Goal: Information Seeking & Learning: Check status

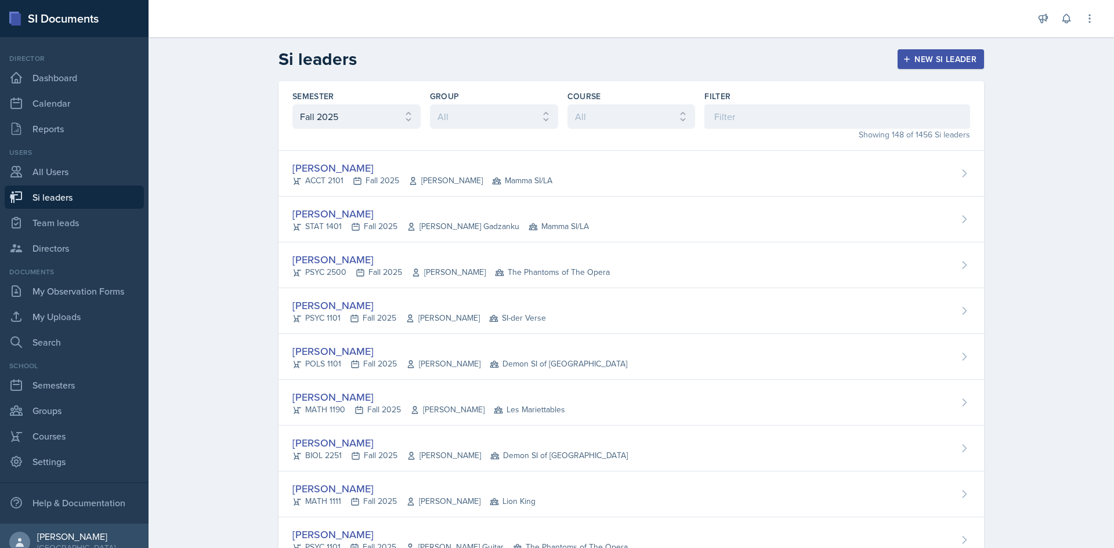
drag, startPoint x: 344, startPoint y: 92, endPoint x: 341, endPoint y: 107, distance: 15.9
click at [342, 96] on div "Semester" at bounding box center [356, 97] width 128 height 12
drag, startPoint x: 341, startPoint y: 107, endPoint x: 341, endPoint y: 115, distance: 8.1
click at [341, 107] on select "All Fall 2025 Summer 2025 Spring 2025 Fall 2024 Summer 2024 Spring 2024 Fall 20…" at bounding box center [356, 116] width 128 height 24
select select "e2039551-f485-4c1b-a525-5b9893bb04c4"
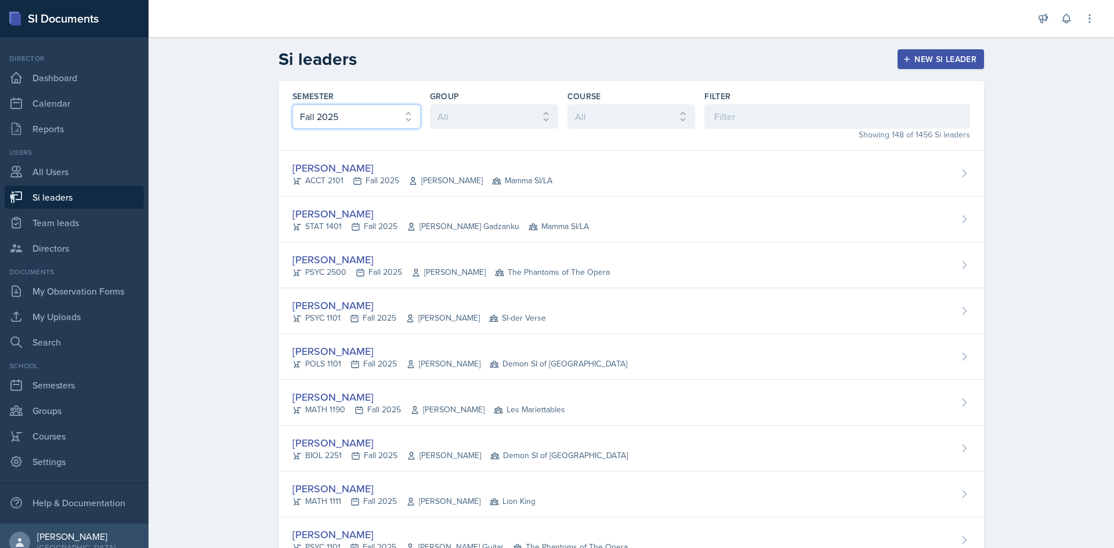
click at [292, 104] on select "All Fall 2025 Summer 2025 Spring 2025 Fall 2024 Summer 2024 Spring 2024 Fall 20…" at bounding box center [356, 116] width 128 height 24
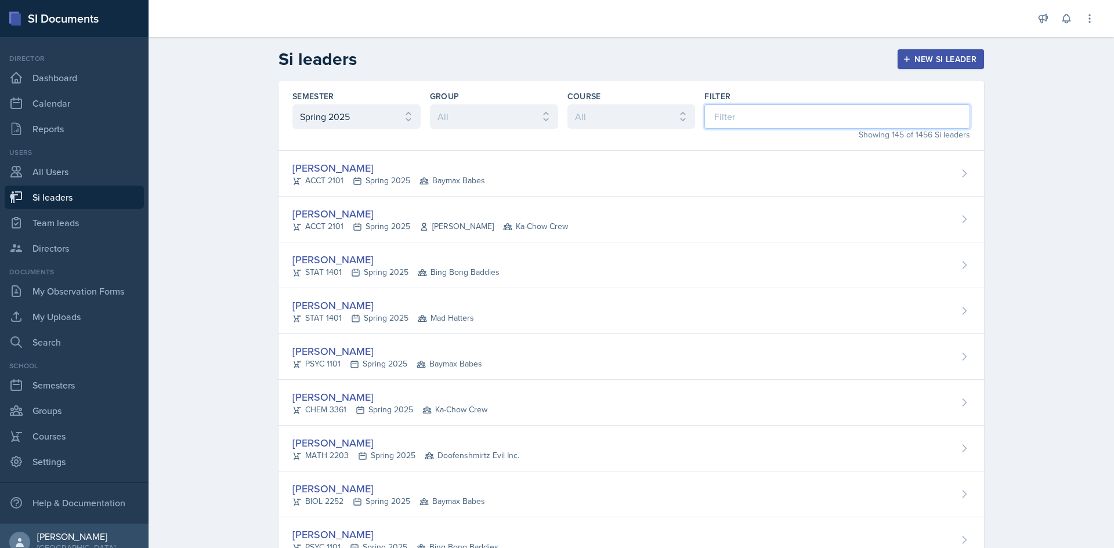
click at [757, 112] on input at bounding box center [837, 116] width 266 height 24
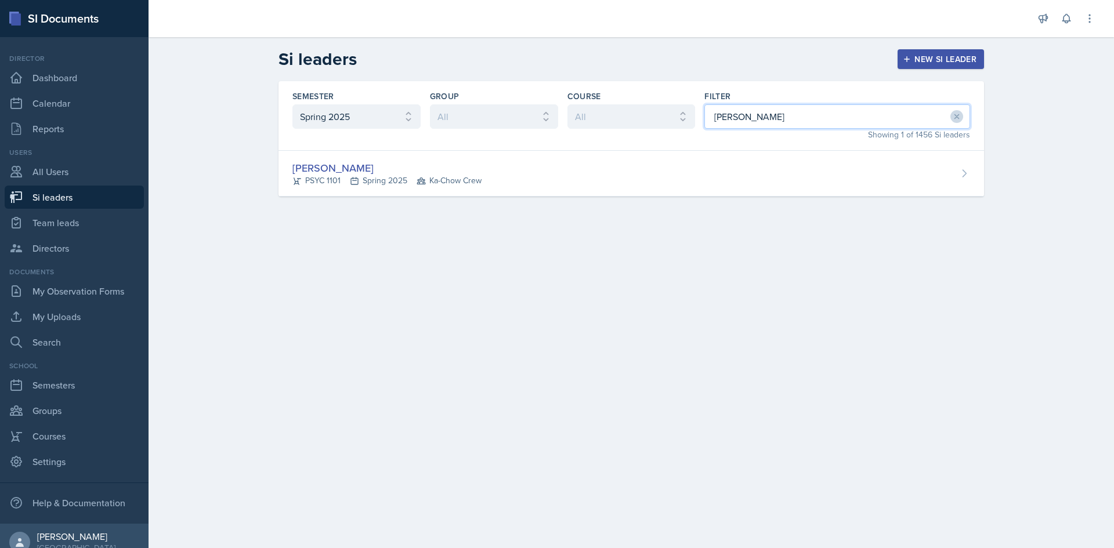
type input "[PERSON_NAME]"
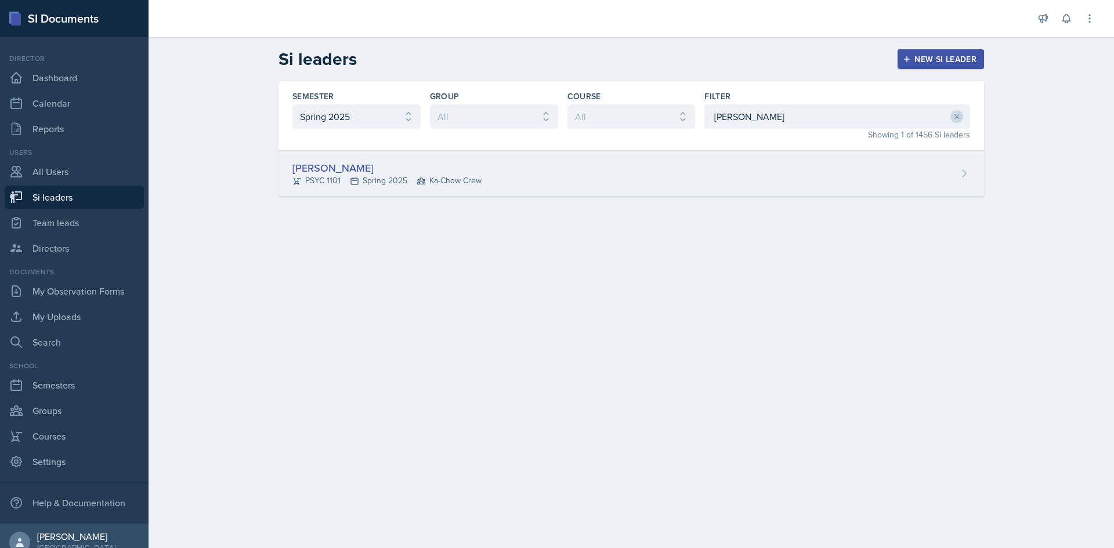
click at [727, 178] on div "Sierra Reid PSYC 1101 Spring 2025 Ka-Chow Crew" at bounding box center [632, 174] width 706 height 46
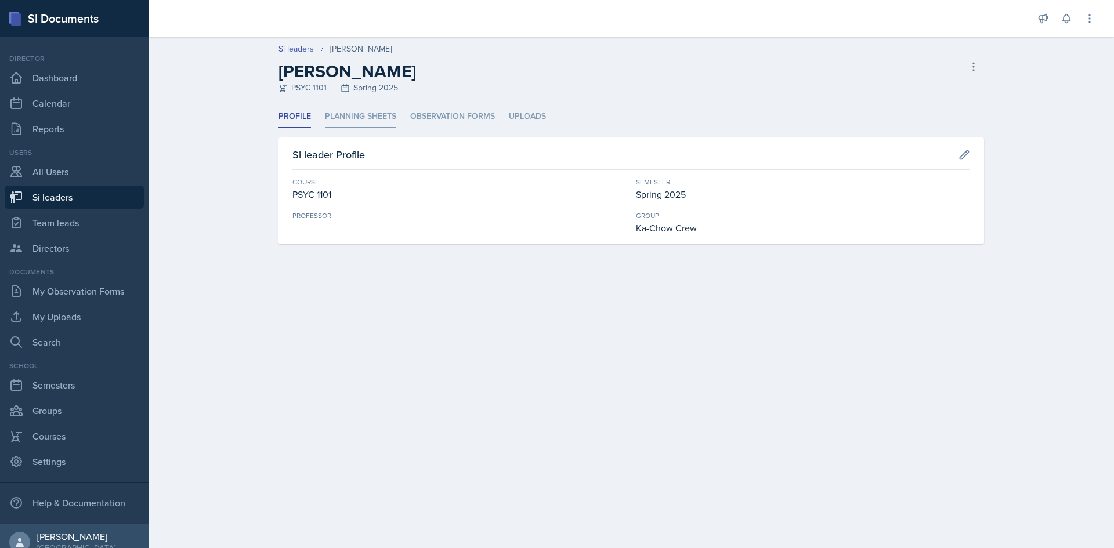
click at [388, 126] on li "Planning Sheets" at bounding box center [360, 117] width 71 height 23
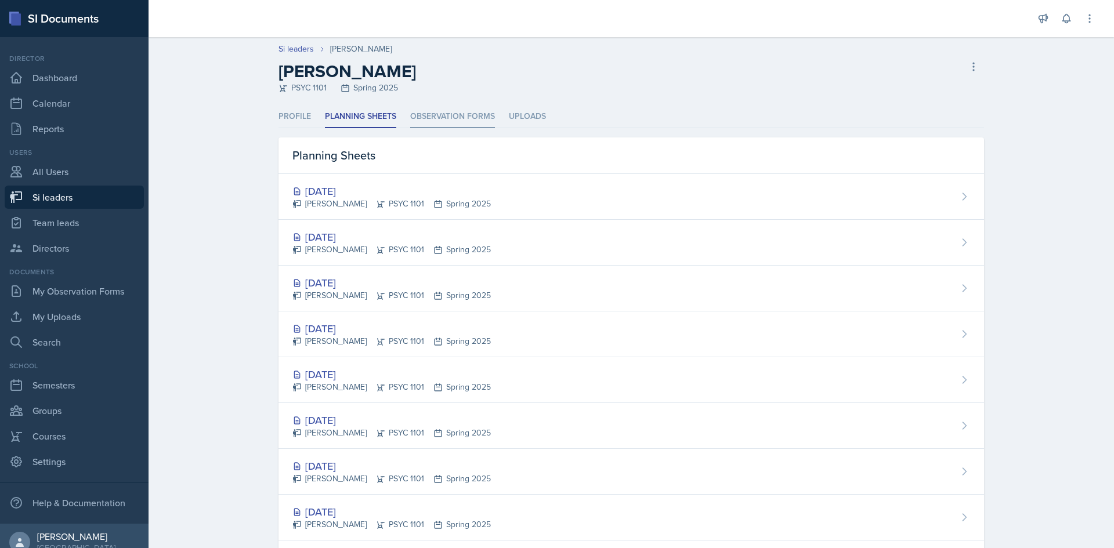
click at [436, 114] on li "Observation Forms" at bounding box center [452, 117] width 85 height 23
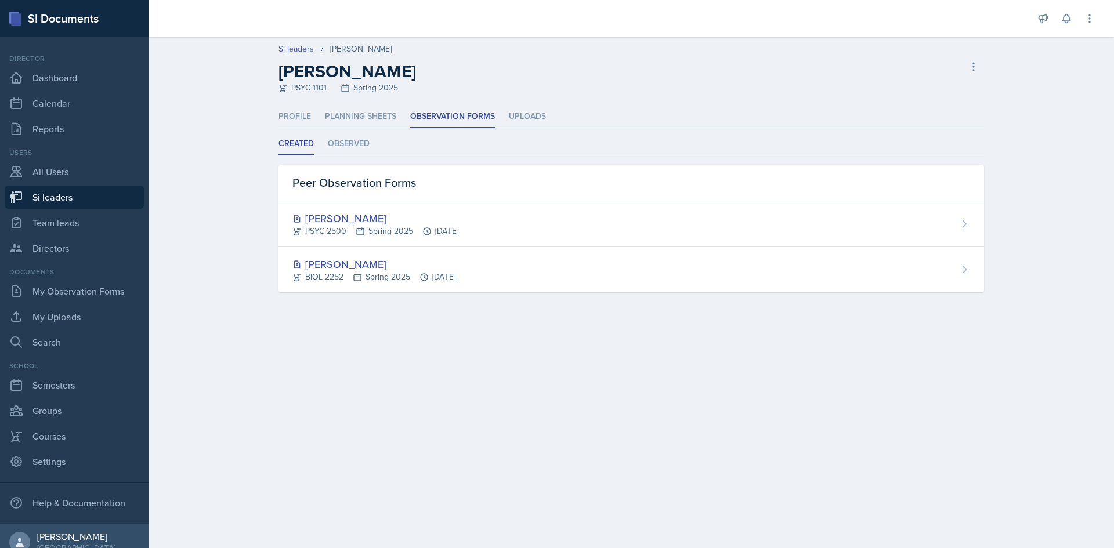
click at [324, 151] on ul "Created Observed" at bounding box center [632, 144] width 706 height 23
click at [340, 143] on li "Observed" at bounding box center [349, 144] width 42 height 23
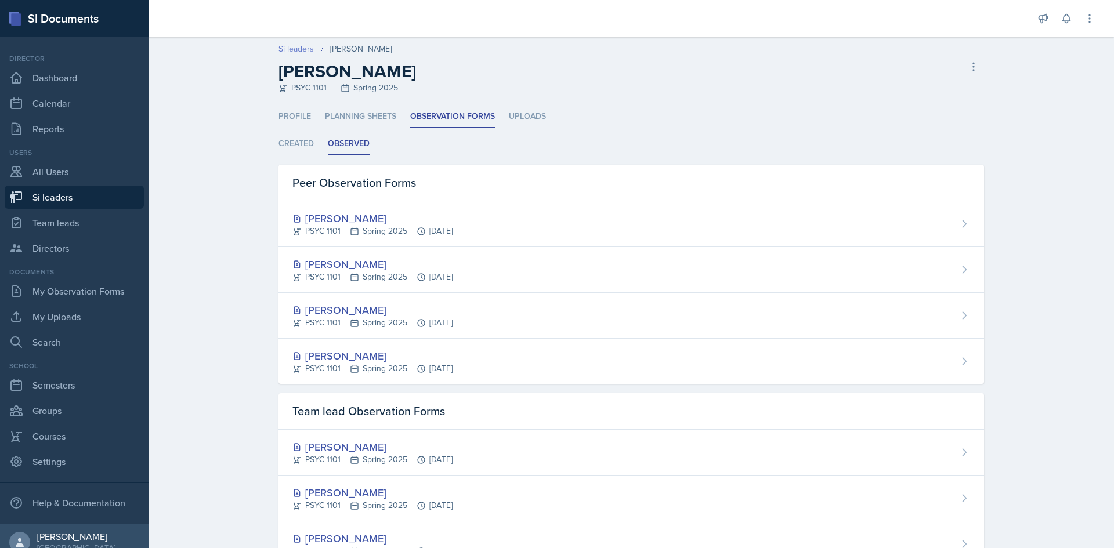
click at [298, 53] on link "Si leaders" at bounding box center [296, 49] width 35 height 12
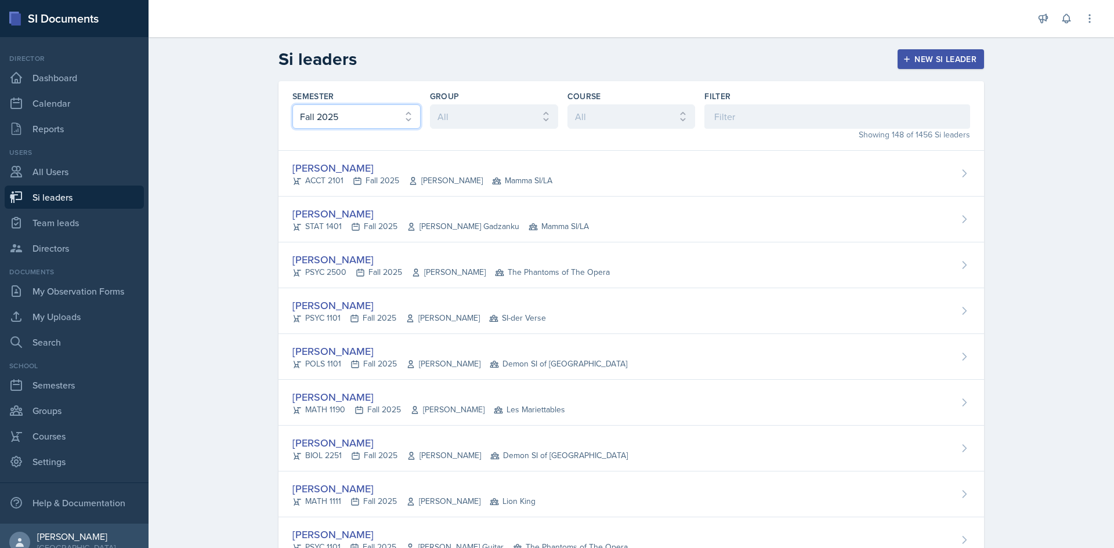
click at [325, 112] on select "All Fall 2025 Summer 2025 Spring 2025 Fall 2024 Summer 2024 Spring 2024 Fall 20…" at bounding box center [356, 116] width 128 height 24
select select "e2039551-f485-4c1b-a525-5b9893bb04c4"
click at [292, 104] on select "All Fall 2025 Summer 2025 Spring 2025 Fall 2024 Summer 2024 Spring 2024 Fall 20…" at bounding box center [356, 116] width 128 height 24
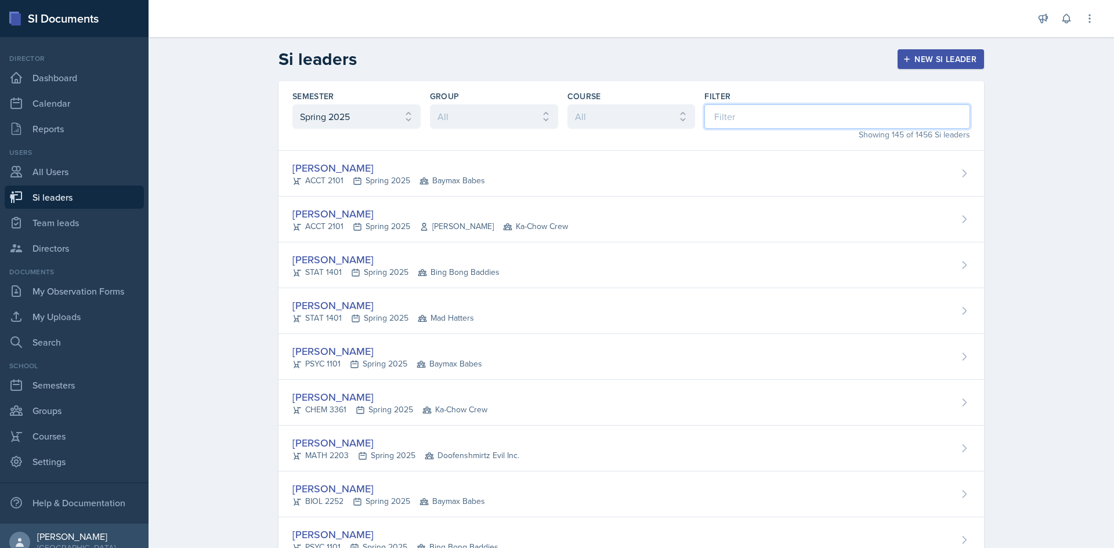
click at [729, 107] on input at bounding box center [837, 116] width 266 height 24
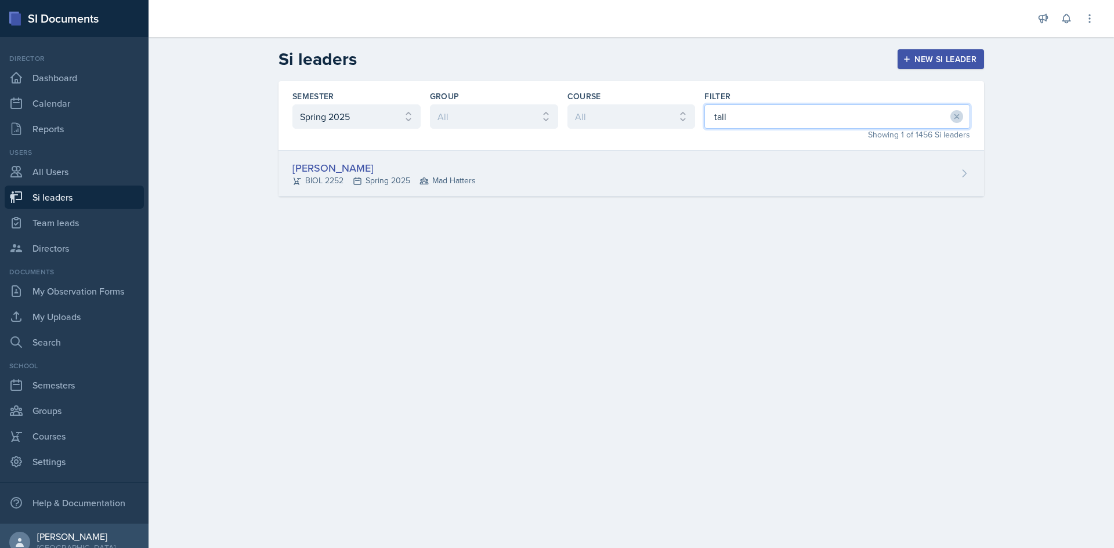
type input "tall"
click at [815, 176] on div "[PERSON_NAME] BIOL 2252 Spring 2025 Mad Hatters" at bounding box center [632, 174] width 706 height 46
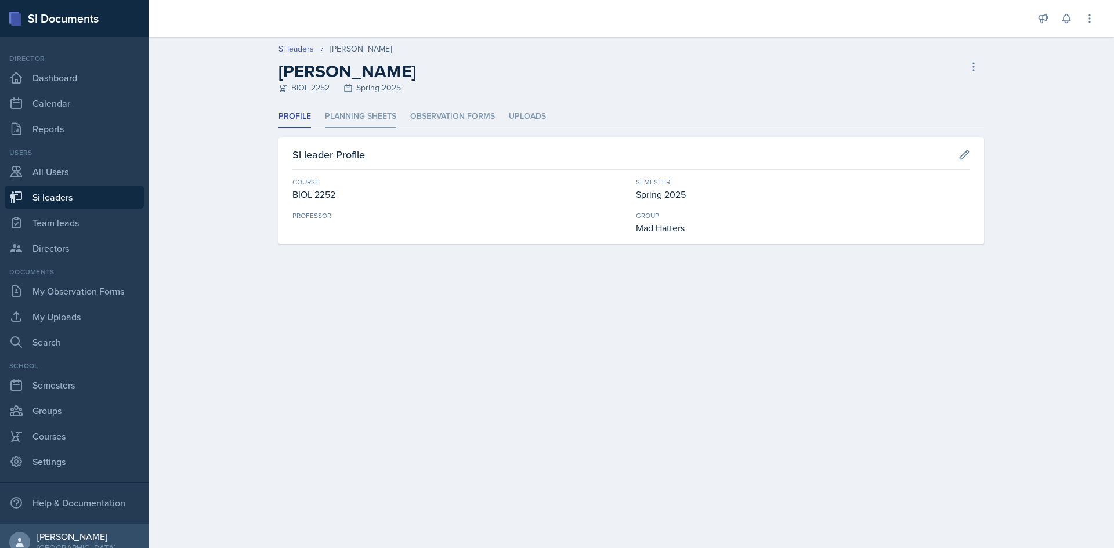
click at [370, 124] on li "Planning Sheets" at bounding box center [360, 117] width 71 height 23
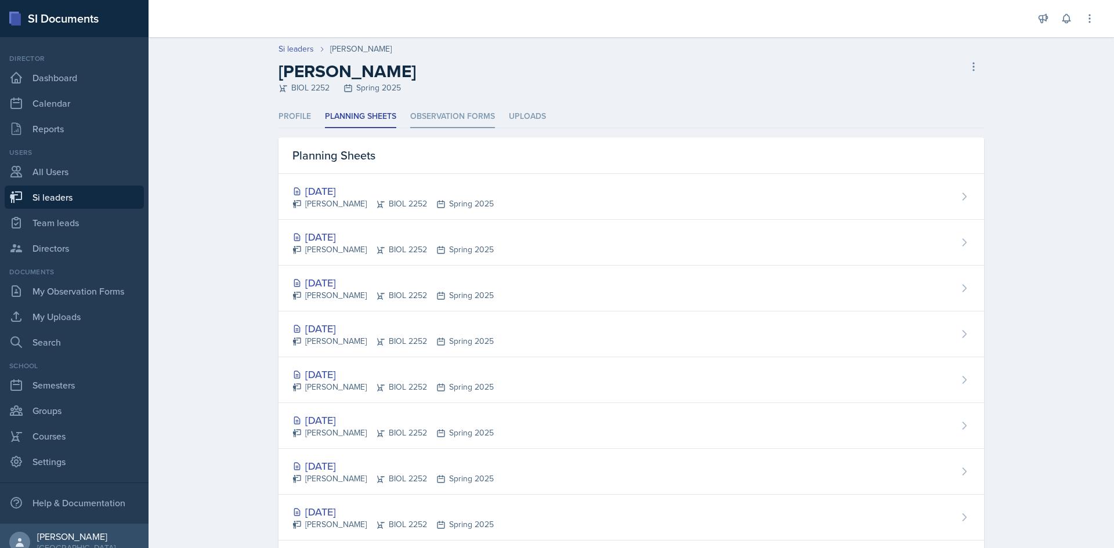
click at [434, 114] on li "Observation Forms" at bounding box center [452, 117] width 85 height 23
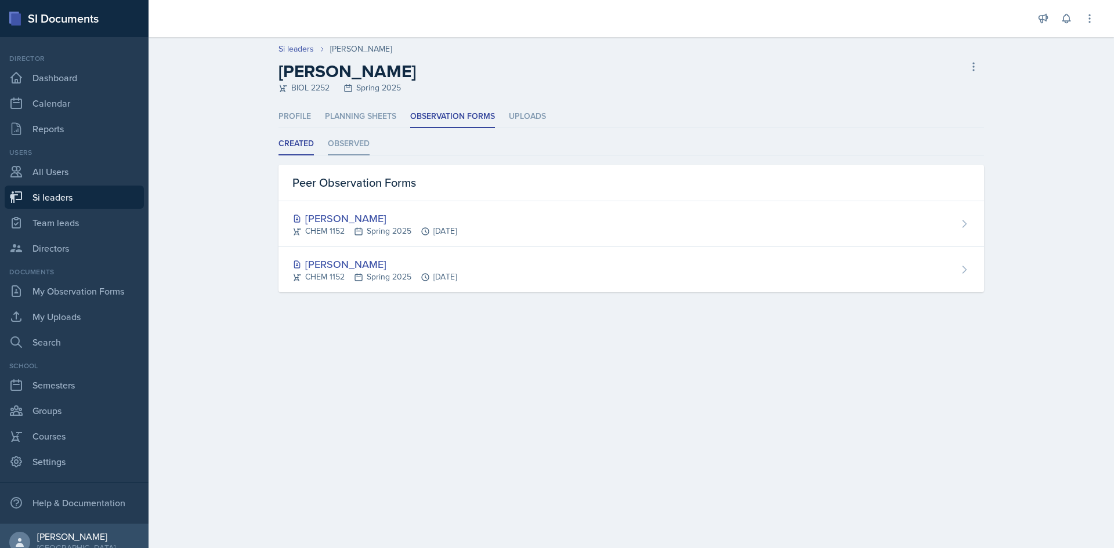
click at [353, 148] on li "Observed" at bounding box center [349, 144] width 42 height 23
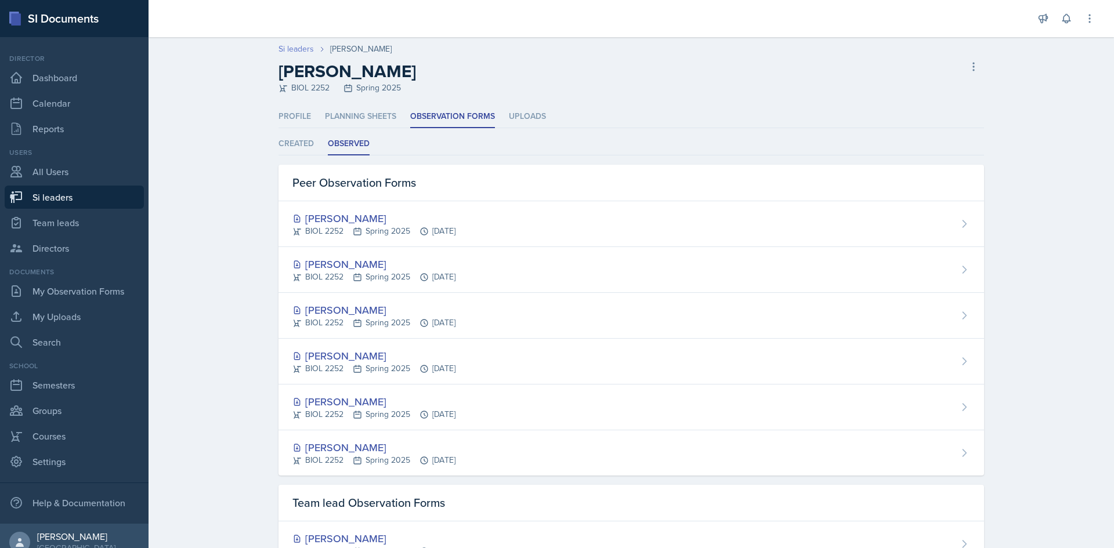
click at [298, 49] on link "Si leaders" at bounding box center [296, 49] width 35 height 12
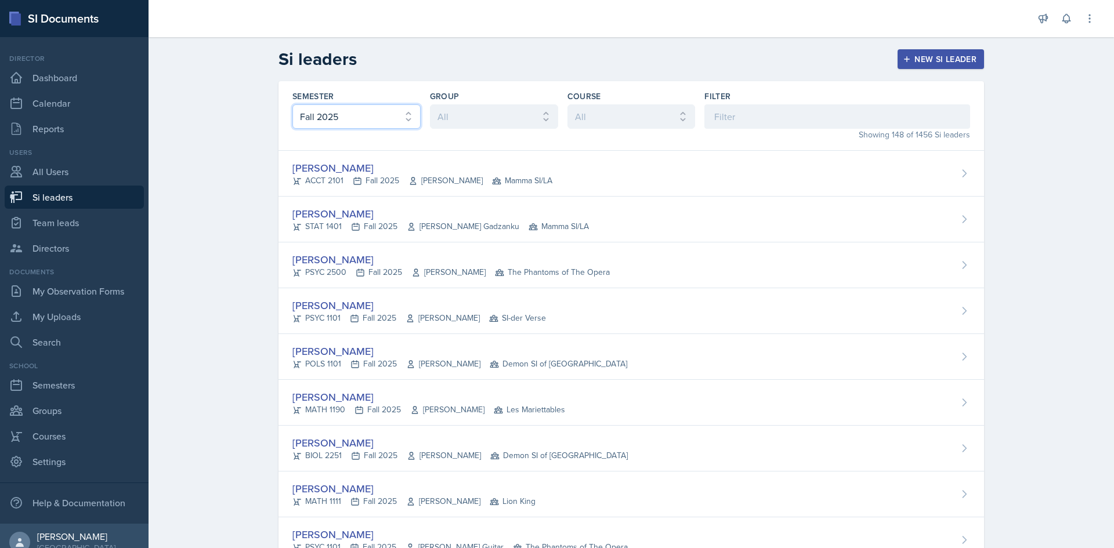
click at [380, 116] on select "All Fall 2025 Summer 2025 Spring 2025 Fall 2024 Summer 2024 Spring 2024 Fall 20…" at bounding box center [356, 116] width 128 height 24
select select "e2039551-f485-4c1b-a525-5b9893bb04c4"
click at [292, 104] on select "All Fall 2025 Summer 2025 Spring 2025 Fall 2024 Summer 2024 Spring 2024 Fall 20…" at bounding box center [356, 116] width 128 height 24
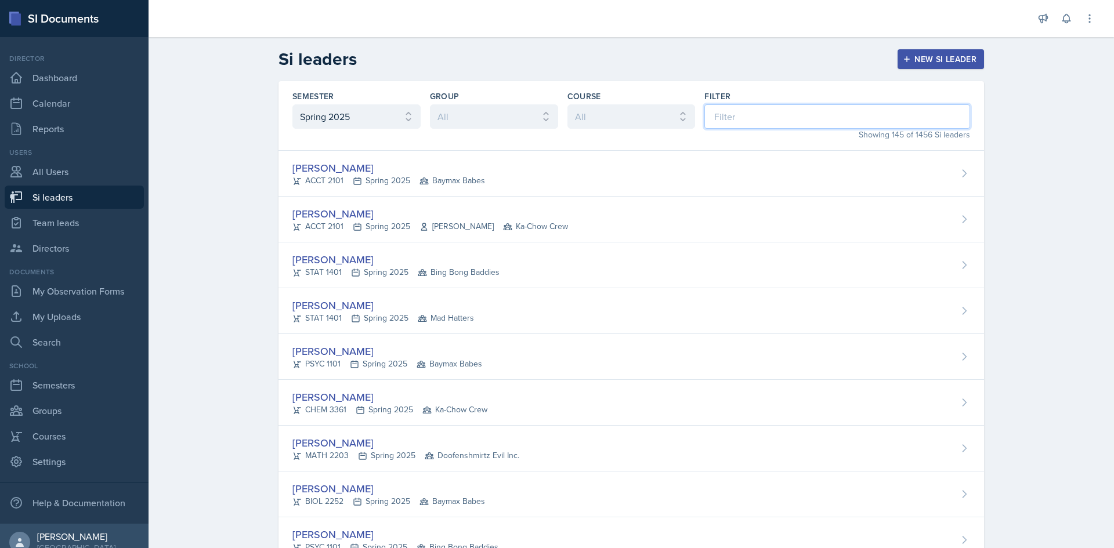
click at [793, 117] on input at bounding box center [837, 116] width 266 height 24
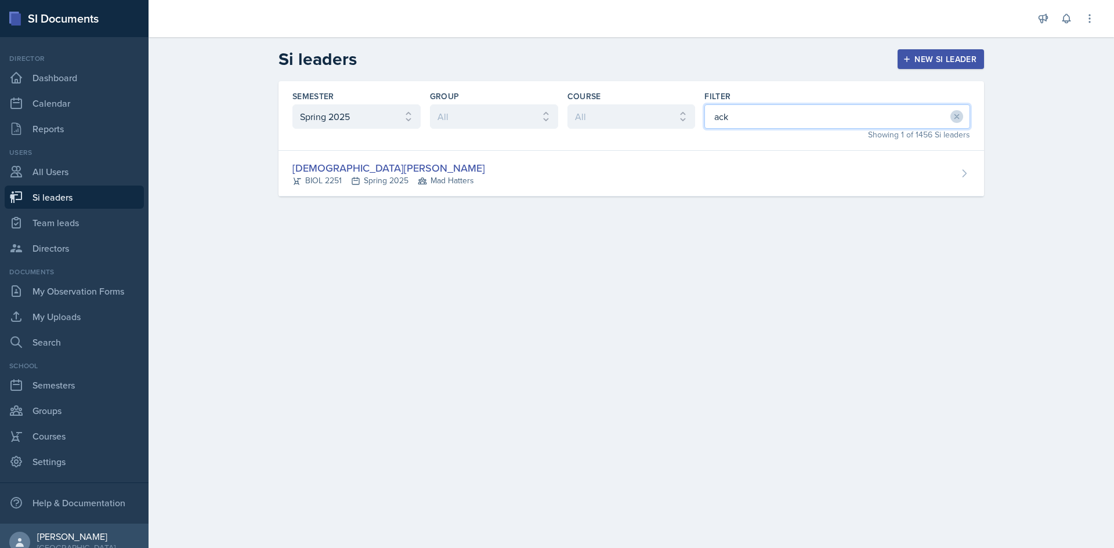
drag, startPoint x: 851, startPoint y: 115, endPoint x: 574, endPoint y: 103, distance: 277.0
click at [581, 105] on div "Semester All Fall 2025 Summer 2025 Spring 2025 Fall 2024 Summer 2024 Spring 202…" at bounding box center [632, 116] width 706 height 70
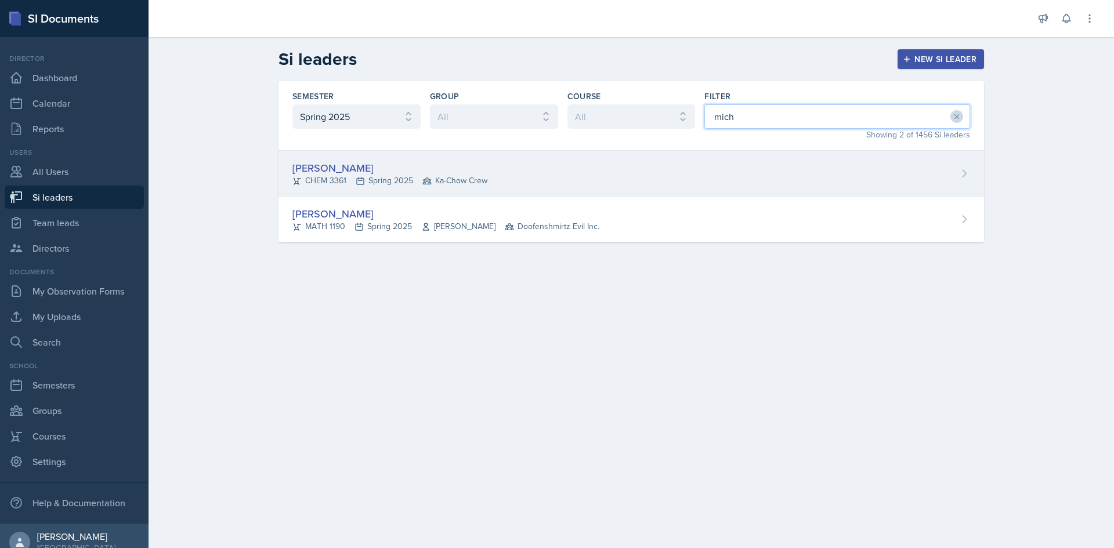
type input "mich"
click at [501, 179] on div "[PERSON_NAME] CHEM 3361 Spring 2025 Ka-Chow Crew" at bounding box center [632, 174] width 706 height 46
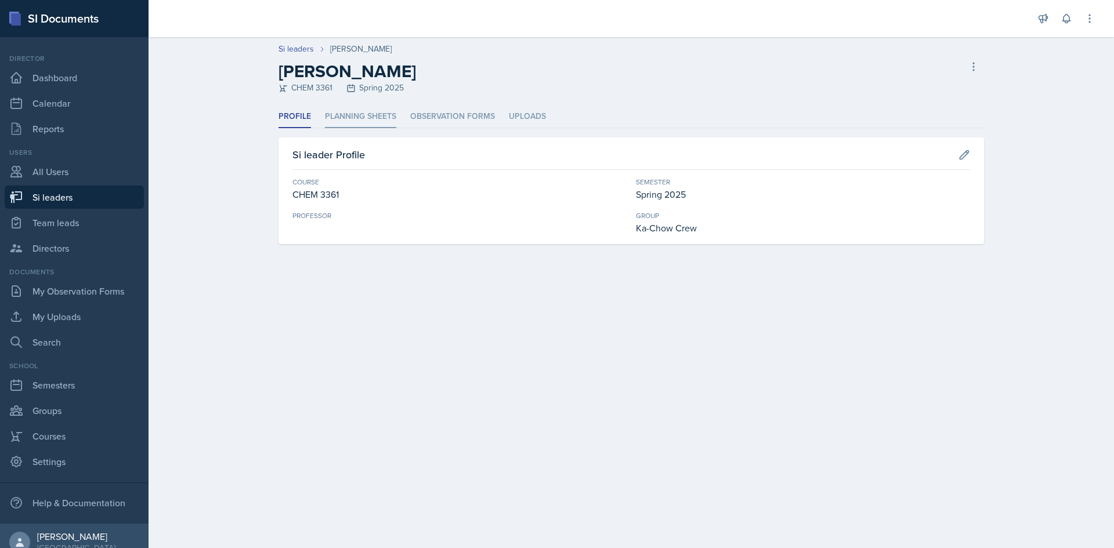
click at [360, 118] on li "Planning Sheets" at bounding box center [360, 117] width 71 height 23
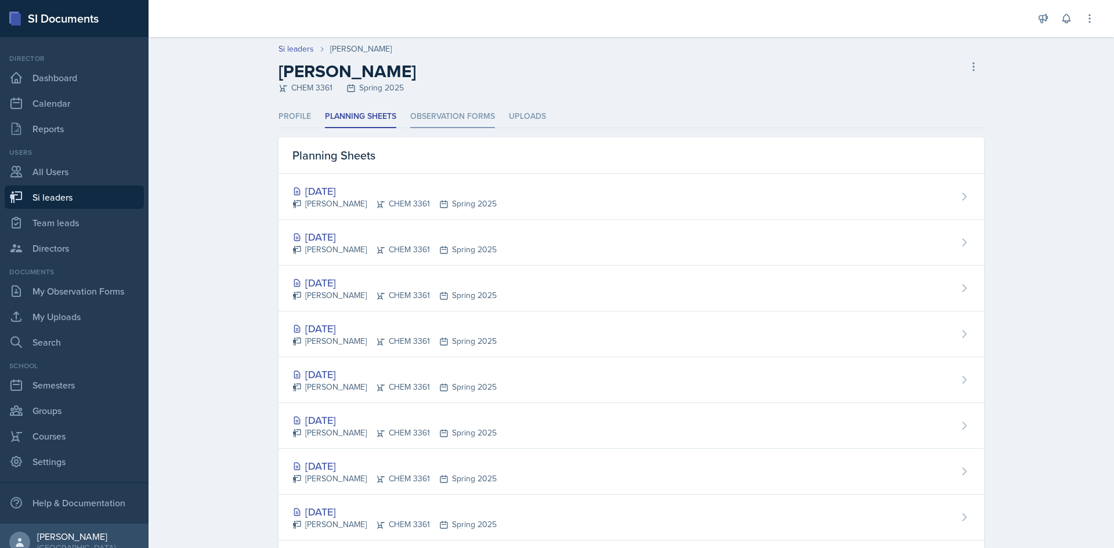
click at [447, 109] on li "Observation Forms" at bounding box center [452, 117] width 85 height 23
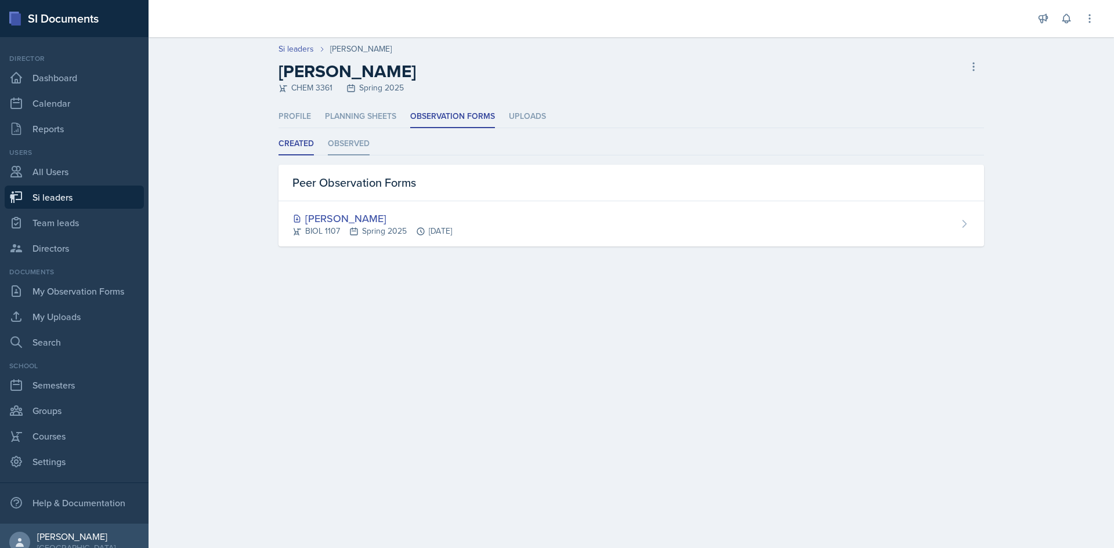
click at [352, 145] on li "Observed" at bounding box center [349, 144] width 42 height 23
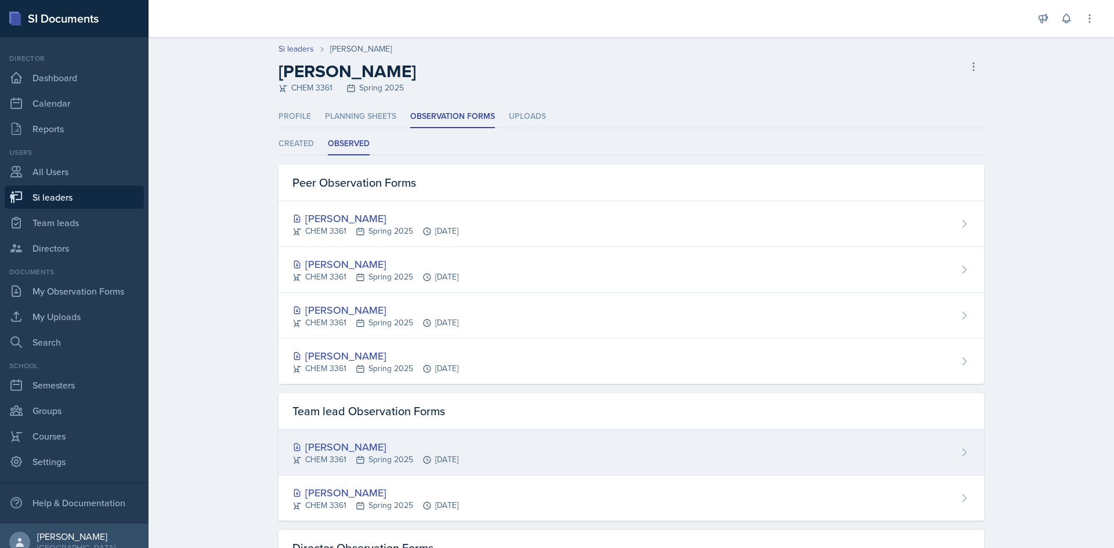
click at [355, 440] on div "[PERSON_NAME]" at bounding box center [375, 447] width 166 height 16
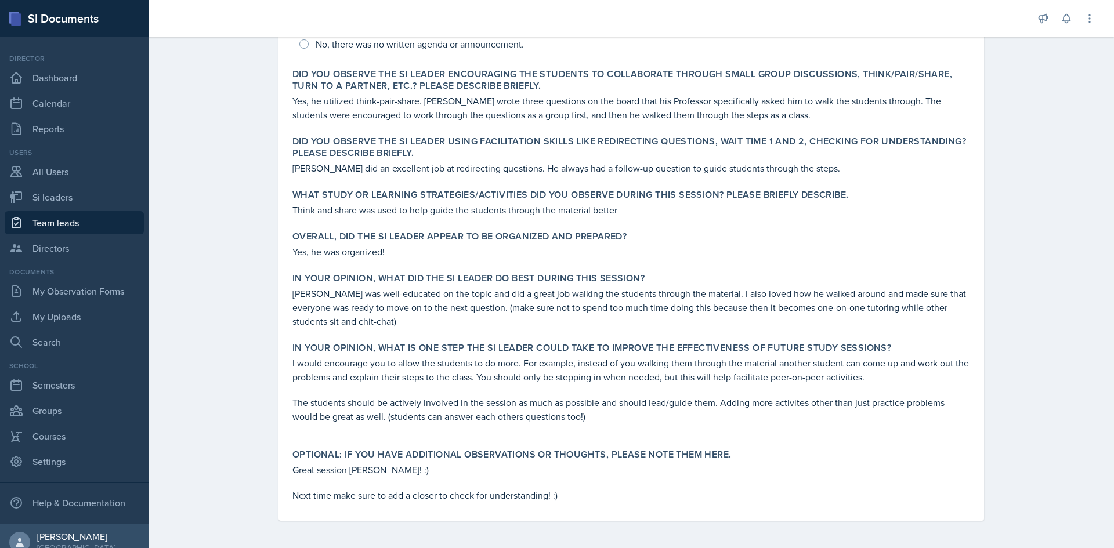
scroll to position [360, 0]
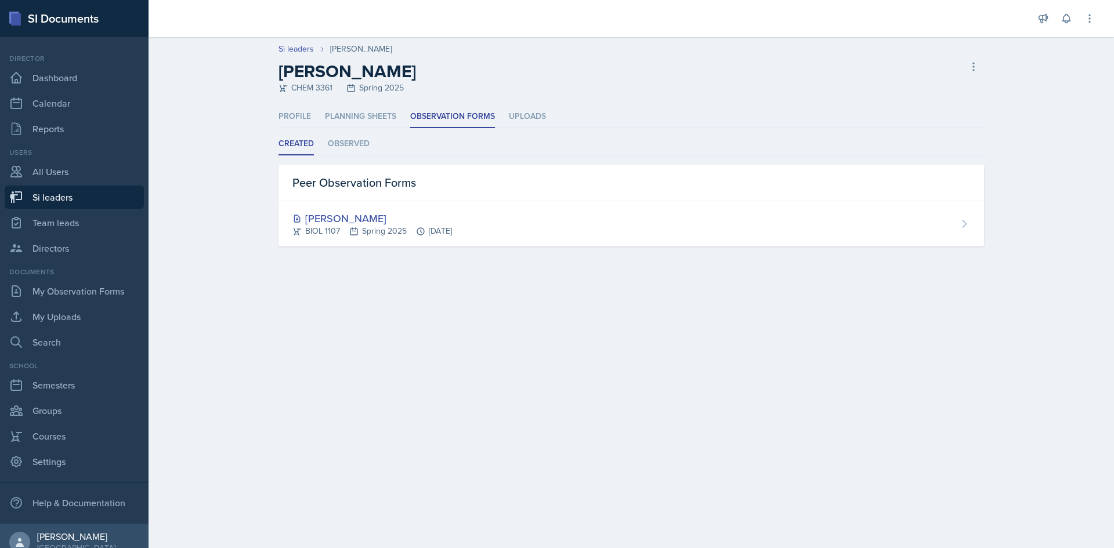
click at [88, 200] on link "Si leaders" at bounding box center [74, 197] width 139 height 23
select select "2bed604d-1099-4043-b1bc-2365e8740244"
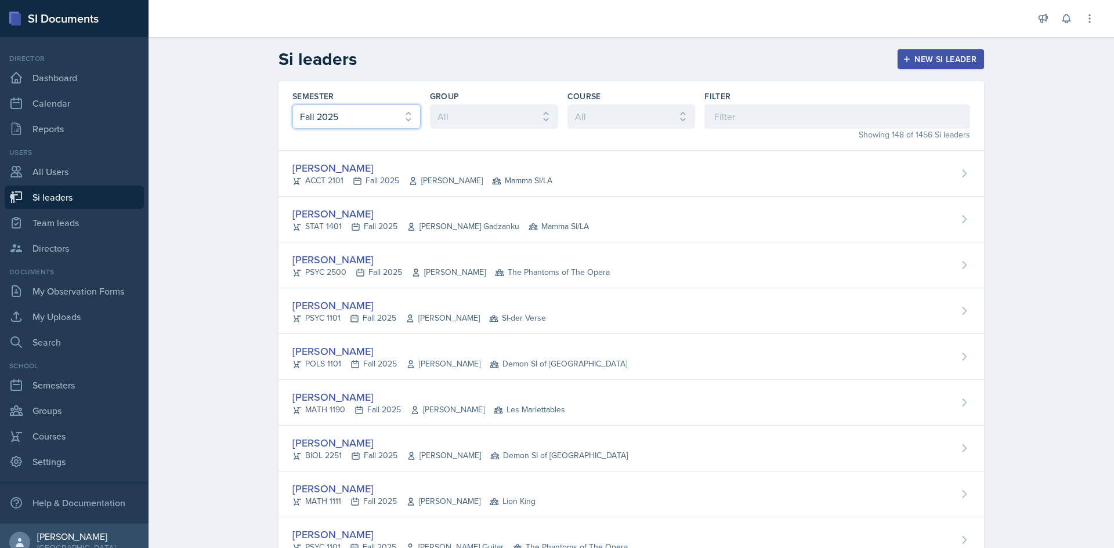
click at [346, 121] on select "All Fall 2025 Summer 2025 Spring 2025 Fall 2024 Summer 2024 Spring 2024 Fall 20…" at bounding box center [356, 116] width 128 height 24
click at [292, 104] on select "All Fall 2025 Summer 2025 Spring 2025 Fall 2024 Summer 2024 Spring 2024 Fall 20…" at bounding box center [356, 116] width 128 height 24
click at [747, 114] on input at bounding box center [837, 116] width 266 height 24
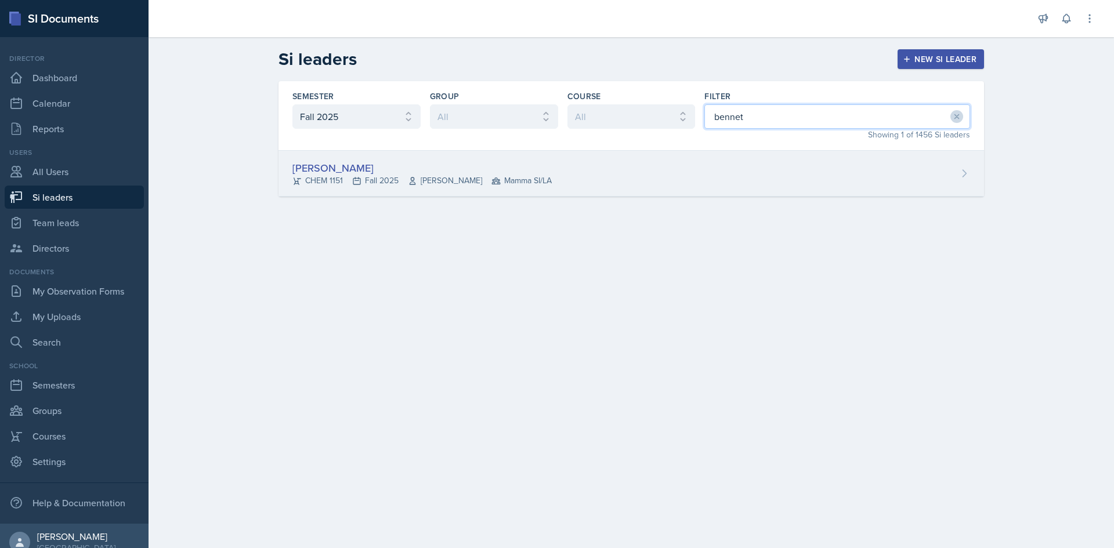
type input "bennet"
click at [581, 175] on div "[PERSON_NAME] CHEM 1151 Fall 2025 [PERSON_NAME] Mamma SI/LA" at bounding box center [632, 174] width 706 height 46
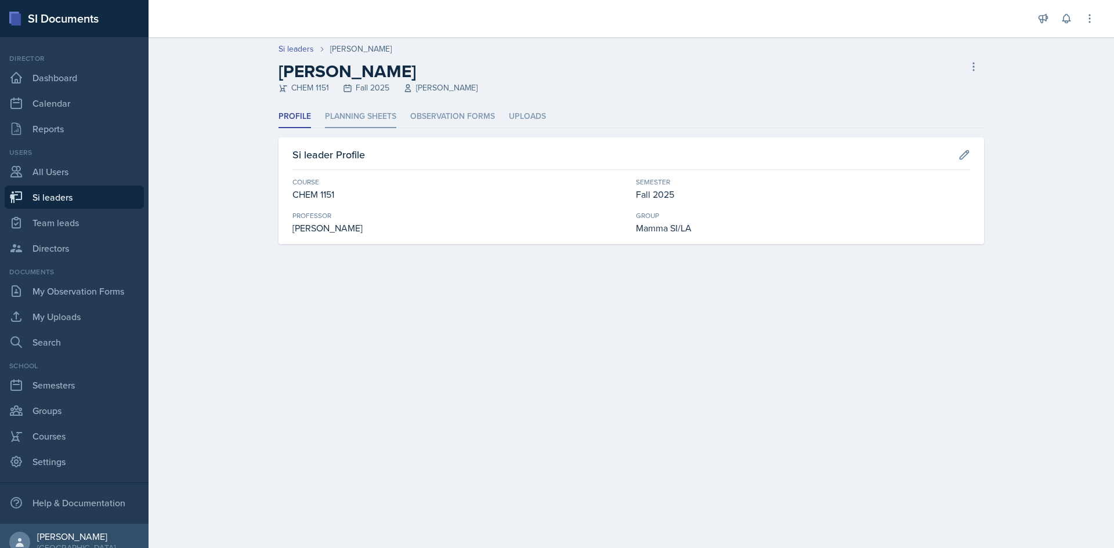
click at [377, 110] on li "Planning Sheets" at bounding box center [360, 117] width 71 height 23
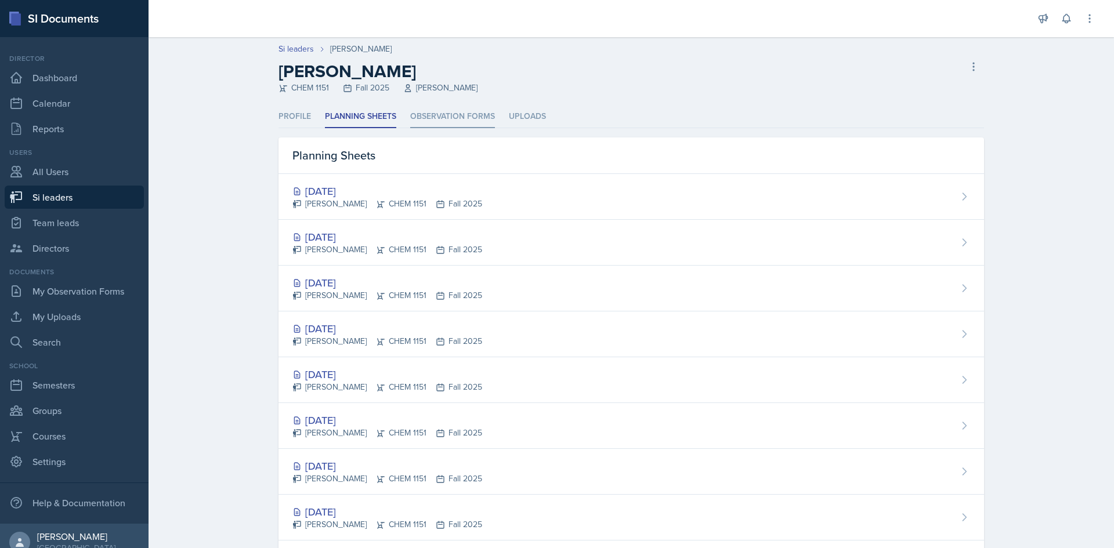
click at [433, 124] on li "Observation Forms" at bounding box center [452, 117] width 85 height 23
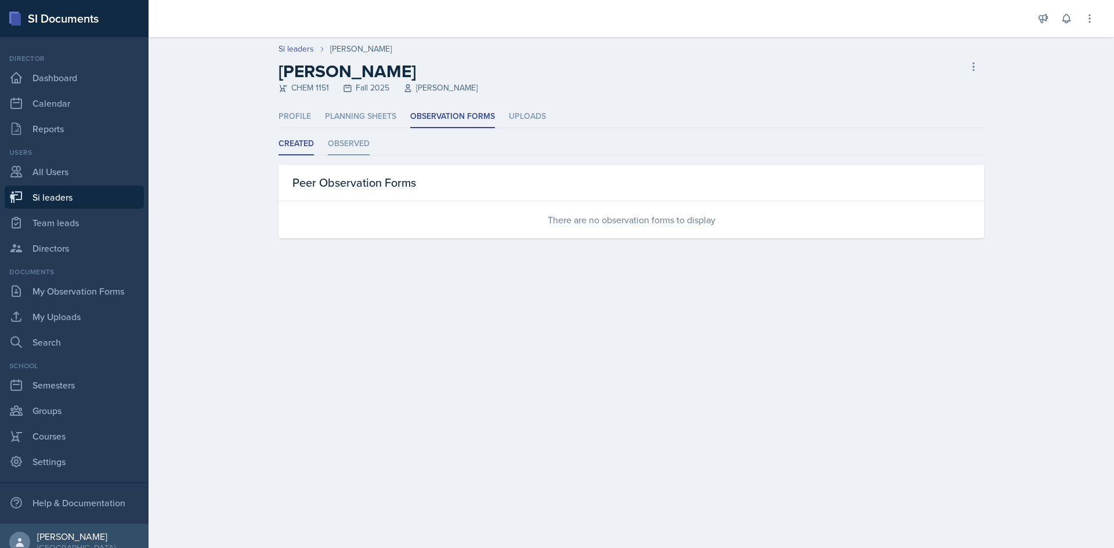
click at [330, 144] on li "Observed" at bounding box center [349, 144] width 42 height 23
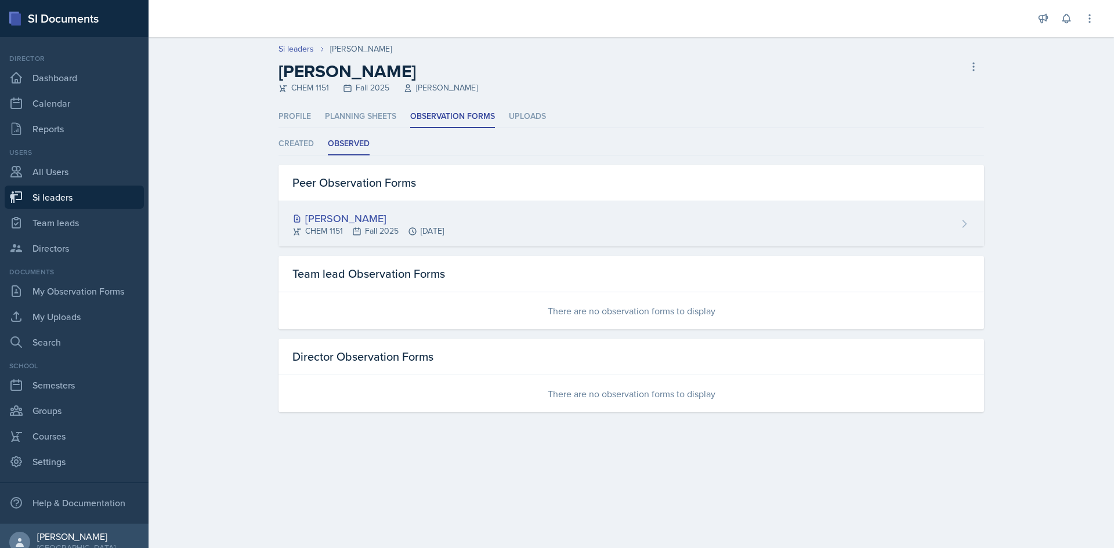
click at [359, 220] on div "[PERSON_NAME]" at bounding box center [367, 219] width 151 height 16
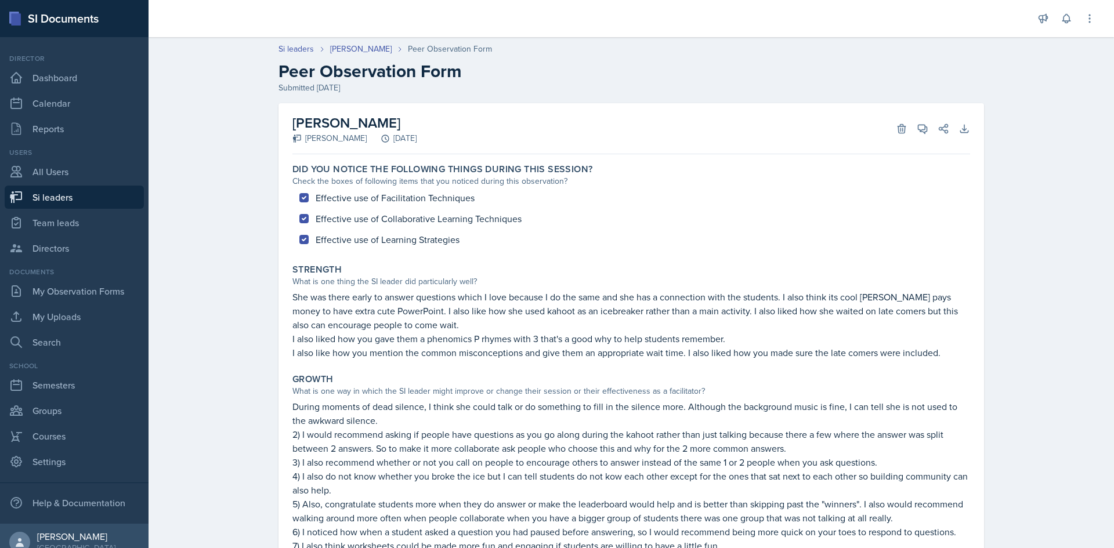
click at [292, 57] on div "Si leaders [PERSON_NAME] Peer Observation Form Peer Observation Form Submitted …" at bounding box center [631, 68] width 743 height 51
click at [295, 45] on link "Si leaders" at bounding box center [296, 49] width 35 height 12
select select "2bed604d-1099-4043-b1bc-2365e8740244"
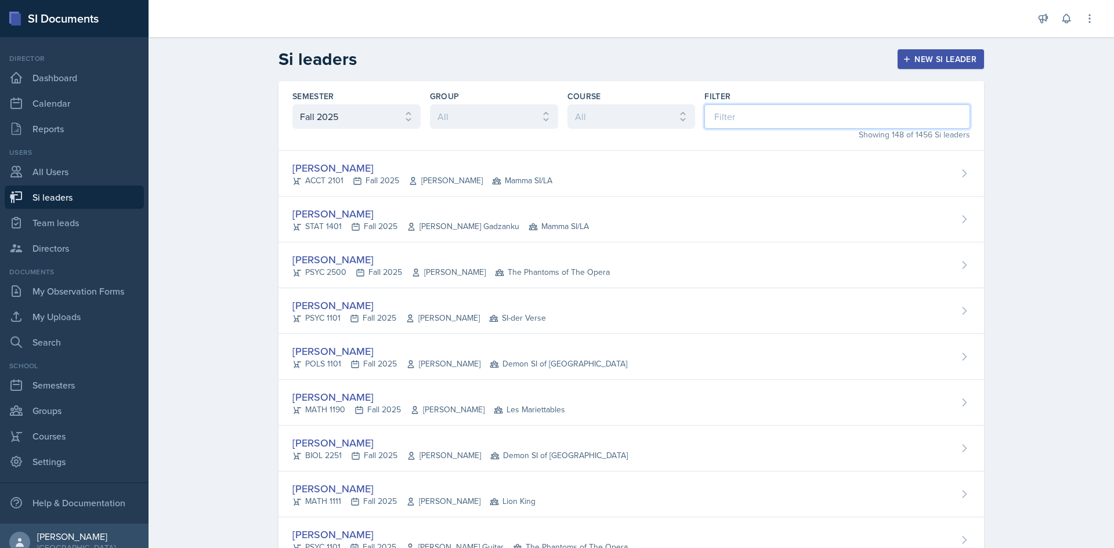
click at [723, 116] on input at bounding box center [837, 116] width 266 height 24
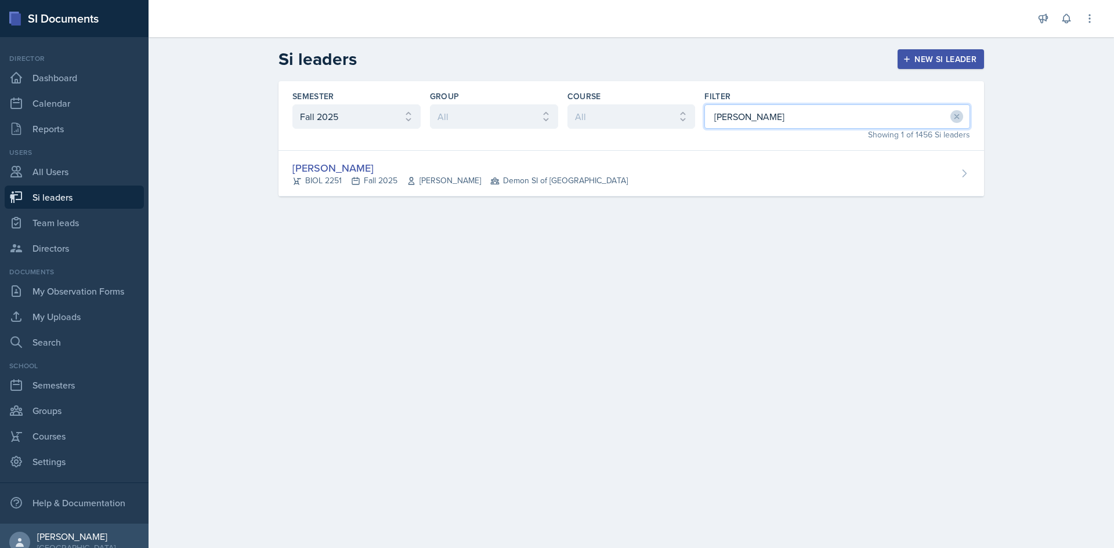
type input "[PERSON_NAME]"
click at [719, 149] on div "Semester All Fall 2025 Summer 2025 Spring 2025 Fall 2024 Summer 2024 Spring 202…" at bounding box center [632, 116] width 706 height 70
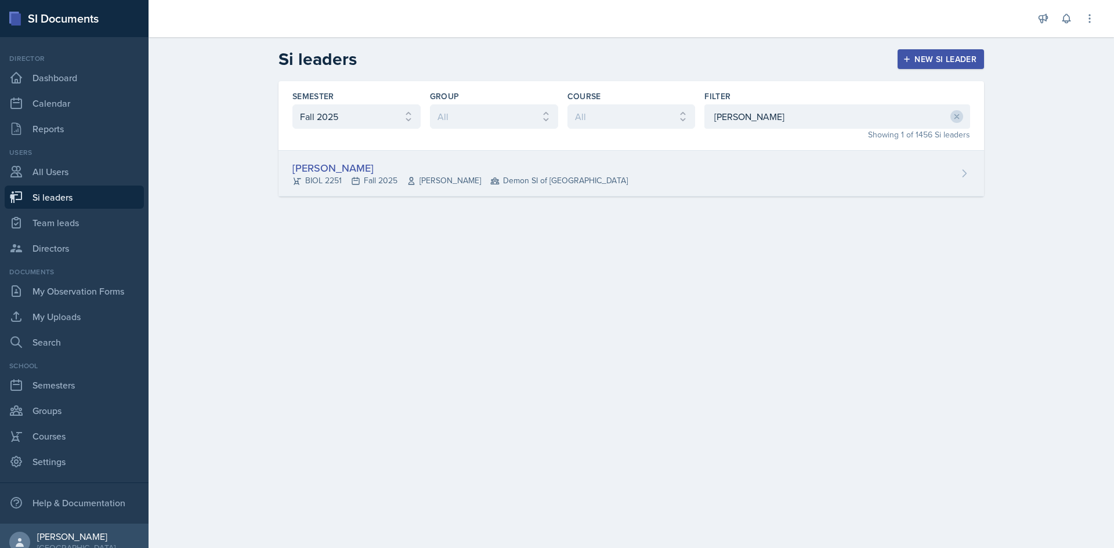
click at [714, 159] on div "[PERSON_NAME] BIOL 2251 Fall 2025 [PERSON_NAME] Demon SI of [GEOGRAPHIC_DATA]" at bounding box center [632, 174] width 706 height 46
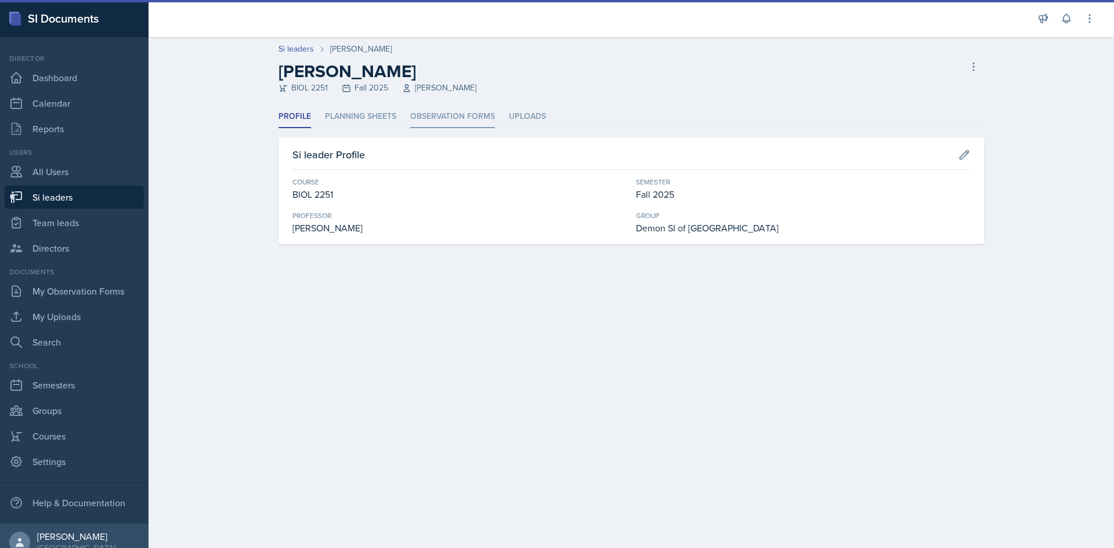
click at [428, 119] on li "Observation Forms" at bounding box center [452, 117] width 85 height 23
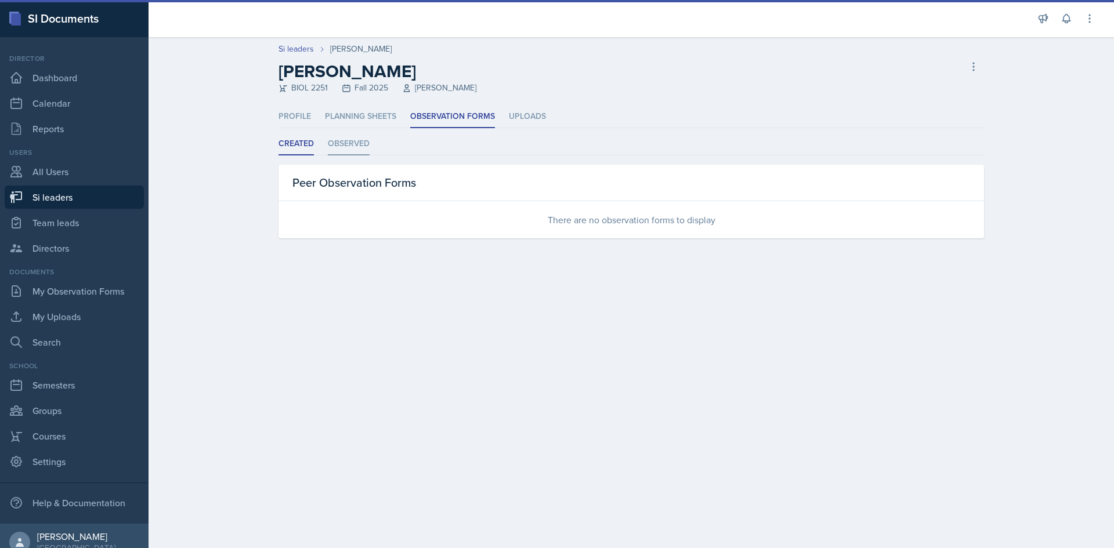
click at [340, 136] on li "Observed" at bounding box center [349, 144] width 42 height 23
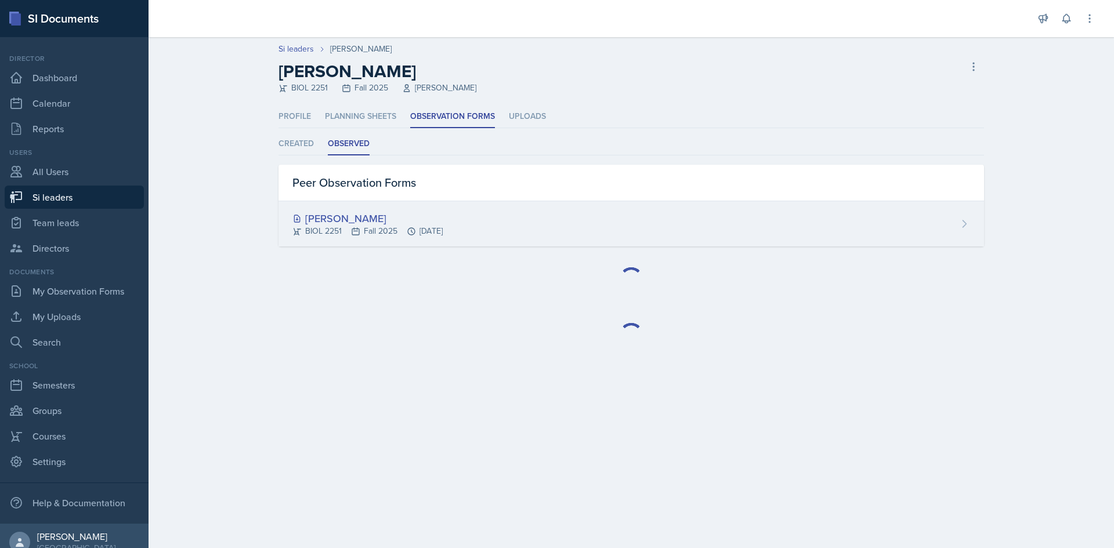
click at [363, 207] on div "[PERSON_NAME] BIOL 2251 Fall 2025 [DATE]" at bounding box center [632, 223] width 706 height 45
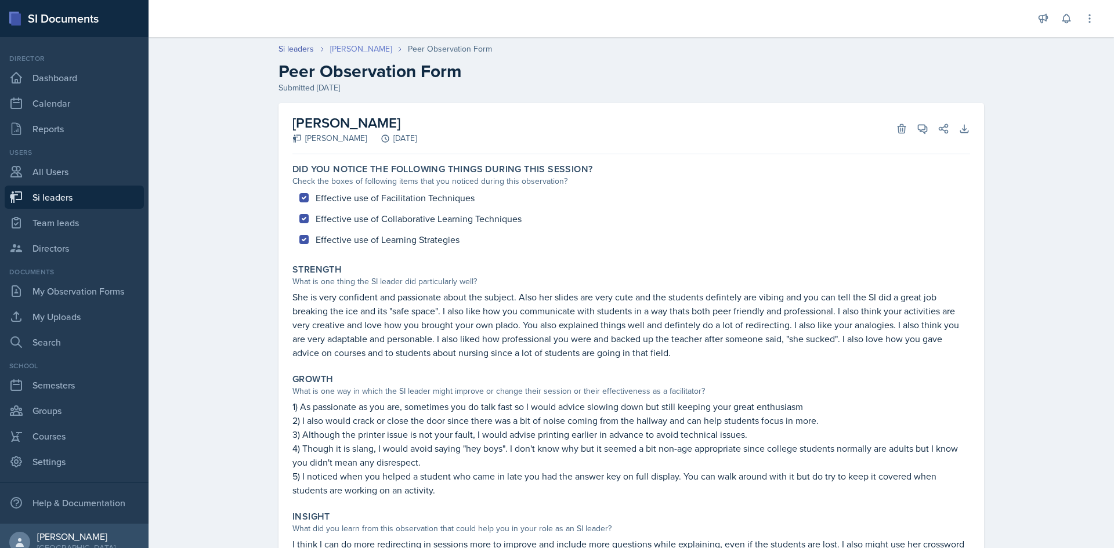
click at [364, 44] on link "[PERSON_NAME]" at bounding box center [361, 49] width 62 height 12
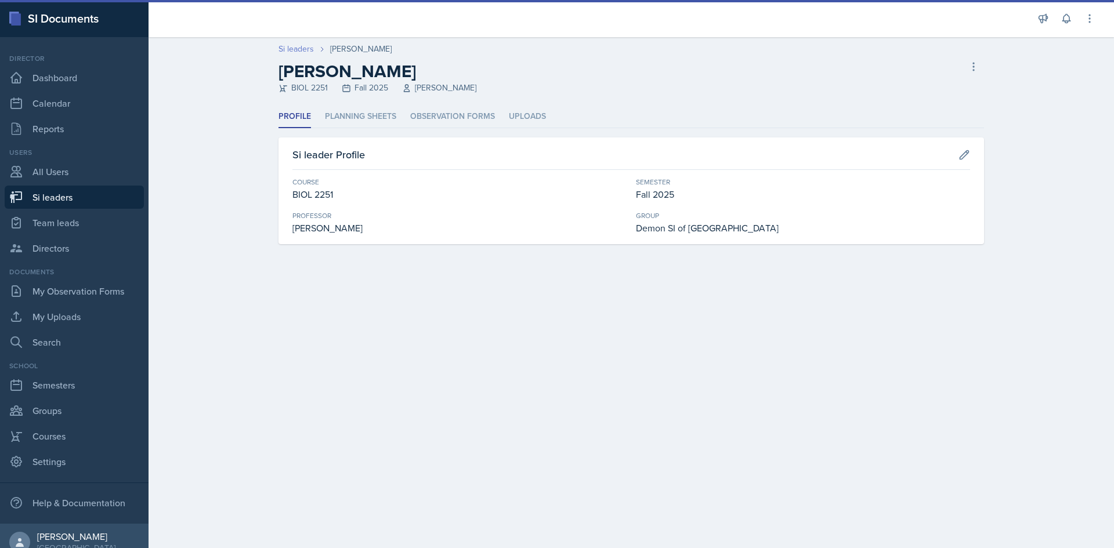
click at [308, 48] on link "Si leaders" at bounding box center [296, 49] width 35 height 12
select select "2bed604d-1099-4043-b1bc-2365e8740244"
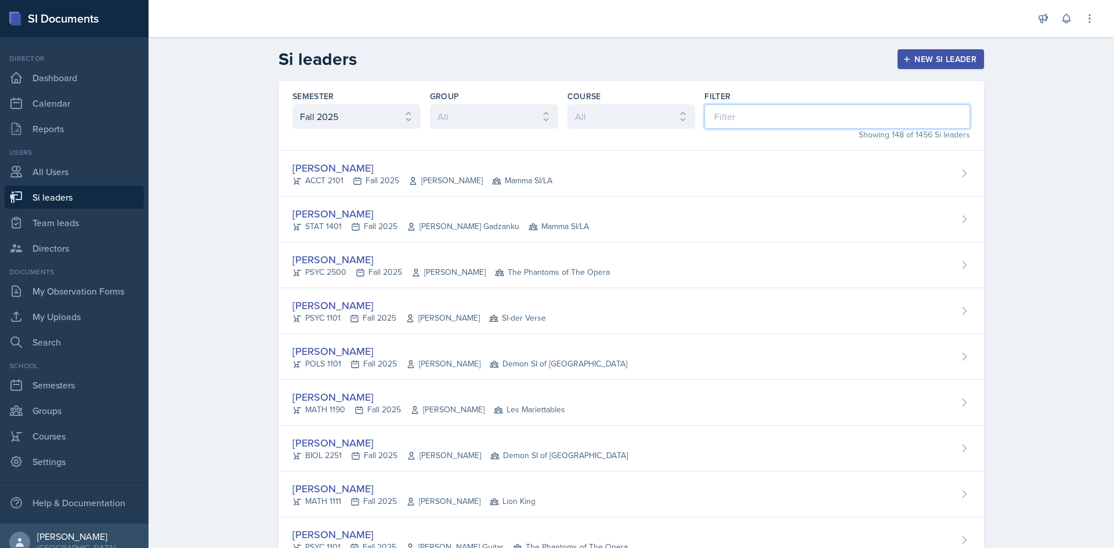
click at [794, 109] on input at bounding box center [837, 116] width 266 height 24
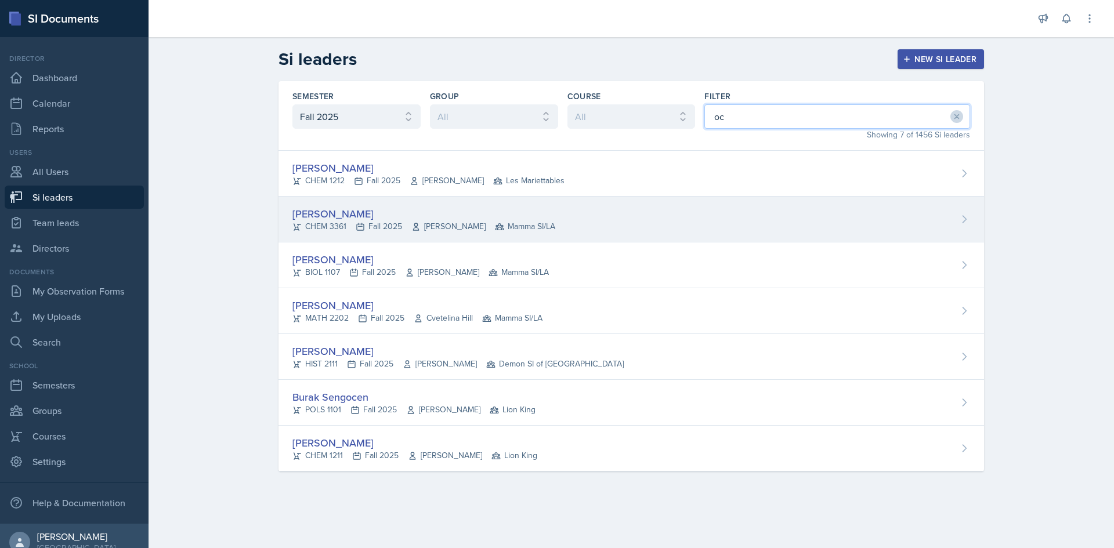
type input "oc"
click at [552, 234] on div "[PERSON_NAME] CHEM 3361 Fall 2025 [PERSON_NAME] Mamma SI/LA" at bounding box center [632, 220] width 706 height 46
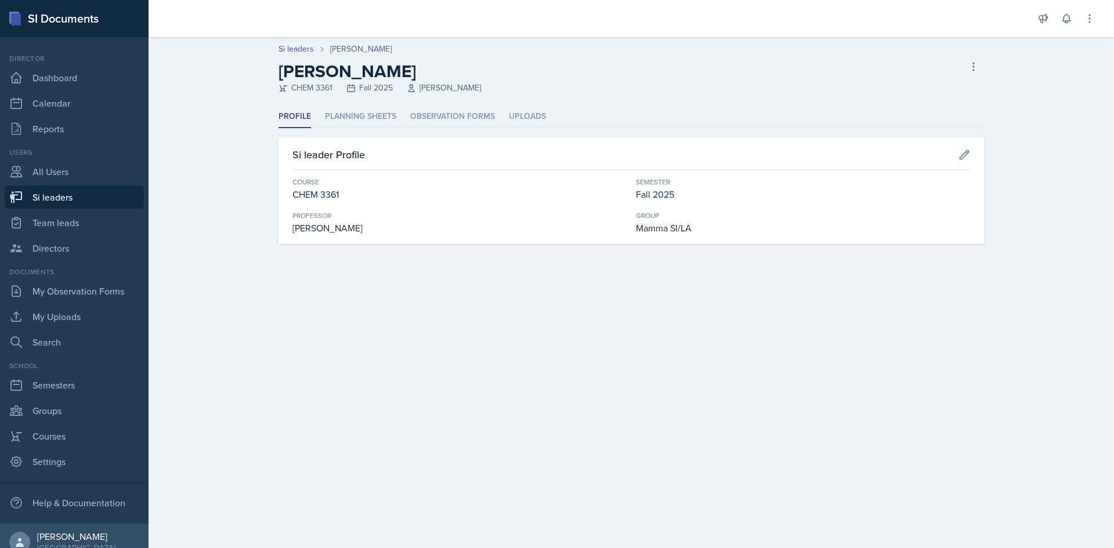
click at [411, 104] on header "Si leaders [PERSON_NAME] [PERSON_NAME] CHEM 3361 Fall 2025 [PERSON_NAME] Delete…" at bounding box center [632, 71] width 966 height 68
drag, startPoint x: 415, startPoint y: 109, endPoint x: 422, endPoint y: 115, distance: 9.4
click at [422, 114] on li "Observation Forms" at bounding box center [452, 117] width 85 height 23
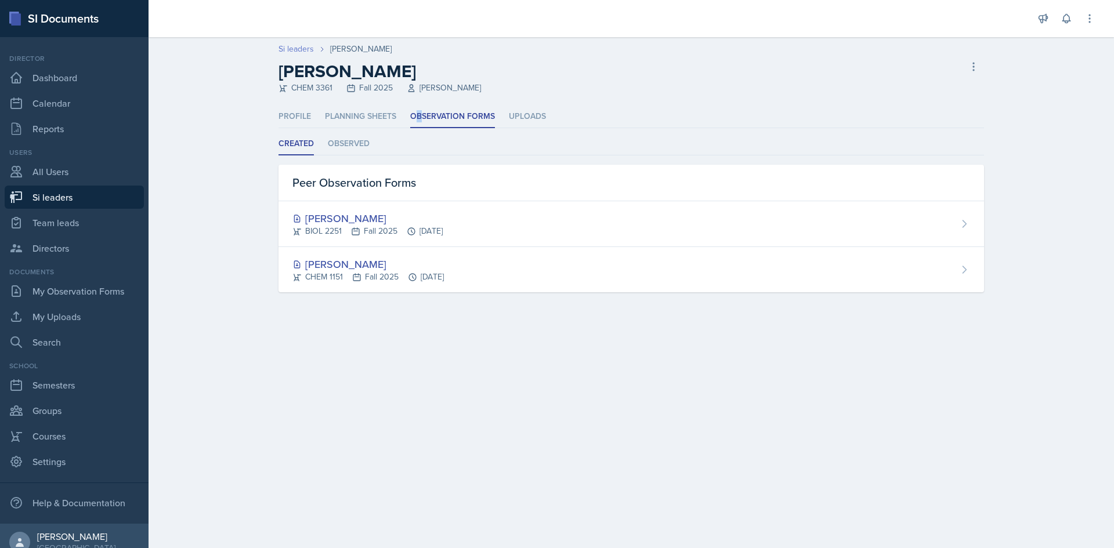
click at [292, 46] on link "Si leaders" at bounding box center [296, 49] width 35 height 12
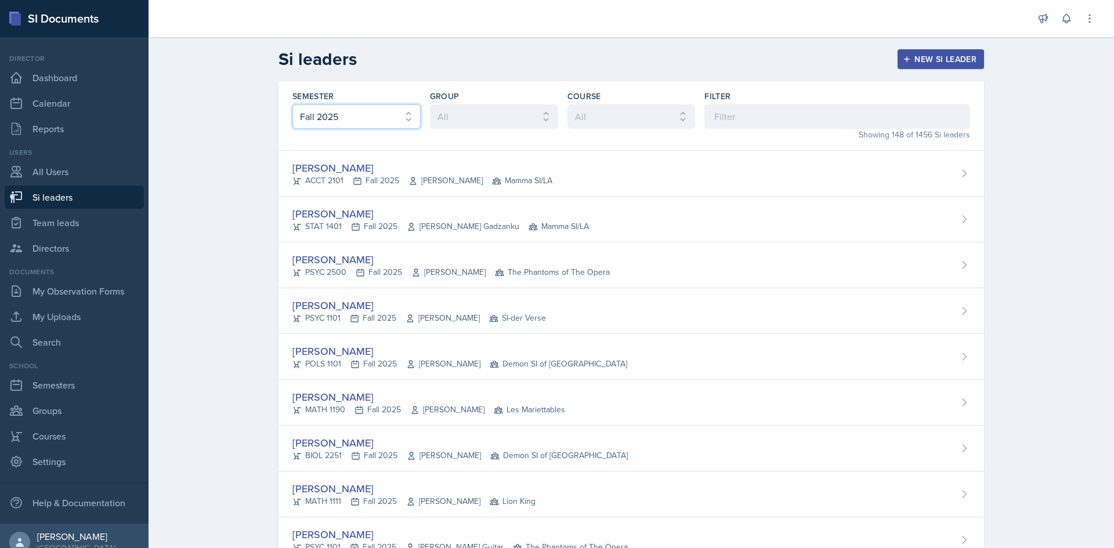
drag, startPoint x: 301, startPoint y: 117, endPoint x: 303, endPoint y: 128, distance: 10.6
click at [301, 117] on select "All Fall 2025 Summer 2025 Spring 2025 Fall 2024 Summer 2024 Spring 2024 Fall 20…" at bounding box center [356, 116] width 128 height 24
select select "e2039551-f485-4c1b-a525-5b9893bb04c4"
click at [292, 104] on select "All Fall 2025 Summer 2025 Spring 2025 Fall 2024 Summer 2024 Spring 2024 Fall 20…" at bounding box center [356, 116] width 128 height 24
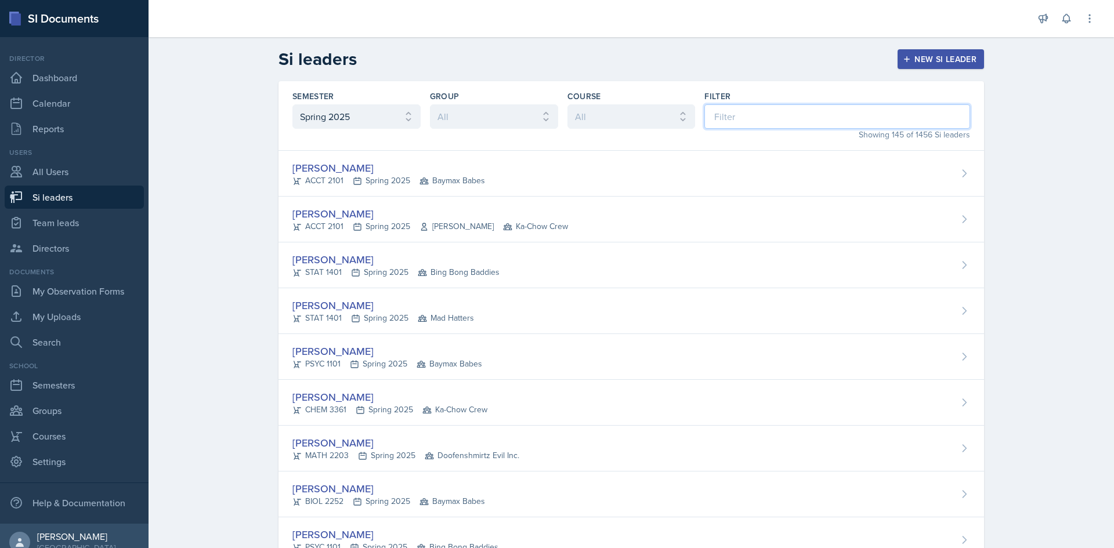
click at [747, 116] on input at bounding box center [837, 116] width 266 height 24
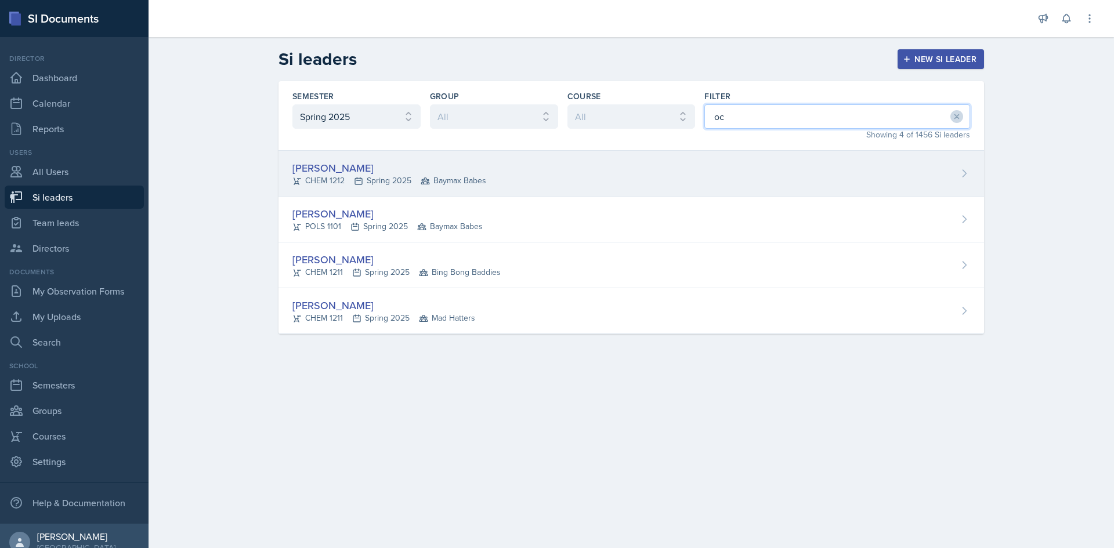
type input "oc"
click at [728, 167] on div "[PERSON_NAME] CHEM 1212 Spring 2025 Baymax Babes" at bounding box center [632, 174] width 706 height 46
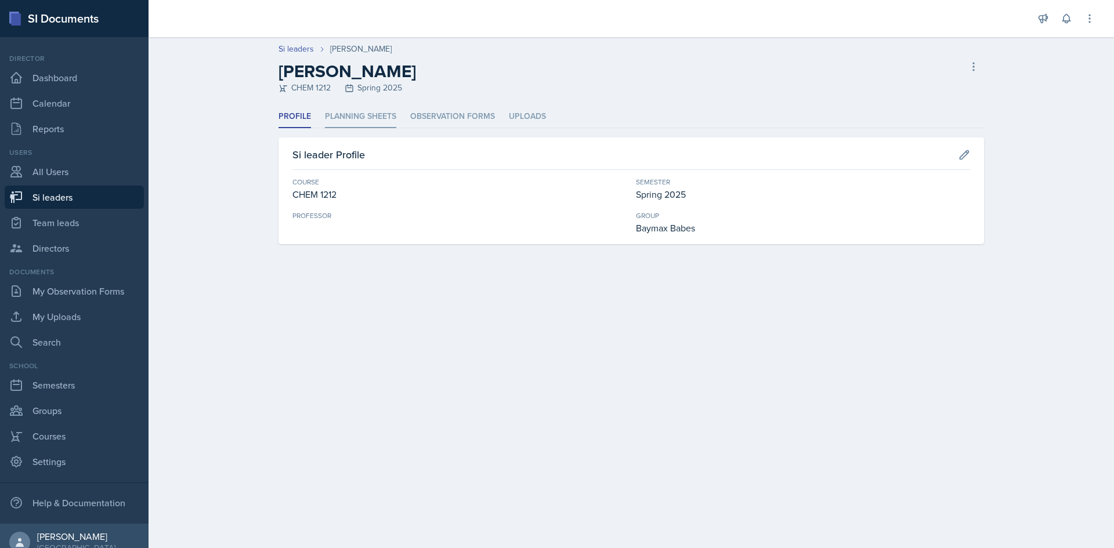
click at [390, 113] on li "Planning Sheets" at bounding box center [360, 117] width 71 height 23
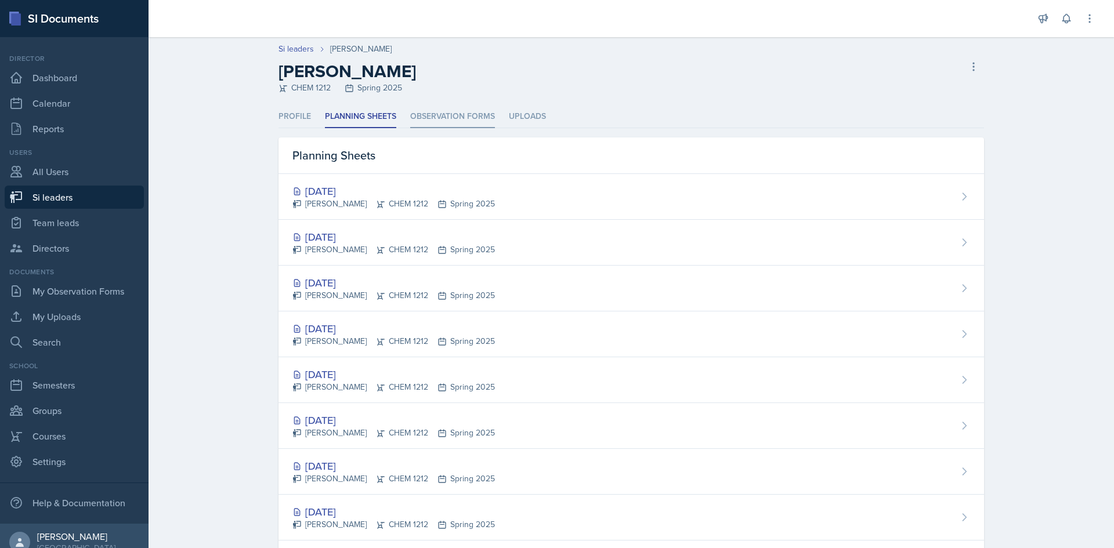
click at [483, 119] on li "Observation Forms" at bounding box center [452, 117] width 85 height 23
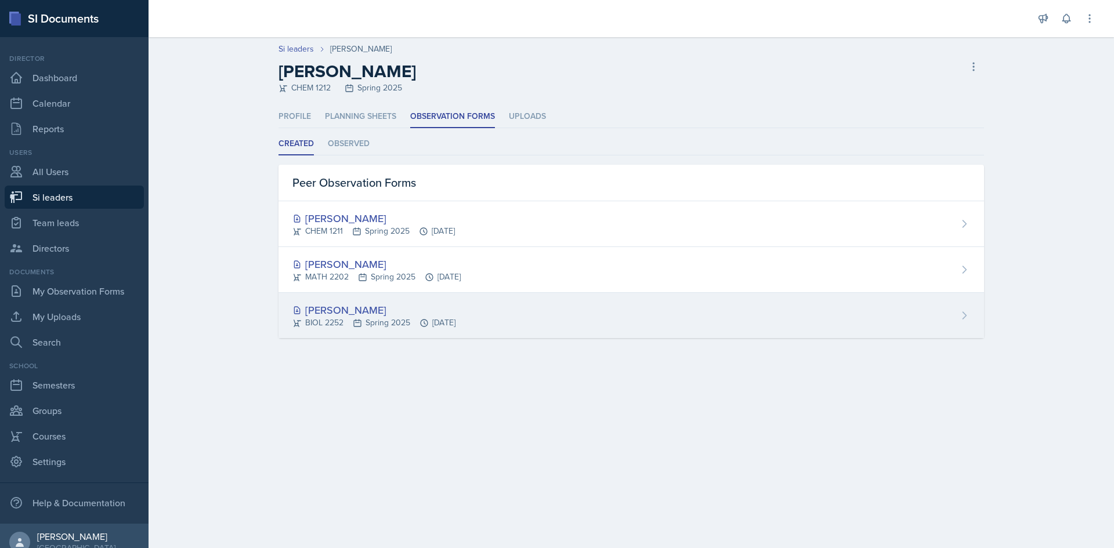
click at [429, 319] on div "BIOL 2252 Spring 2025 [DATE]" at bounding box center [373, 323] width 163 height 12
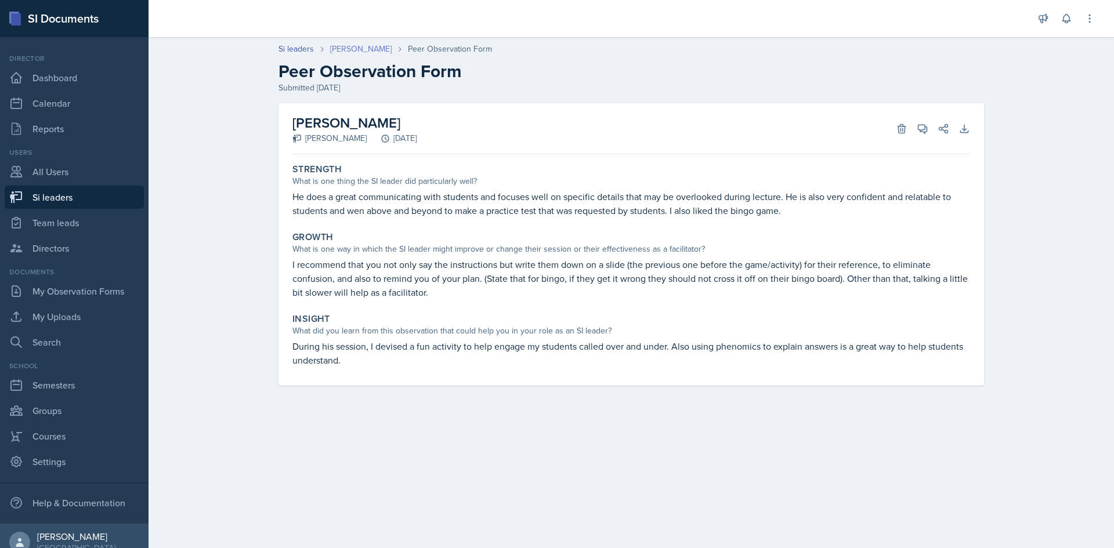
click at [374, 55] on link "[PERSON_NAME]" at bounding box center [361, 49] width 62 height 12
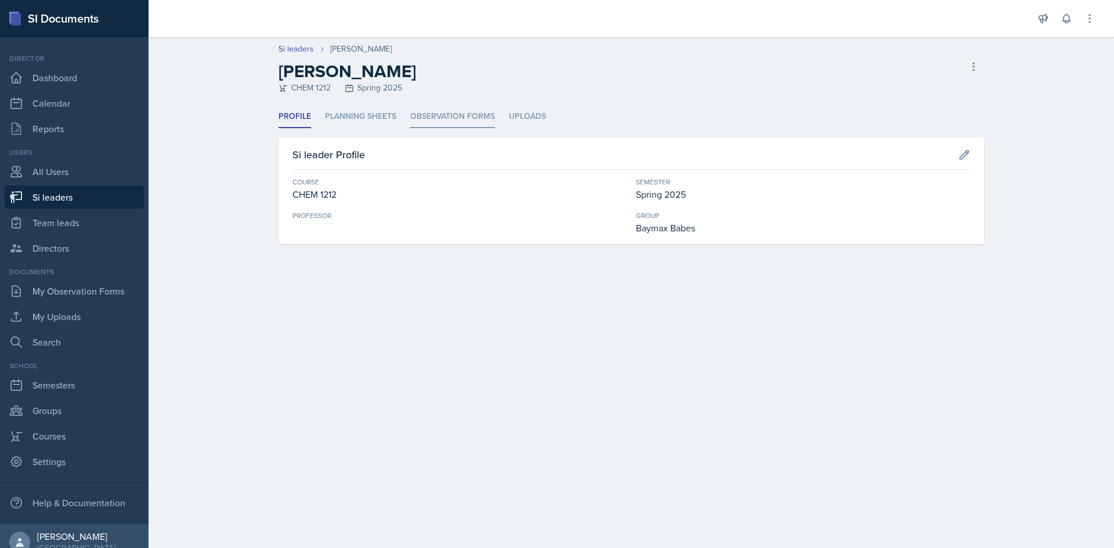
click at [450, 119] on li "Observation Forms" at bounding box center [452, 117] width 85 height 23
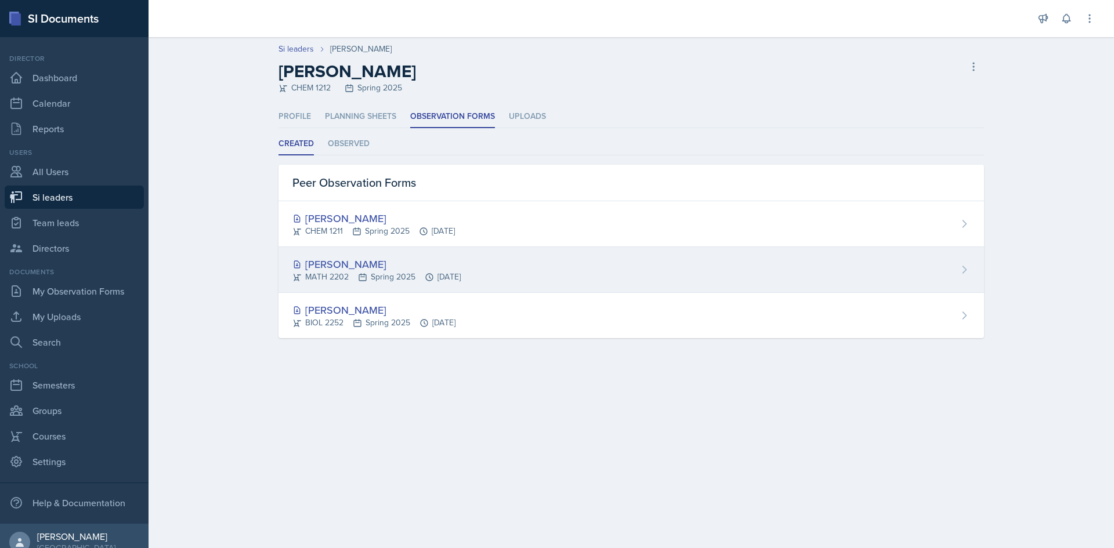
click at [380, 262] on div "[PERSON_NAME]" at bounding box center [376, 264] width 168 height 16
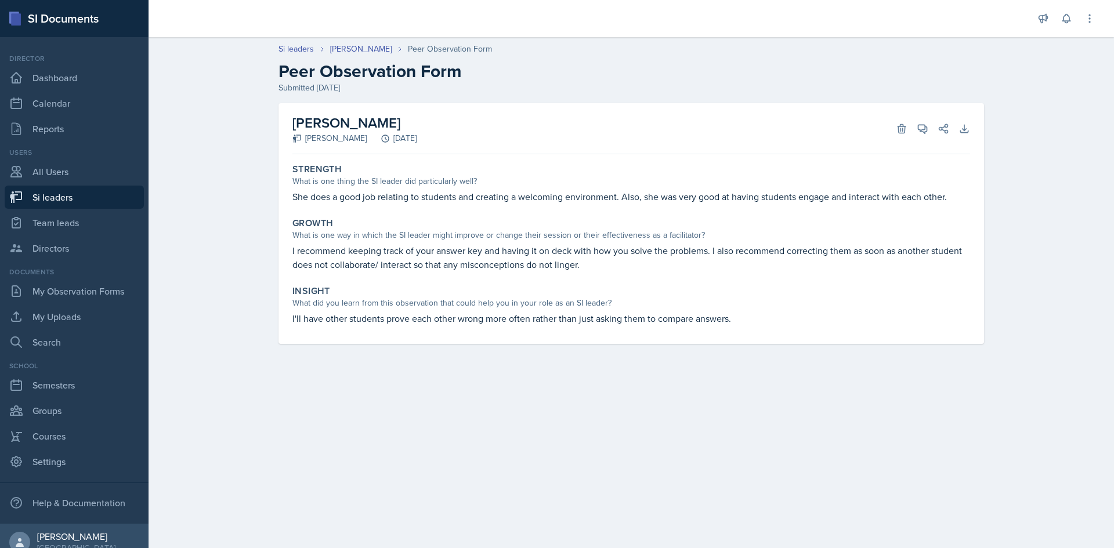
click at [291, 56] on div "Si leaders [PERSON_NAME] Peer Observation Form Peer Observation Form Submitted …" at bounding box center [631, 68] width 743 height 51
click at [292, 51] on link "Si leaders" at bounding box center [296, 49] width 35 height 12
select select "2bed604d-1099-4043-b1bc-2365e8740244"
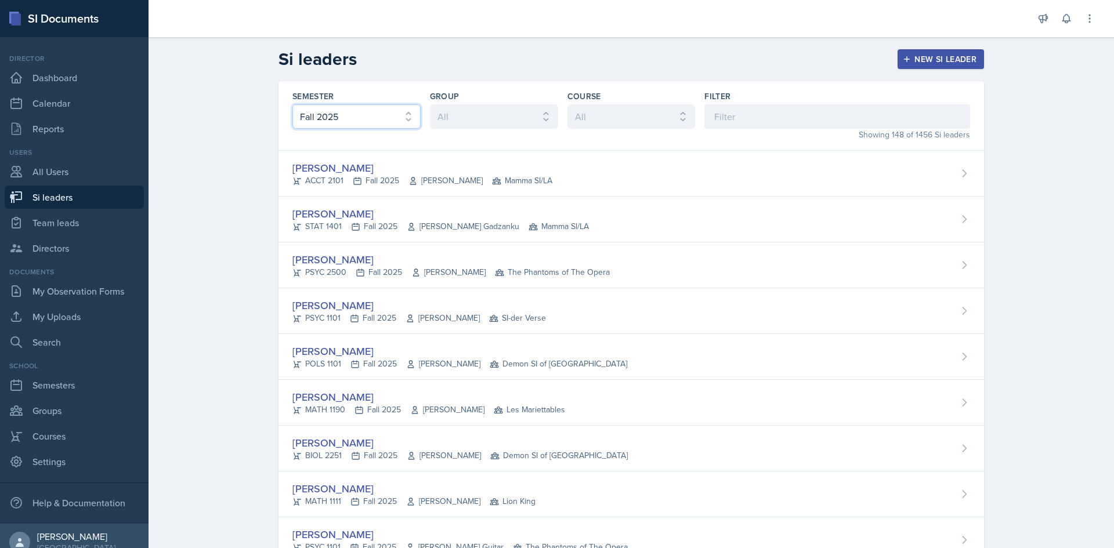
click at [382, 126] on select "All Fall 2025 Summer 2025 Spring 2025 Fall 2024 Summer 2024 Spring 2024 Fall 20…" at bounding box center [356, 116] width 128 height 24
click at [735, 122] on input at bounding box center [837, 116] width 266 height 24
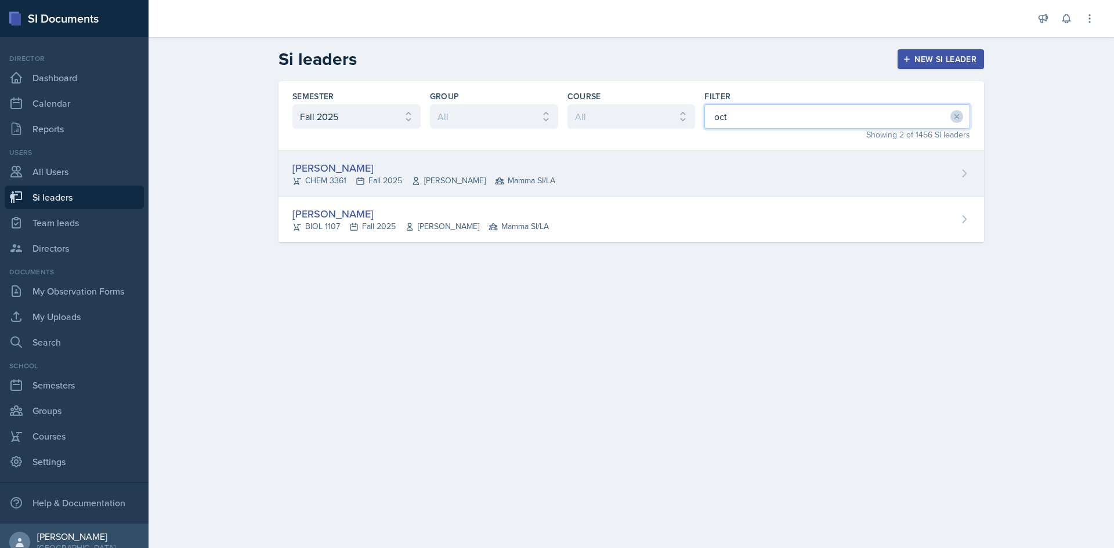
type input "oct"
click at [508, 172] on div "[PERSON_NAME]" at bounding box center [423, 168] width 263 height 16
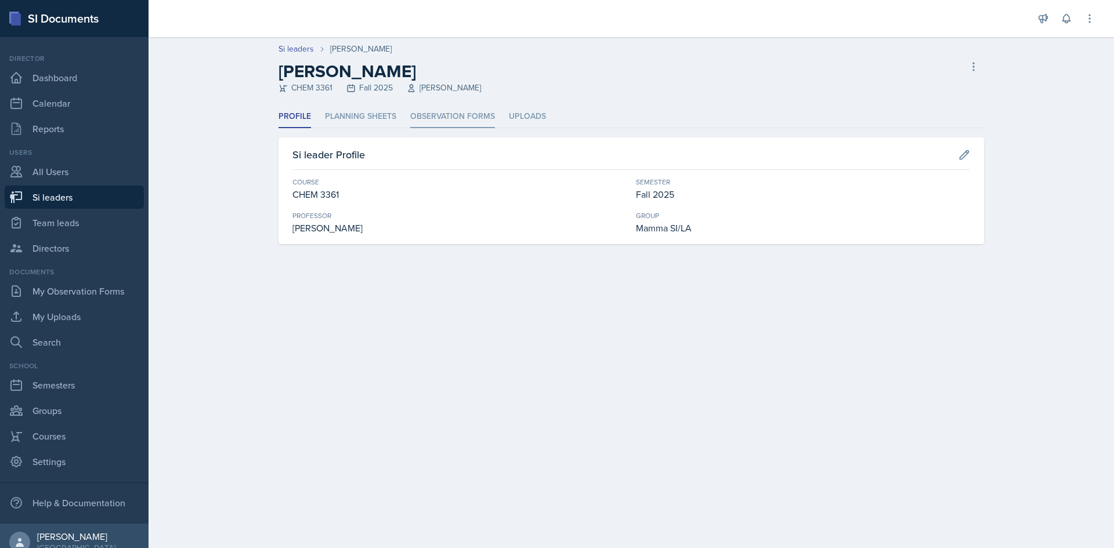
click at [435, 118] on li "Observation Forms" at bounding box center [452, 117] width 85 height 23
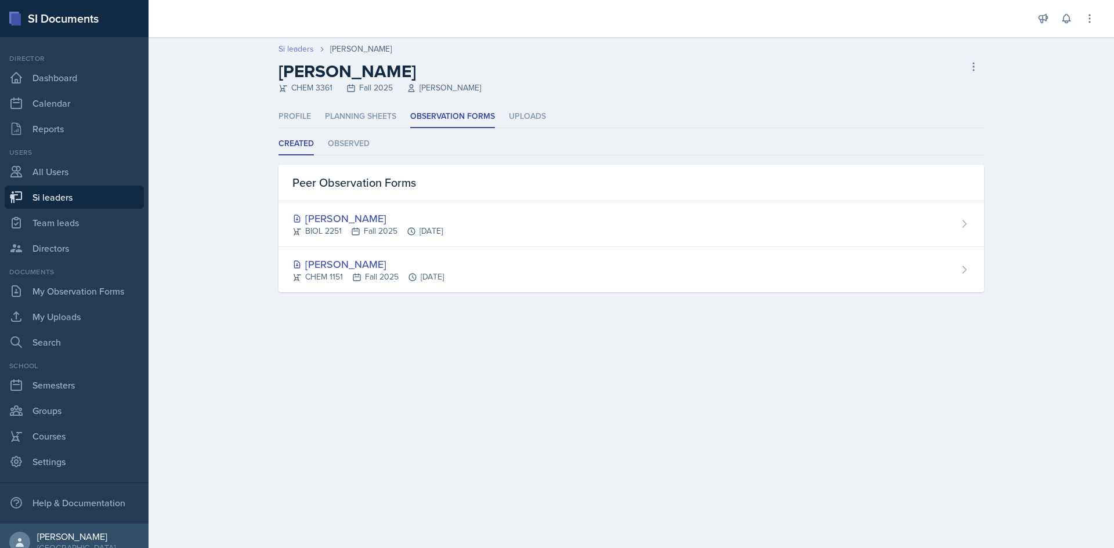
click at [299, 53] on link "Si leaders" at bounding box center [296, 49] width 35 height 12
select select "2bed604d-1099-4043-b1bc-2365e8740244"
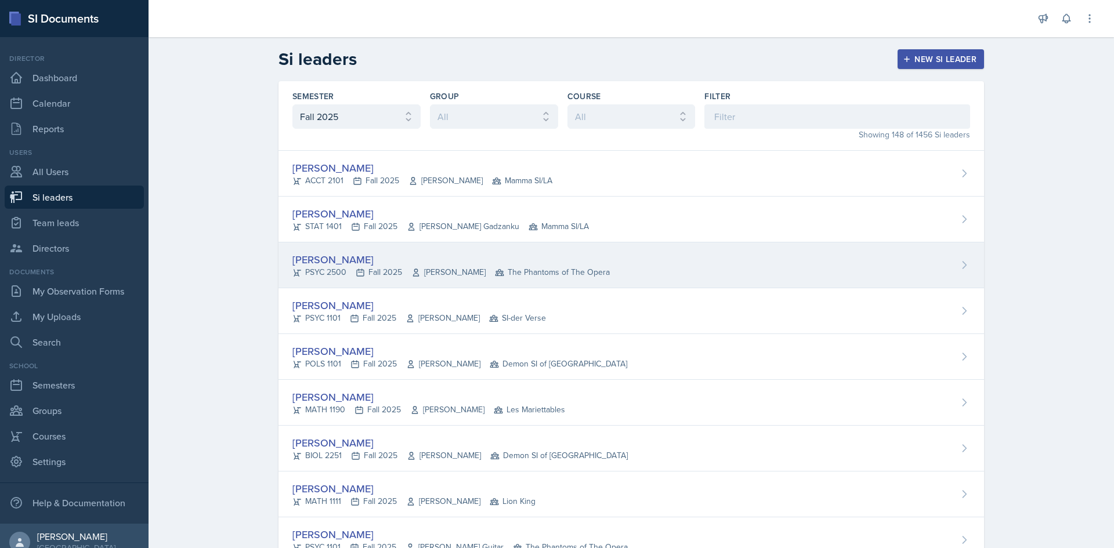
click at [338, 287] on div "[PERSON_NAME] PSYC 2500 Fall 2025 [PERSON_NAME] The Phantoms of The Opera" at bounding box center [632, 266] width 706 height 46
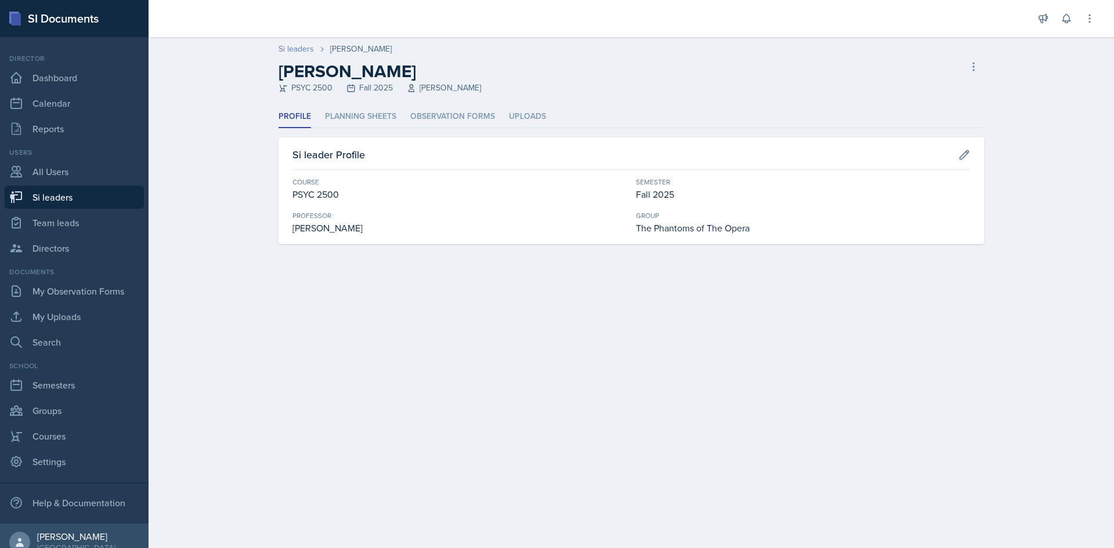
click at [301, 47] on link "Si leaders" at bounding box center [296, 49] width 35 height 12
select select "2bed604d-1099-4043-b1bc-2365e8740244"
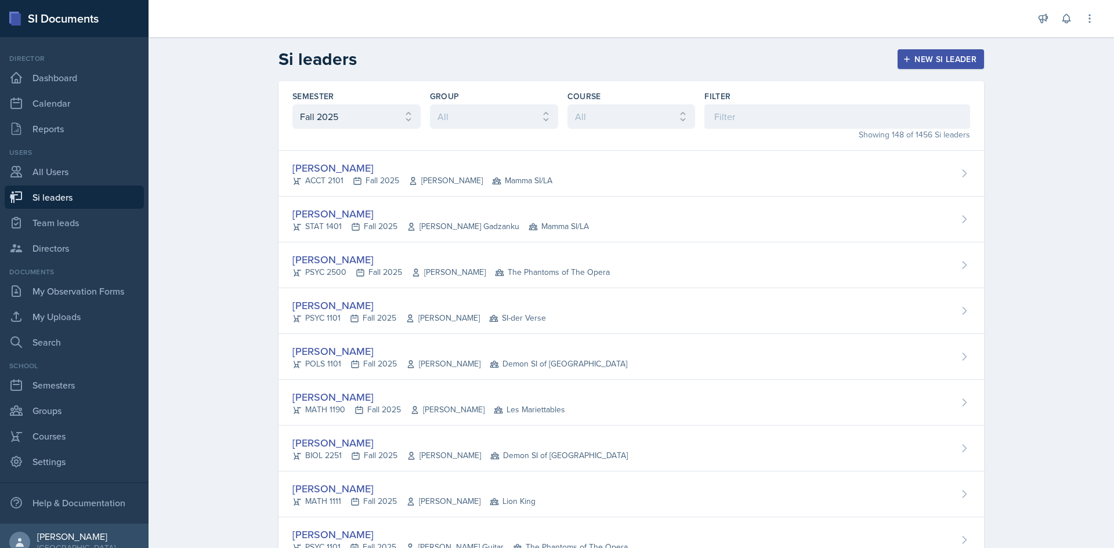
click at [724, 101] on label "Filter" at bounding box center [717, 97] width 26 height 12
click at [724, 108] on input at bounding box center [837, 116] width 266 height 24
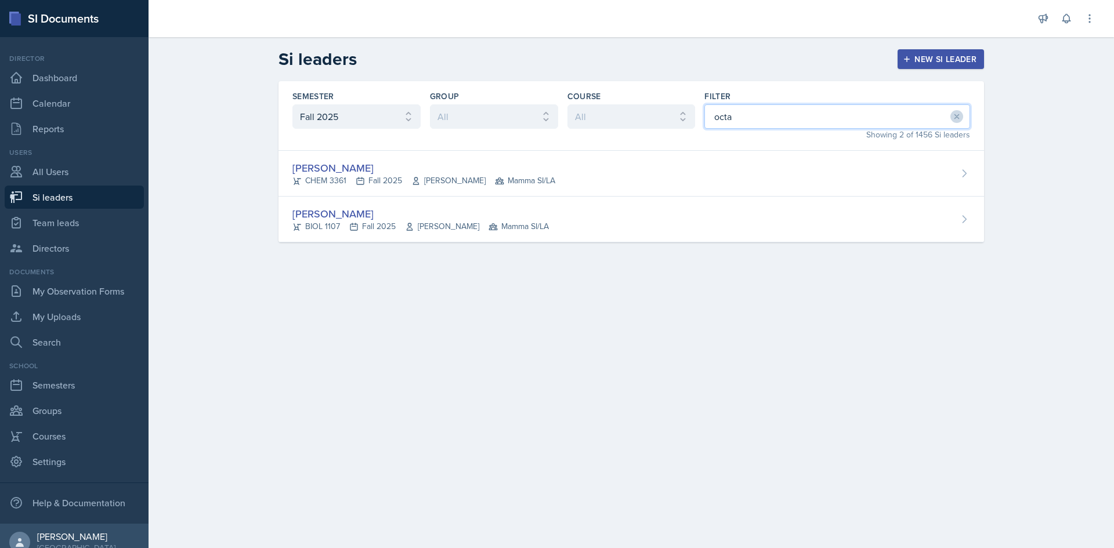
type input "octa"
click at [632, 252] on div "Semester All Fall 2025 Summer 2025 Spring 2025 Fall 2024 Summer 2024 Spring 202…" at bounding box center [631, 175] width 743 height 189
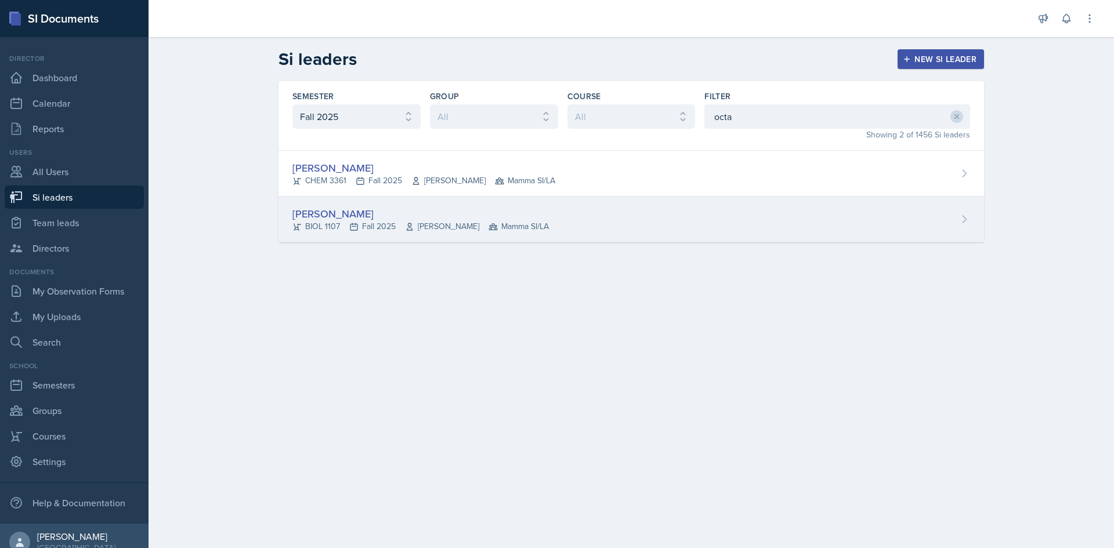
click at [631, 237] on div "[PERSON_NAME] BIOL 1107 Fall 2025 [PERSON_NAME] Mamma SI/LA" at bounding box center [632, 220] width 706 height 46
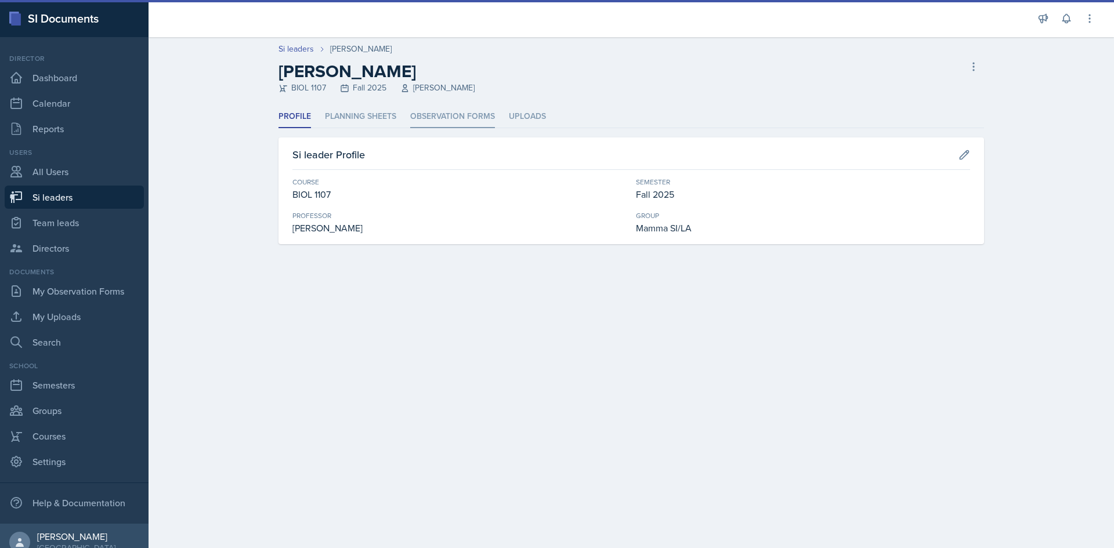
click at [484, 125] on li "Observation Forms" at bounding box center [452, 117] width 85 height 23
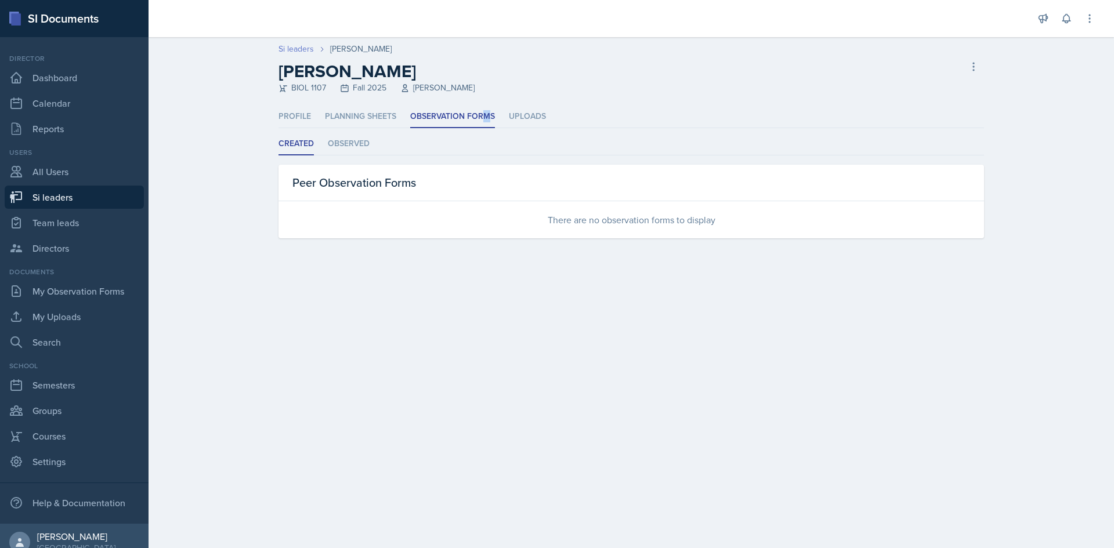
click at [305, 52] on link "Si leaders" at bounding box center [296, 49] width 35 height 12
select select "2bed604d-1099-4043-b1bc-2365e8740244"
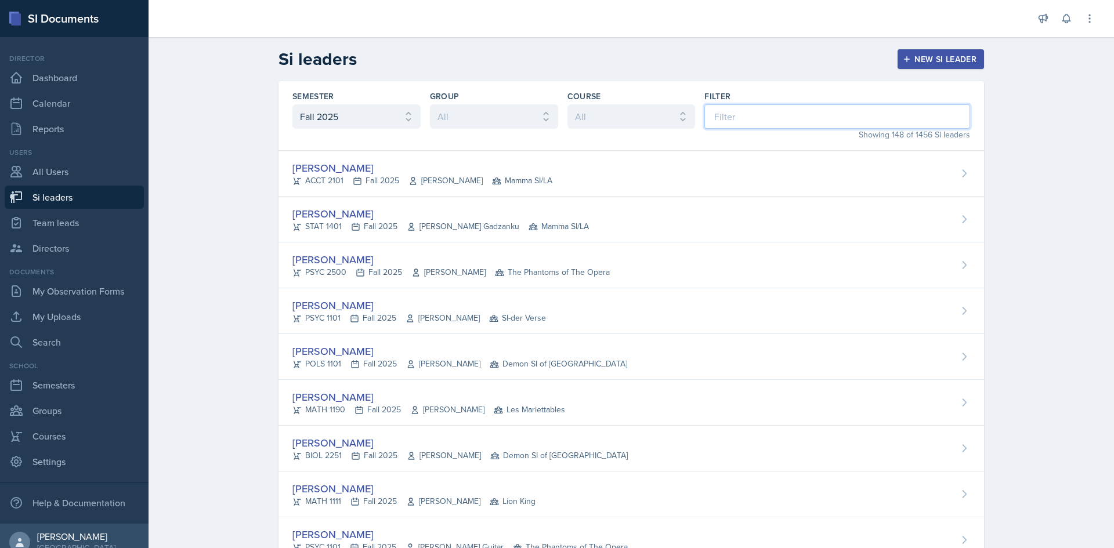
click at [775, 105] on input at bounding box center [837, 116] width 266 height 24
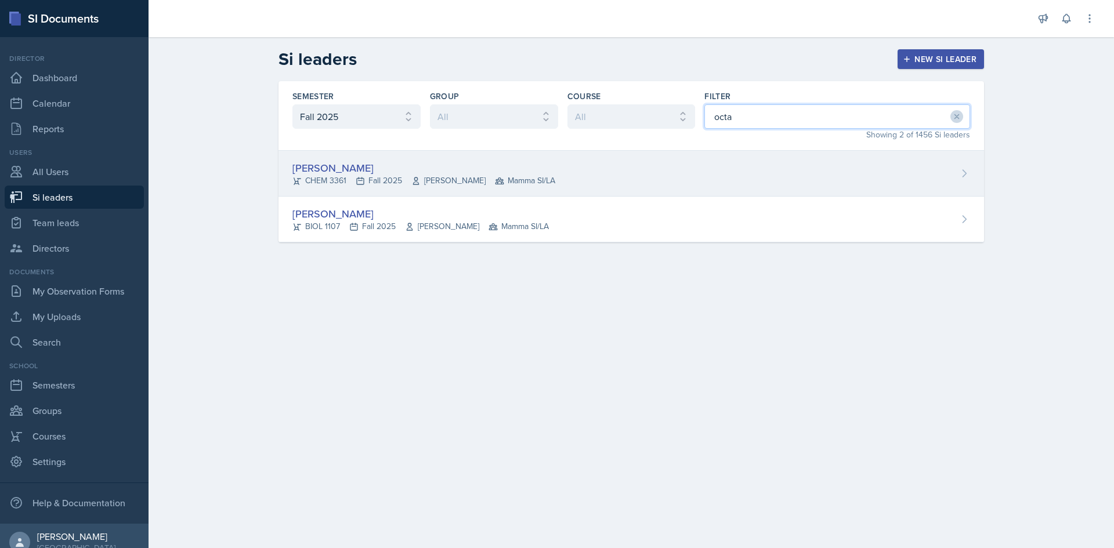
type input "octa"
click at [637, 169] on div "[PERSON_NAME] CHEM 3361 Fall 2025 [PERSON_NAME] Mamma SI/LA" at bounding box center [632, 174] width 706 height 46
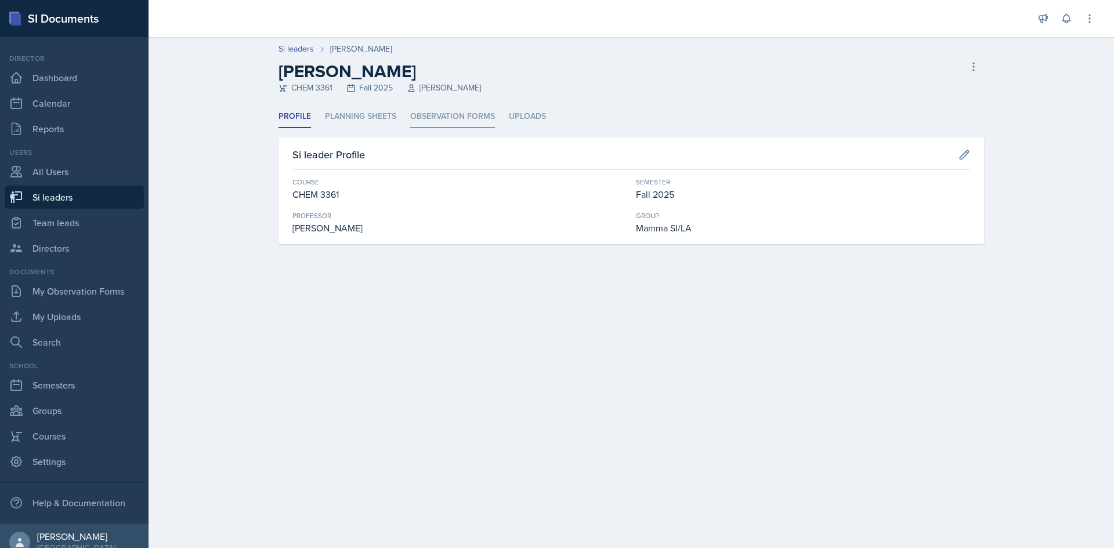
click at [418, 113] on li "Observation Forms" at bounding box center [452, 117] width 85 height 23
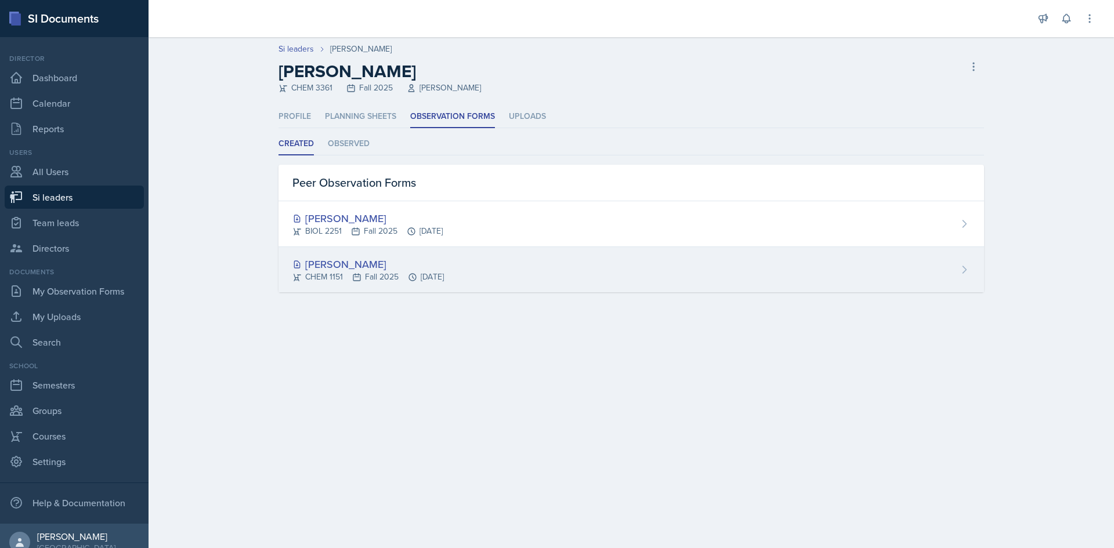
click at [386, 249] on div "[PERSON_NAME] CHEM 1151 Fall 2025 [DATE]" at bounding box center [632, 269] width 706 height 45
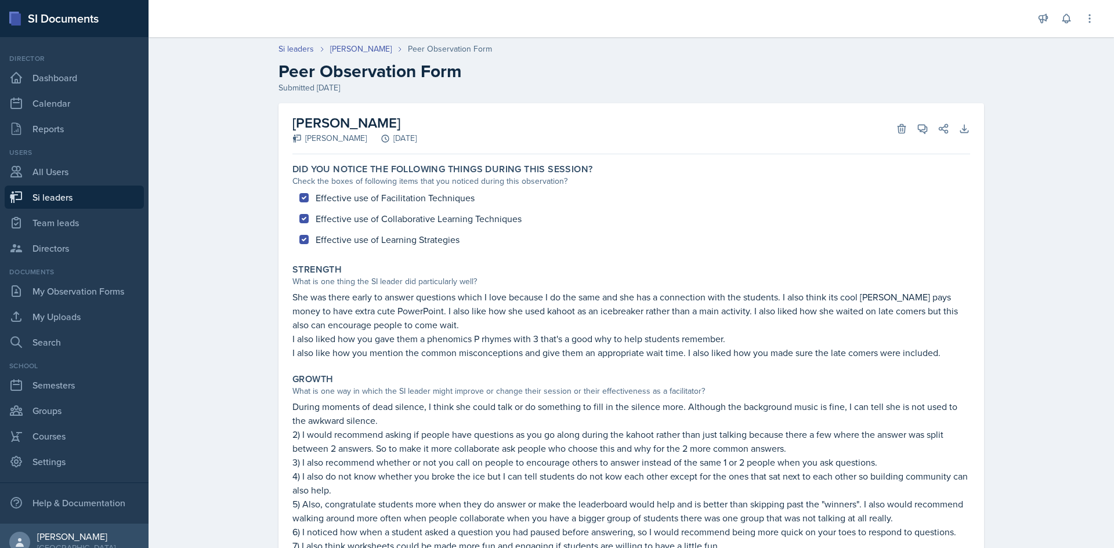
click at [341, 39] on header "Si leaders [PERSON_NAME] Peer Observation Form Peer Observation Form Submitted …" at bounding box center [632, 68] width 966 height 74
click at [343, 43] on link "[PERSON_NAME]" at bounding box center [361, 49] width 62 height 12
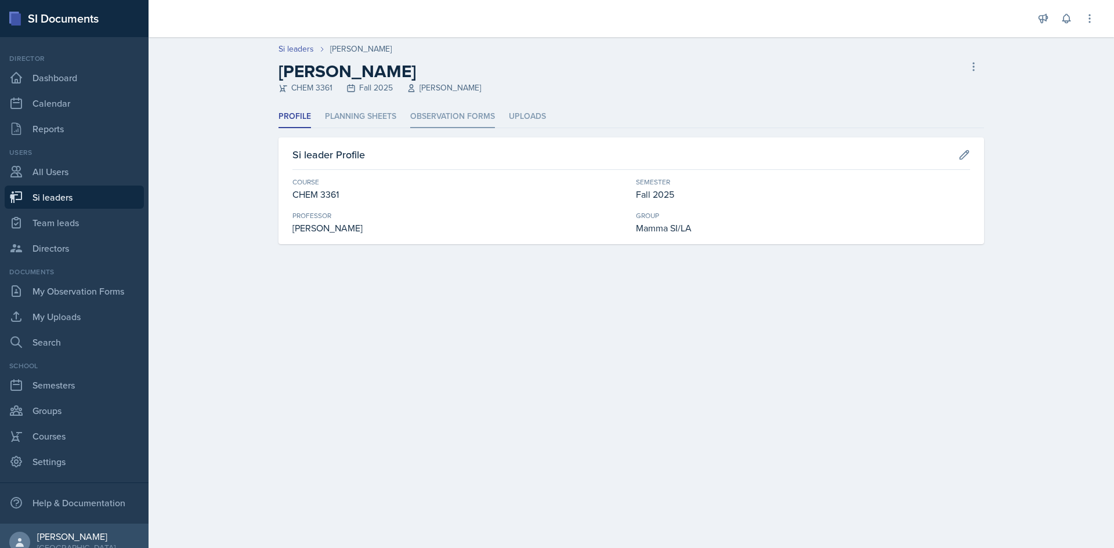
drag, startPoint x: 392, startPoint y: 122, endPoint x: 442, endPoint y: 117, distance: 50.7
click at [393, 121] on li "Planning Sheets" at bounding box center [360, 117] width 71 height 23
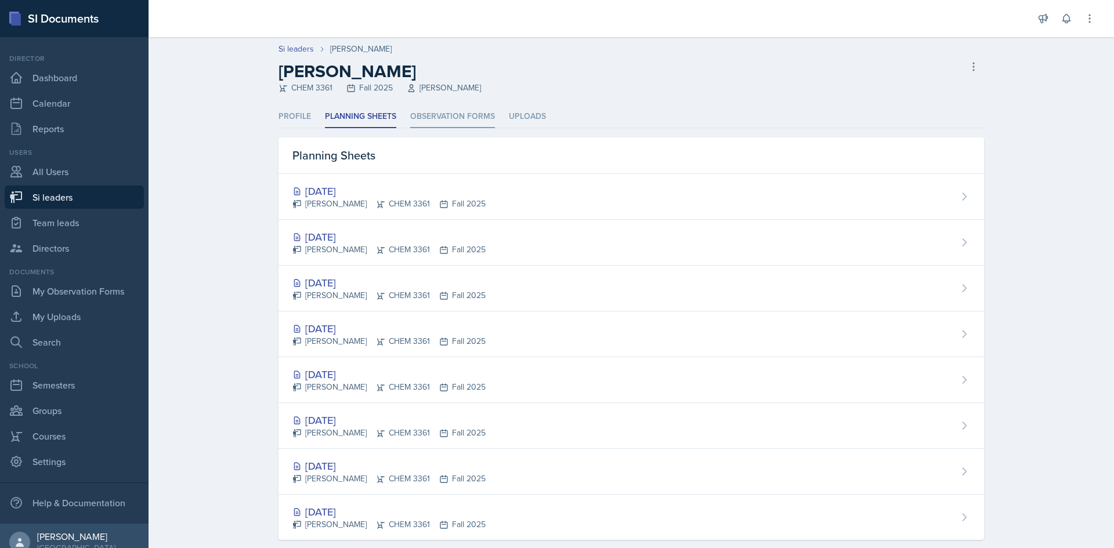
click at [447, 117] on li "Observation Forms" at bounding box center [452, 117] width 85 height 23
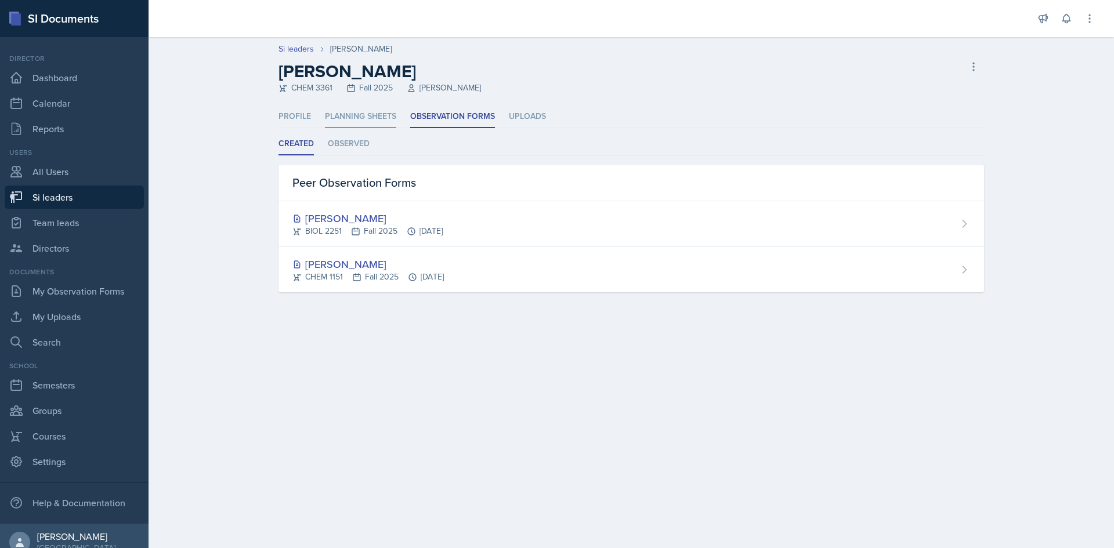
click at [380, 114] on li "Planning Sheets" at bounding box center [360, 117] width 71 height 23
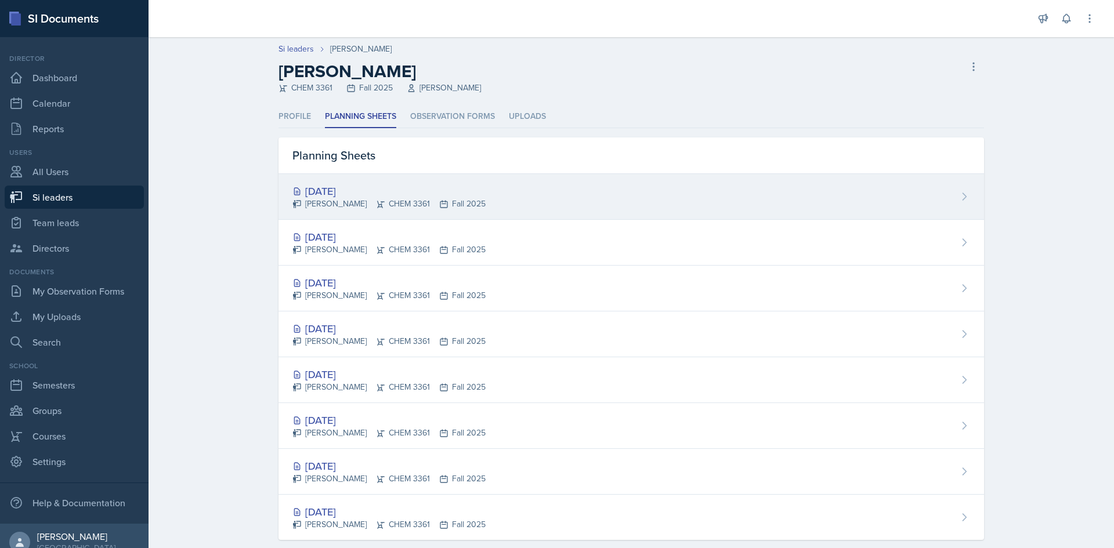
click at [382, 212] on div "[DATE] [PERSON_NAME] CHEM 3361 Fall 2025" at bounding box center [632, 197] width 706 height 46
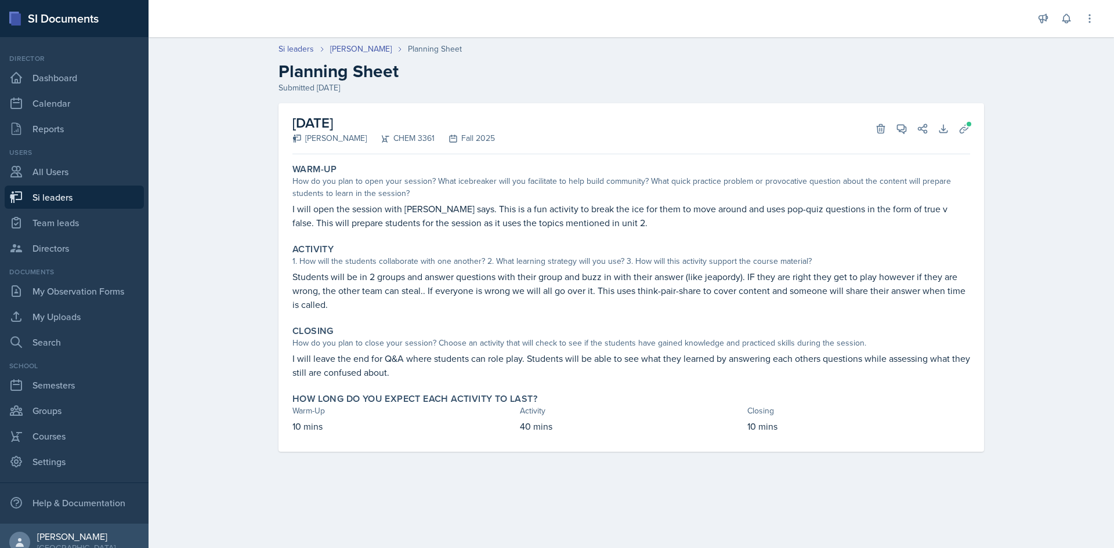
click at [367, 61] on h2 "Planning Sheet" at bounding box center [632, 71] width 706 height 21
click at [368, 51] on link "[PERSON_NAME]" at bounding box center [361, 49] width 62 height 12
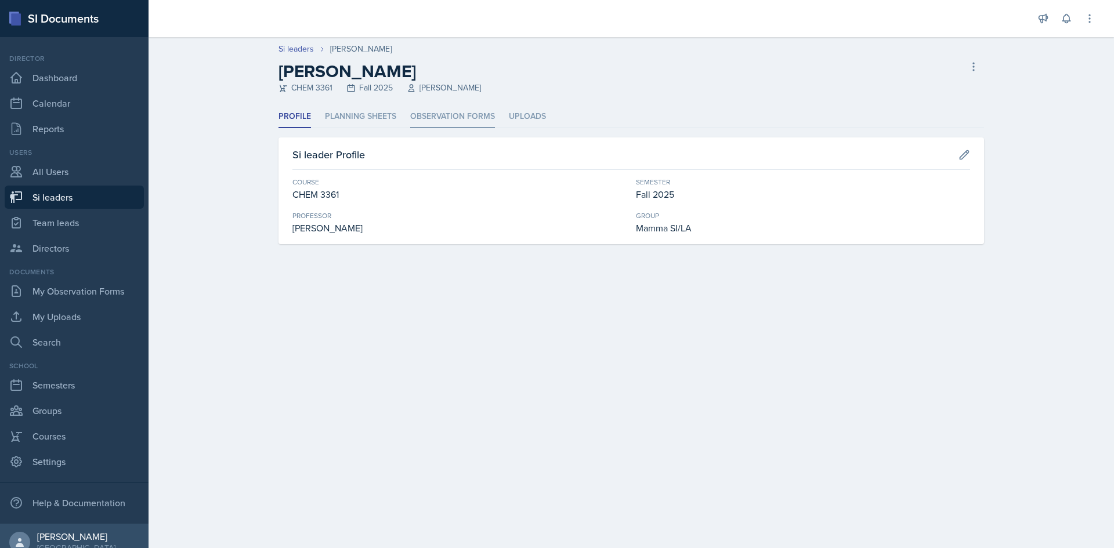
click at [453, 120] on li "Observation Forms" at bounding box center [452, 117] width 85 height 23
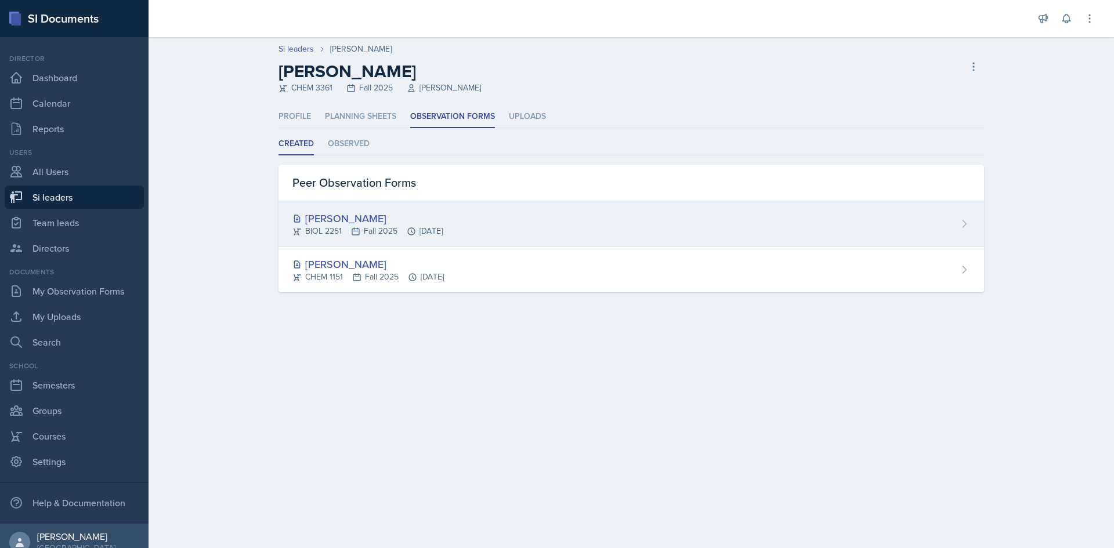
click at [426, 232] on div "BIOL 2251 Fall 2025 [DATE]" at bounding box center [367, 231] width 150 height 12
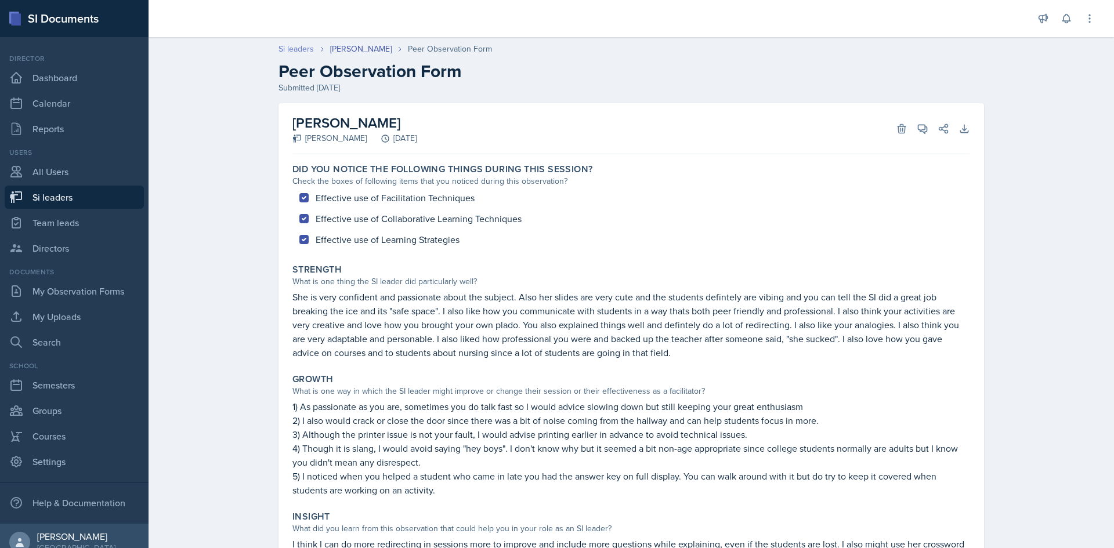
click at [305, 47] on link "Si leaders" at bounding box center [296, 49] width 35 height 12
select select "2bed604d-1099-4043-b1bc-2365e8740244"
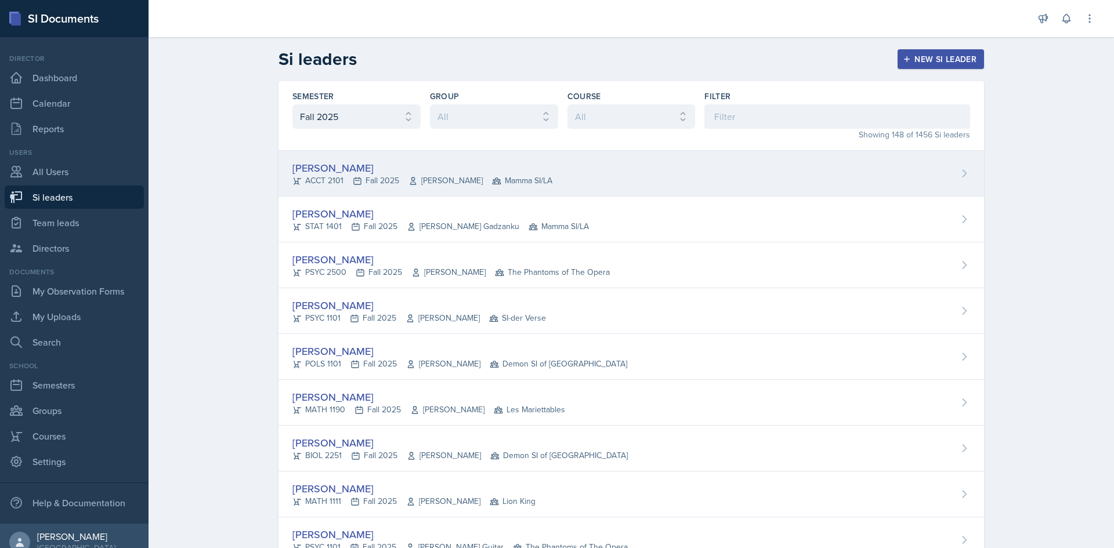
click at [364, 193] on div "[PERSON_NAME] ACCT 2101 Fall 2025 [PERSON_NAME] Mamma SI/LA" at bounding box center [632, 174] width 706 height 46
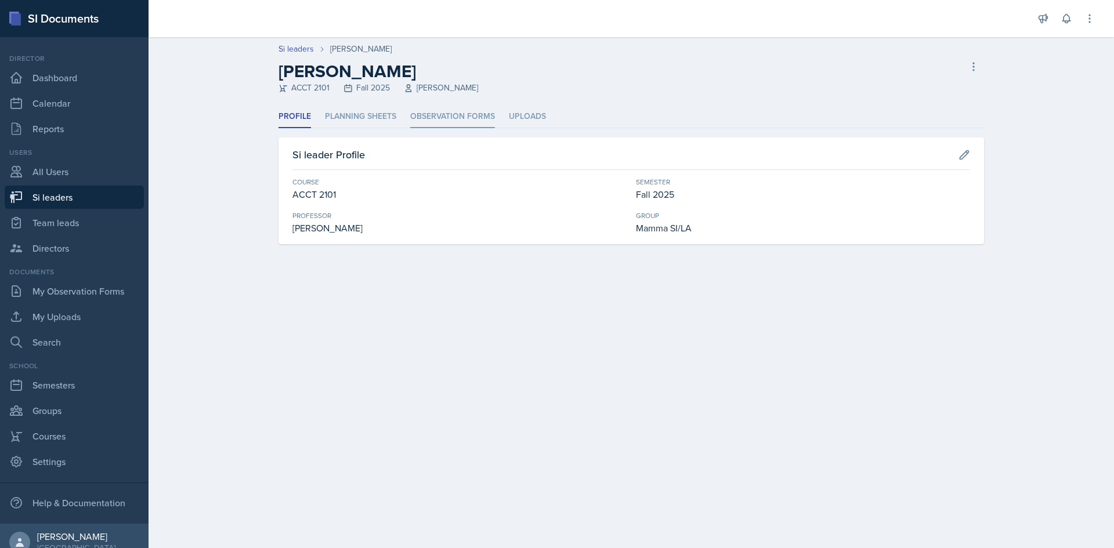
click at [417, 113] on li "Observation Forms" at bounding box center [452, 117] width 85 height 23
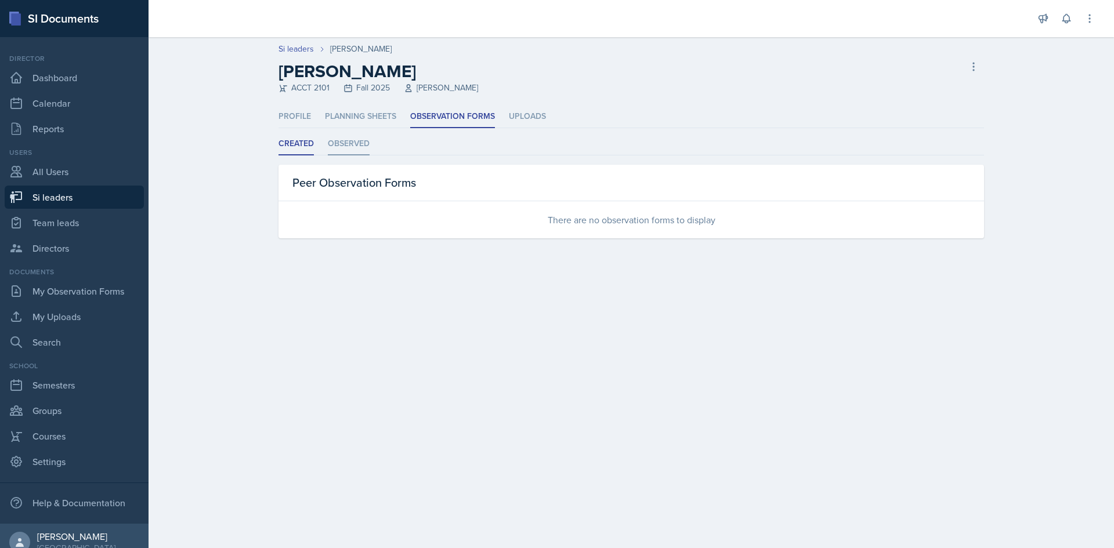
click at [342, 147] on li "Observed" at bounding box center [349, 144] width 42 height 23
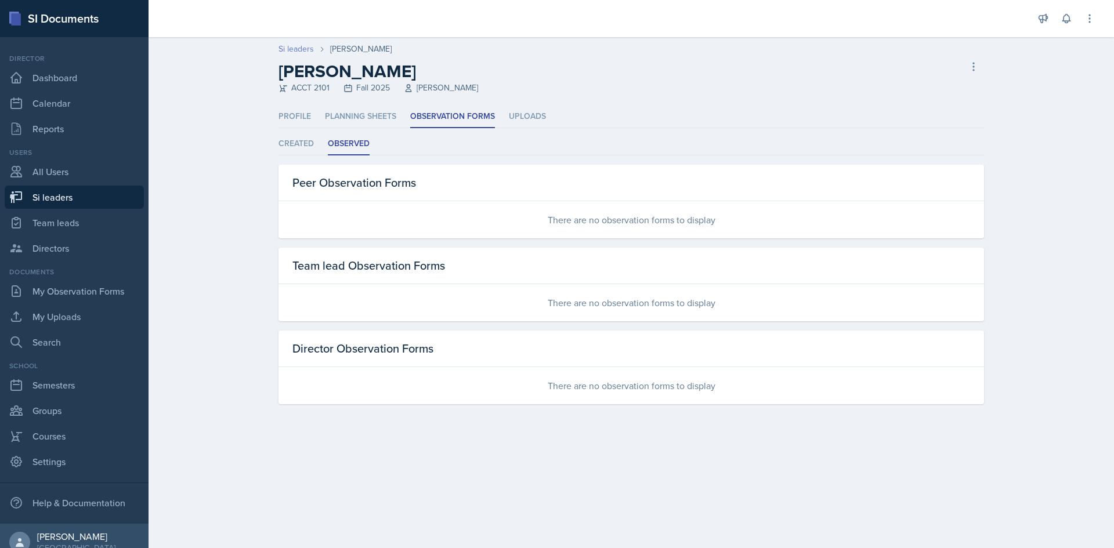
click at [302, 52] on link "Si leaders" at bounding box center [296, 49] width 35 height 12
select select "2bed604d-1099-4043-b1bc-2365e8740244"
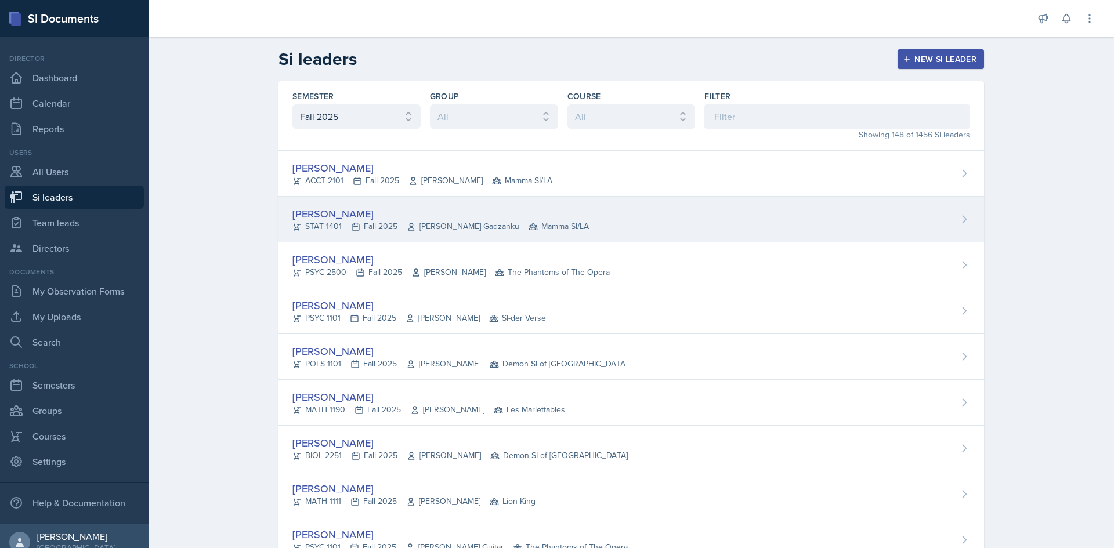
click at [357, 226] on div "STAT 1401 Fall 2025 [PERSON_NAME] Gadzanku Mamma SI/LA" at bounding box center [440, 226] width 296 height 12
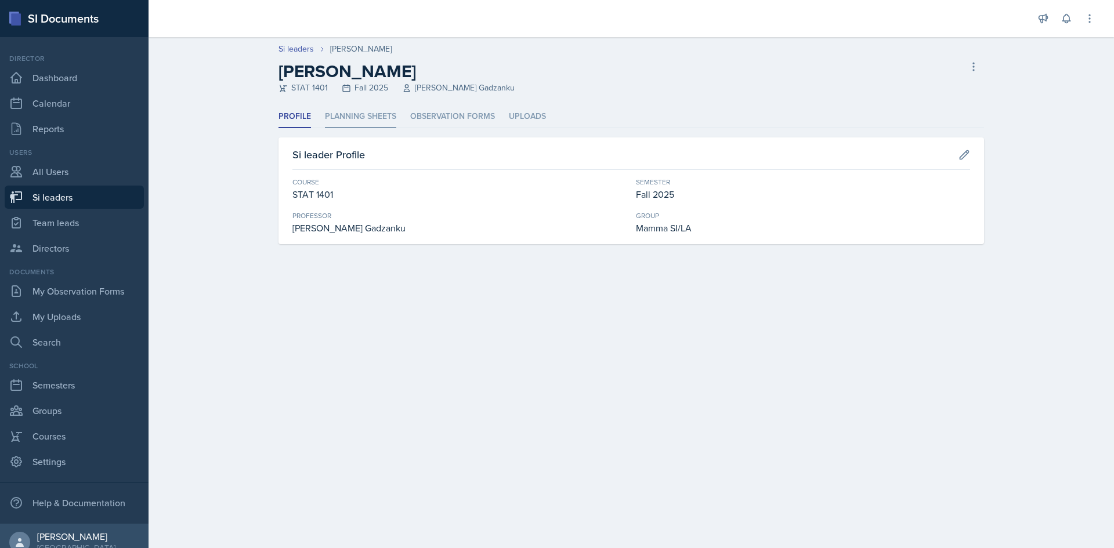
click at [391, 110] on li "Planning Sheets" at bounding box center [360, 117] width 71 height 23
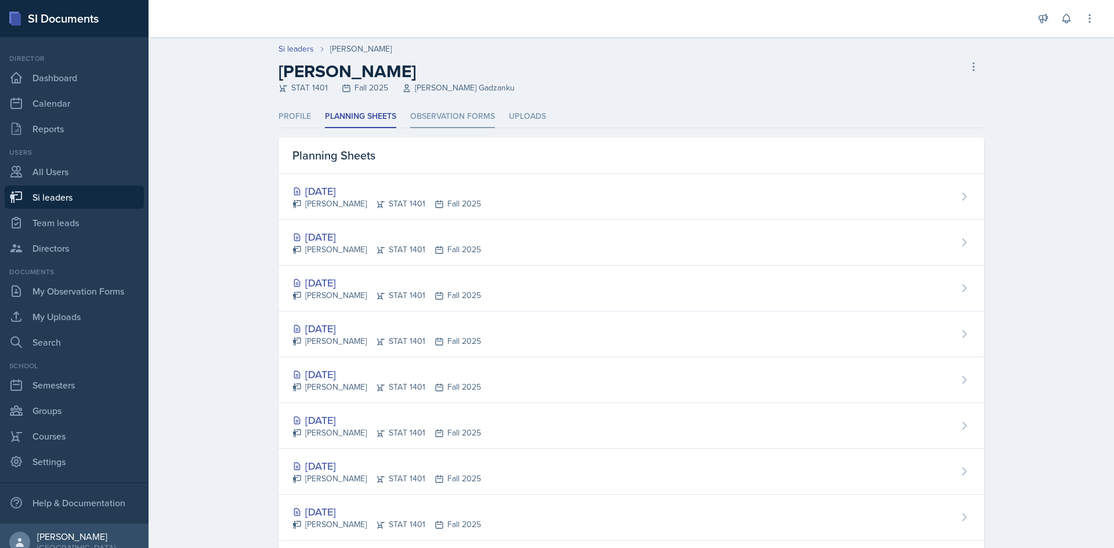
click at [443, 113] on li "Observation Forms" at bounding box center [452, 117] width 85 height 23
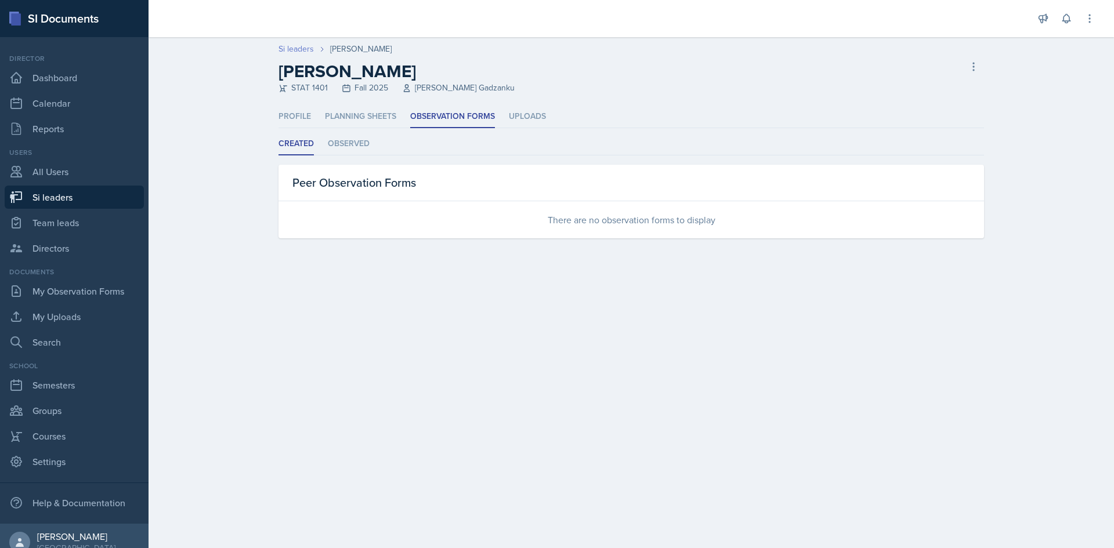
click at [308, 48] on link "Si leaders" at bounding box center [296, 49] width 35 height 12
select select "2bed604d-1099-4043-b1bc-2365e8740244"
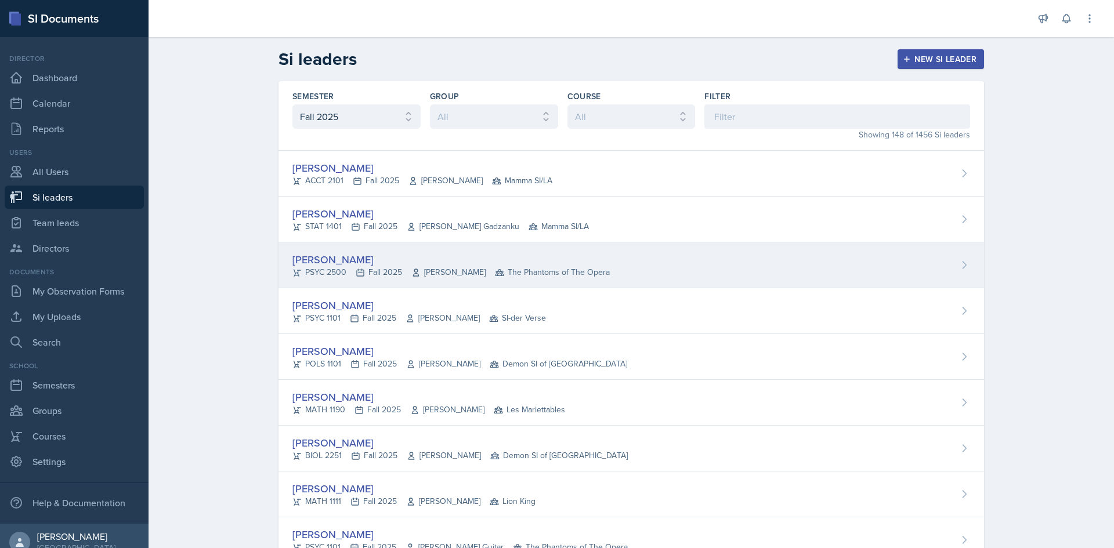
click at [404, 272] on div "PSYC 2500 Fall 2025 [PERSON_NAME] The Phantoms of The Opera" at bounding box center [450, 272] width 317 height 12
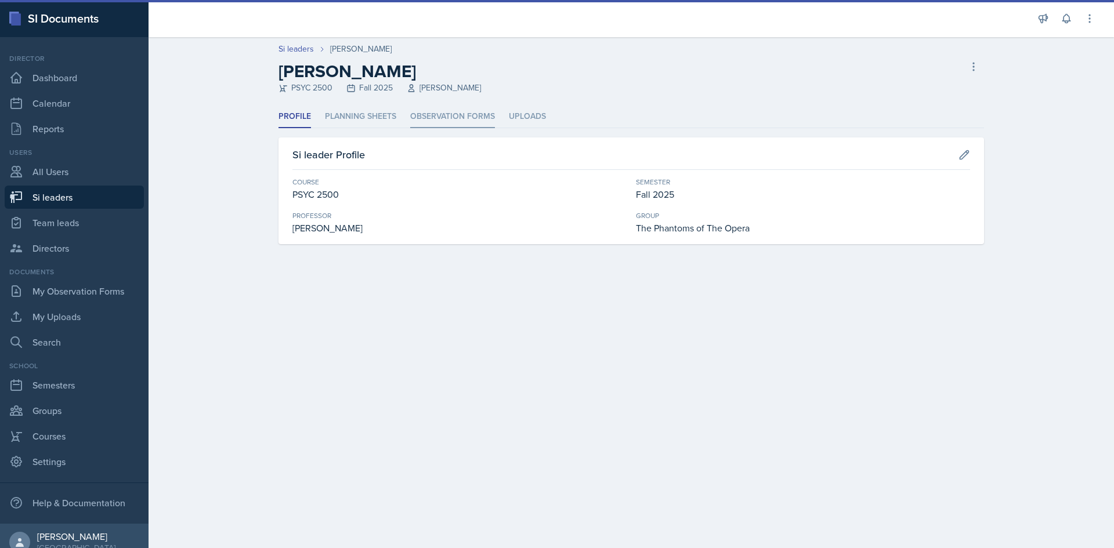
click at [425, 121] on li "Observation Forms" at bounding box center [452, 117] width 85 height 23
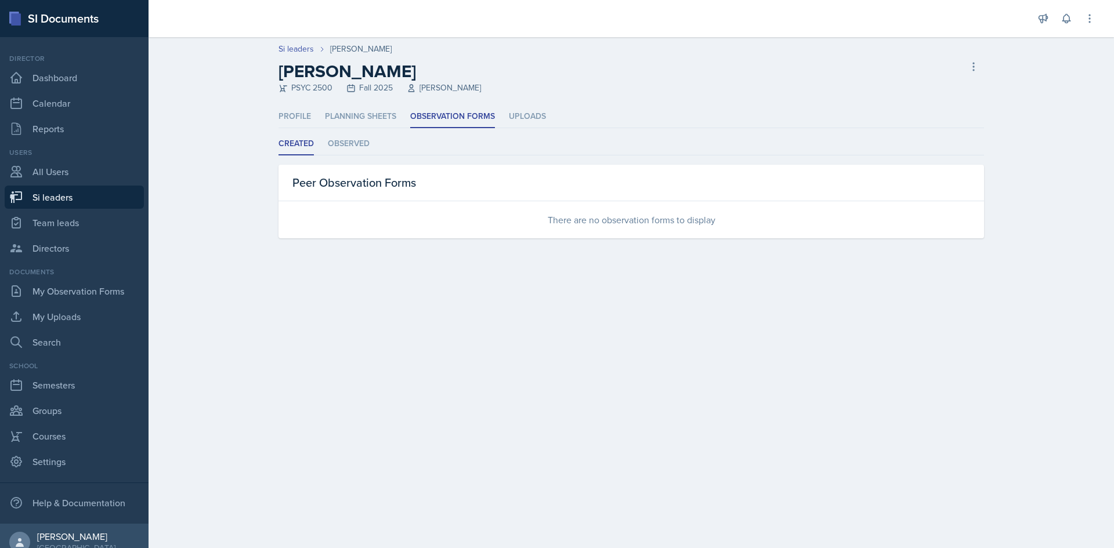
click at [281, 42] on header "Si leaders [PERSON_NAME] [PERSON_NAME] PSYC 2500 Fall 2025 [PERSON_NAME] Delete…" at bounding box center [632, 71] width 966 height 68
click at [283, 44] on link "Si leaders" at bounding box center [296, 49] width 35 height 12
select select "2bed604d-1099-4043-b1bc-2365e8740244"
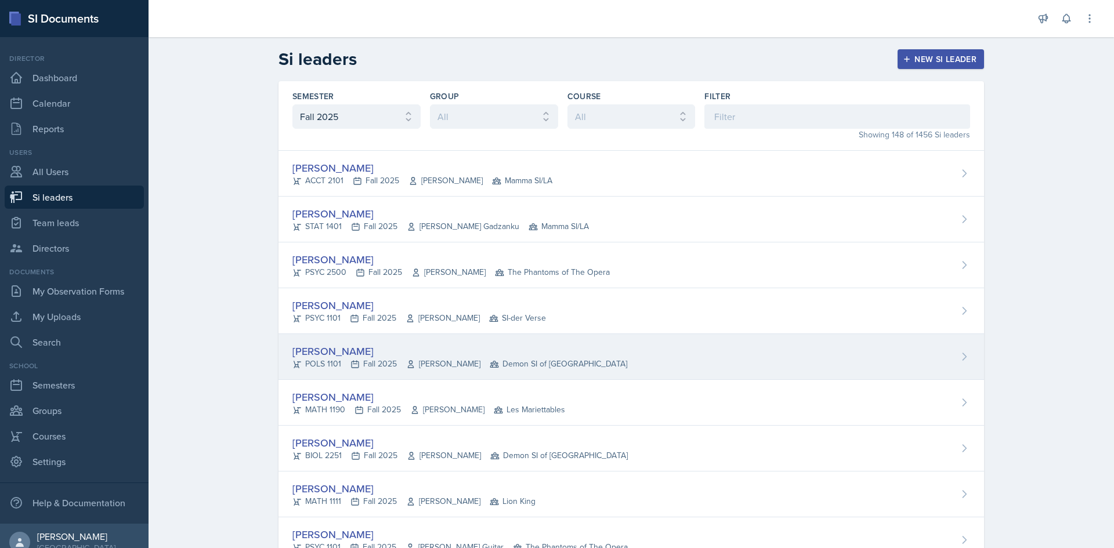
click at [368, 339] on div "Malk Almimar POLS 1101 Fall 2025 [PERSON_NAME] Demon SI of [GEOGRAPHIC_DATA]" at bounding box center [632, 357] width 706 height 46
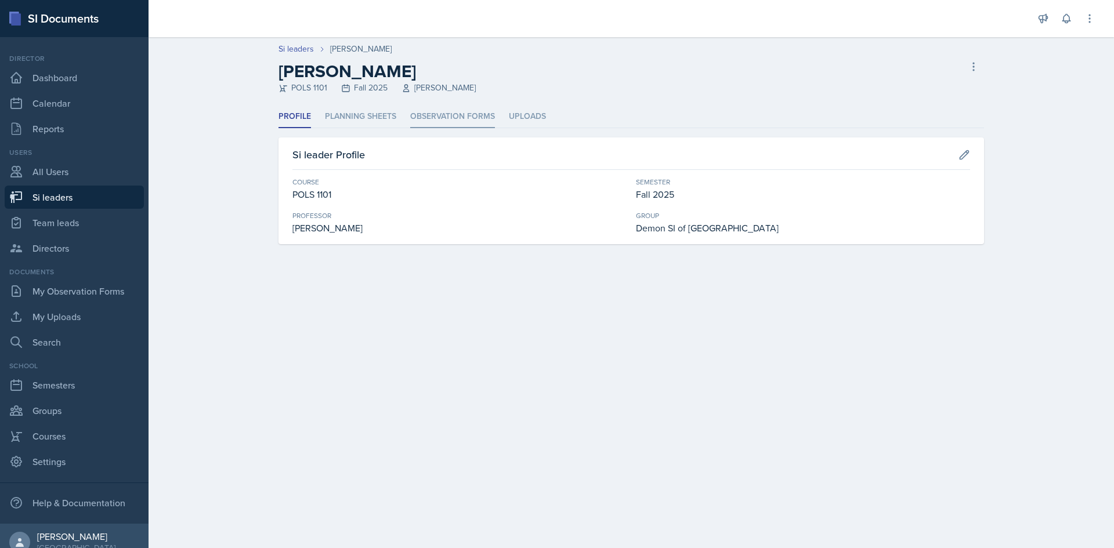
click at [452, 122] on li "Observation Forms" at bounding box center [452, 117] width 85 height 23
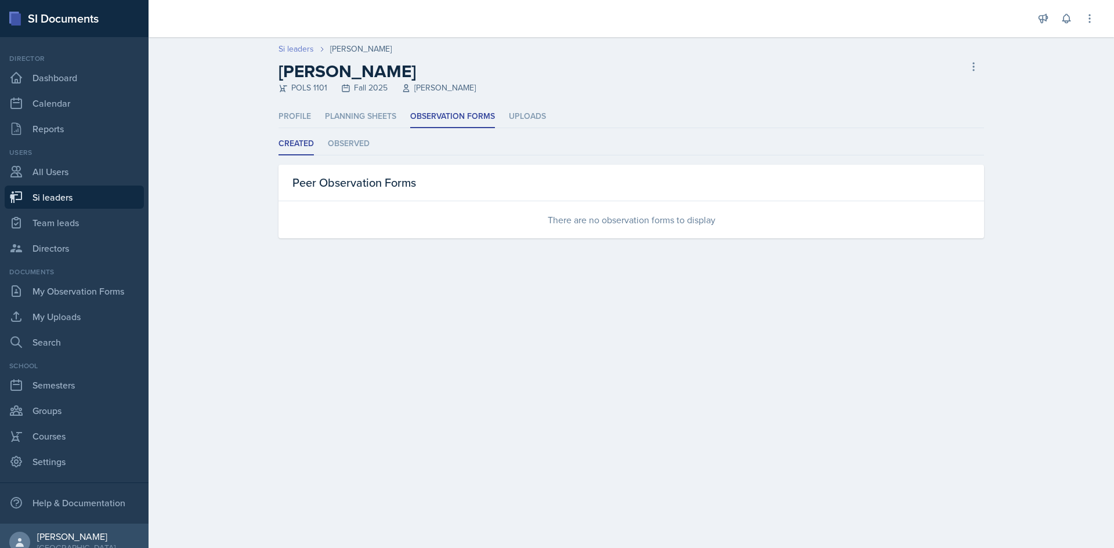
click at [290, 49] on link "Si leaders" at bounding box center [296, 49] width 35 height 12
select select "2bed604d-1099-4043-b1bc-2365e8740244"
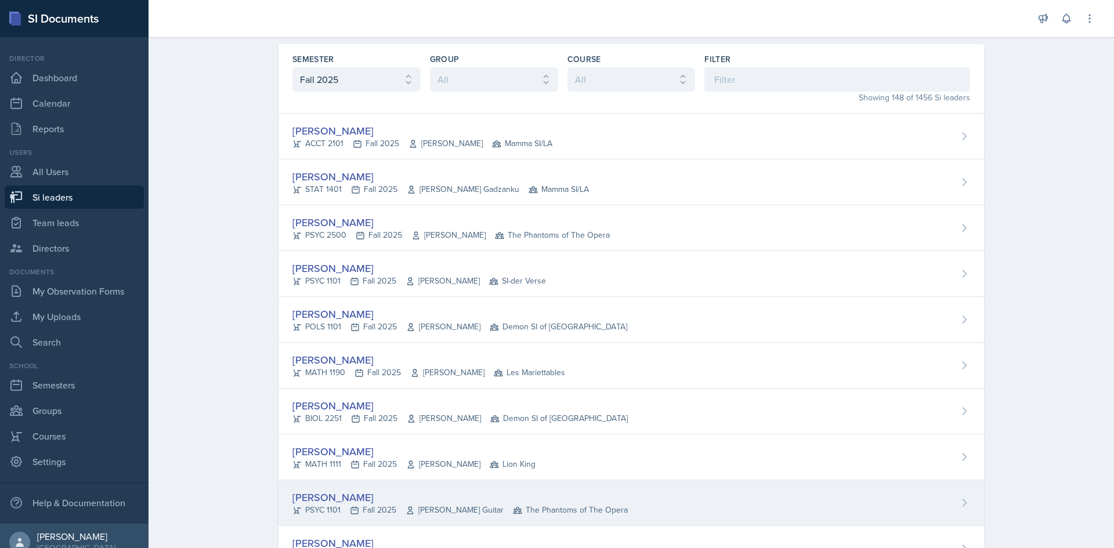
scroll to position [58, 0]
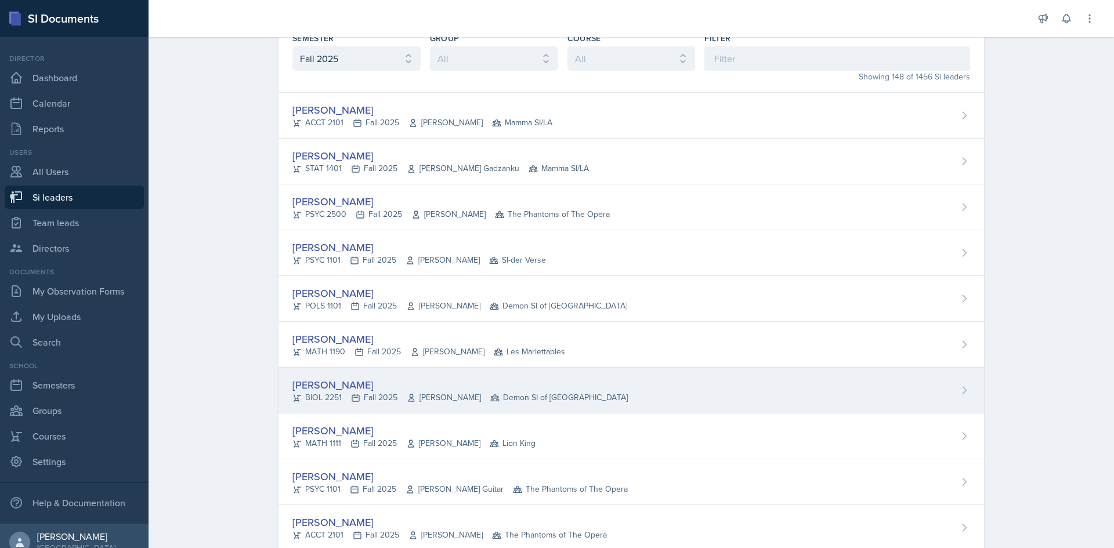
click at [447, 396] on span "[PERSON_NAME]" at bounding box center [444, 398] width 74 height 12
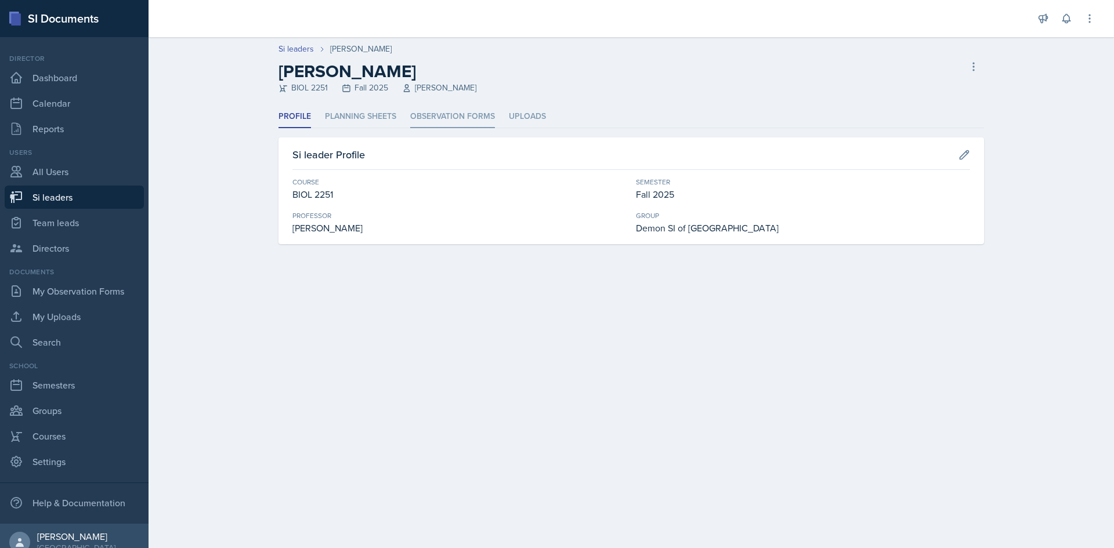
click at [437, 113] on li "Observation Forms" at bounding box center [452, 117] width 85 height 23
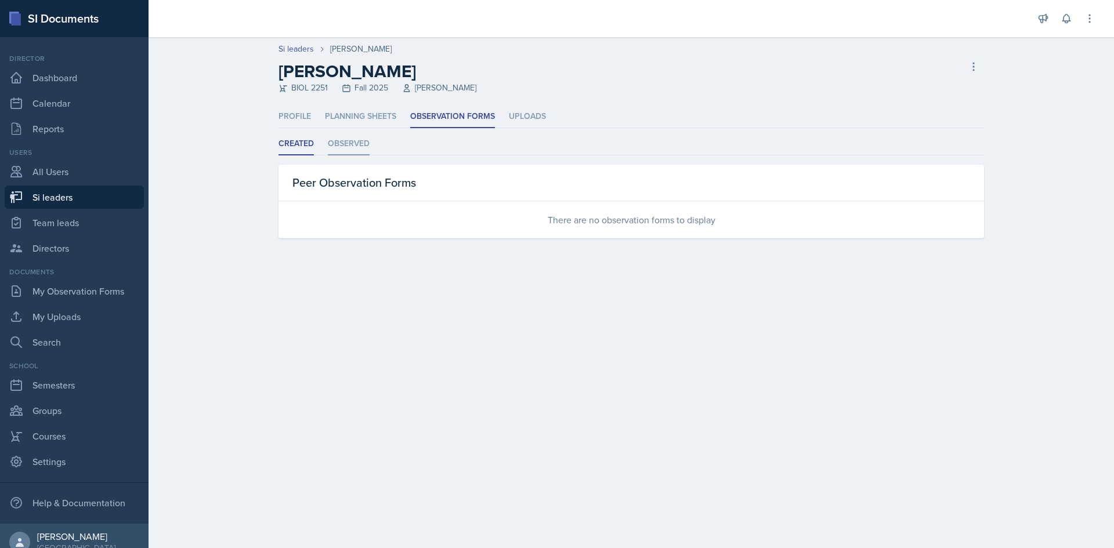
click at [366, 137] on li "Observed" at bounding box center [349, 144] width 42 height 23
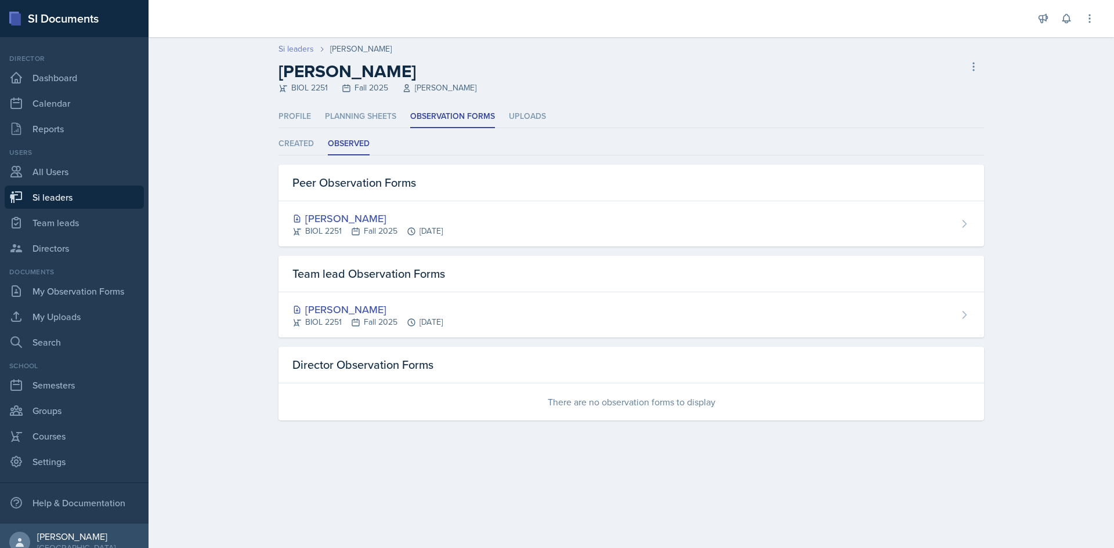
click at [297, 44] on link "Si leaders" at bounding box center [296, 49] width 35 height 12
select select "2bed604d-1099-4043-b1bc-2365e8740244"
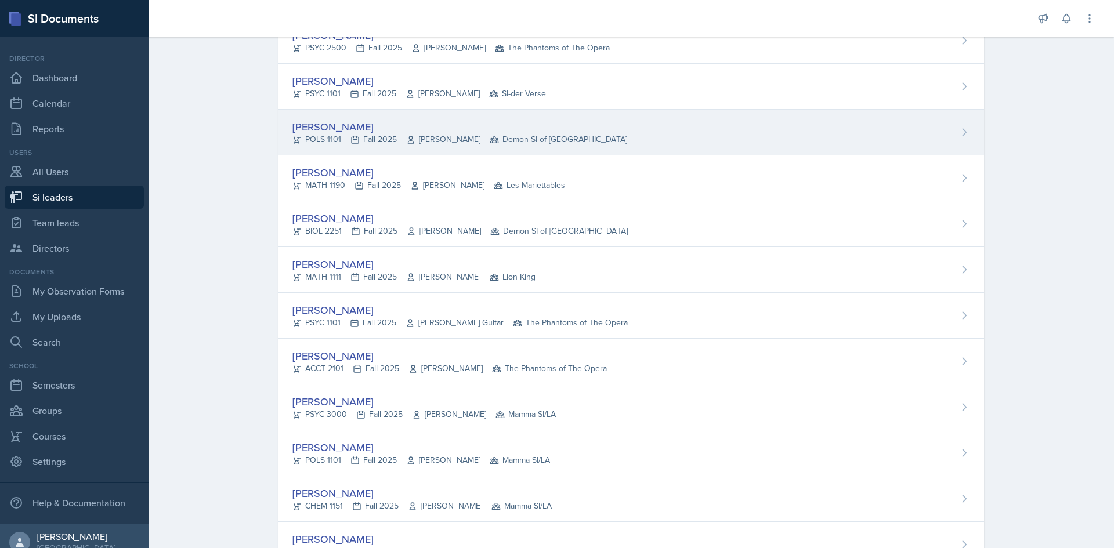
scroll to position [232, 0]
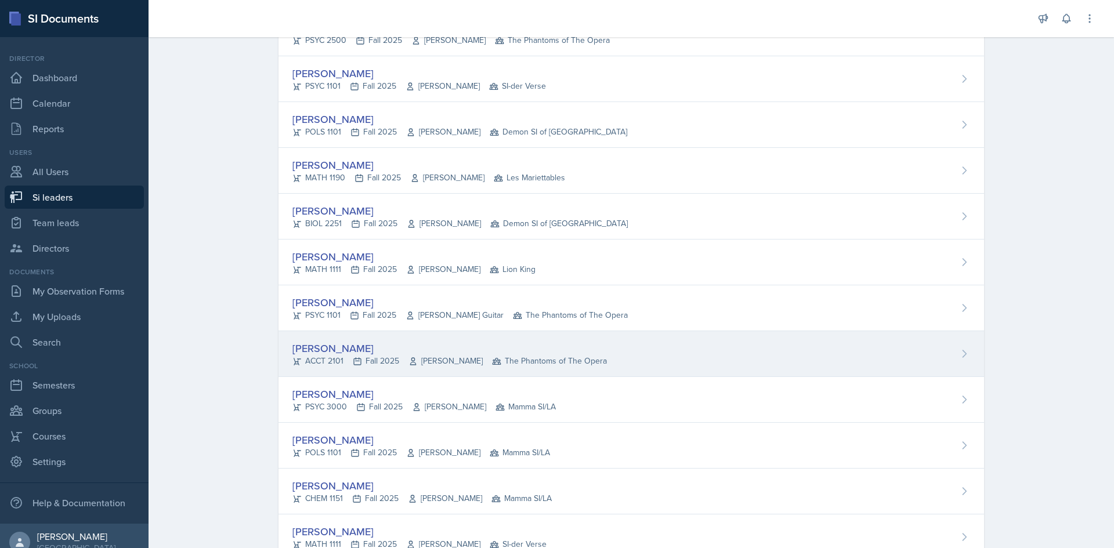
click at [411, 362] on icon at bounding box center [412, 361] width 9 height 9
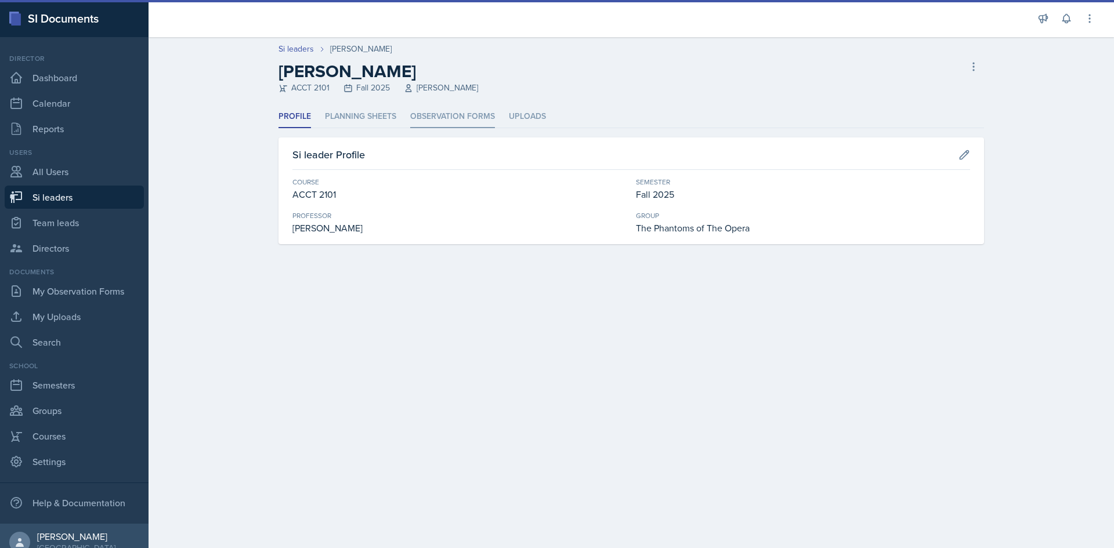
click at [449, 115] on li "Observation Forms" at bounding box center [452, 117] width 85 height 23
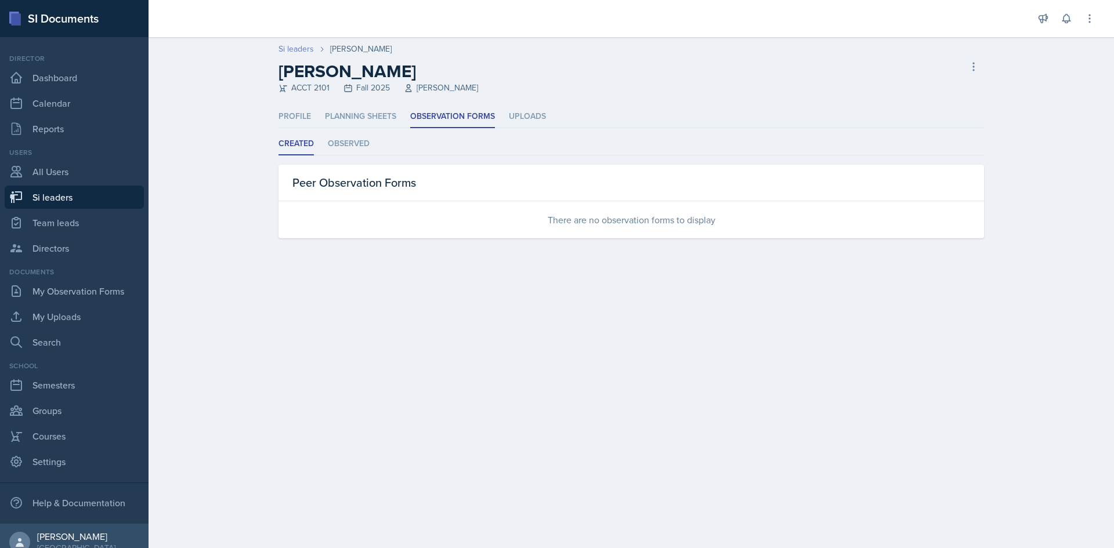
click at [283, 46] on link "Si leaders" at bounding box center [296, 49] width 35 height 12
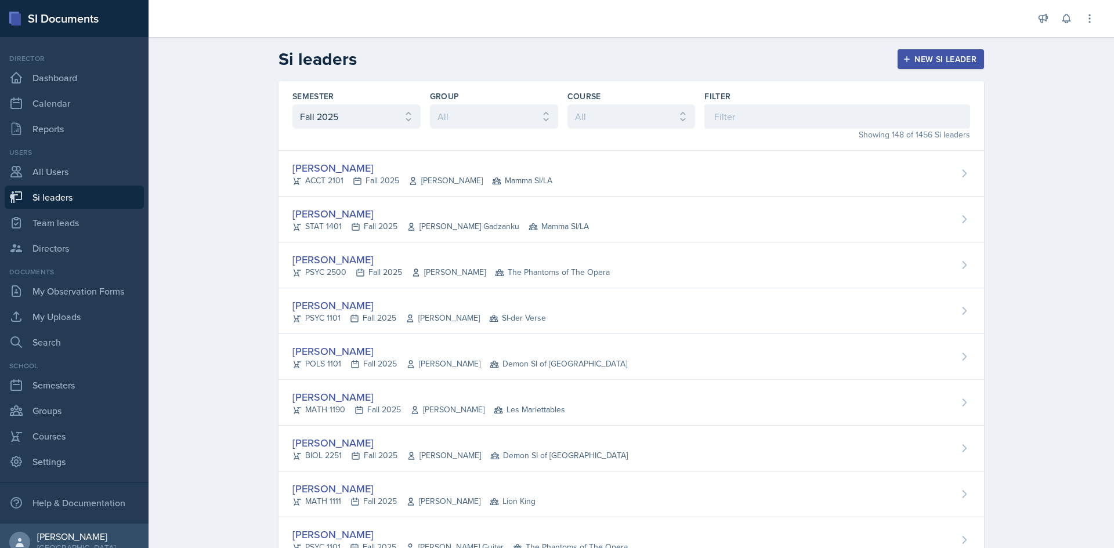
click at [336, 137] on div "Semester All Fall 2025 Summer 2025 Spring 2025 Fall 2024 Summer 2024 Spring 202…" at bounding box center [356, 116] width 128 height 50
click at [336, 125] on select "All Fall 2025 Summer 2025 Spring 2025 Fall 2024 Summer 2024 Spring 2024 Fall 20…" at bounding box center [356, 116] width 128 height 24
select select "e2039551-f485-4c1b-a525-5b9893bb04c4"
click at [292, 104] on select "All Fall 2025 Summer 2025 Spring 2025 Fall 2024 Summer 2024 Spring 2024 Fall 20…" at bounding box center [356, 116] width 128 height 24
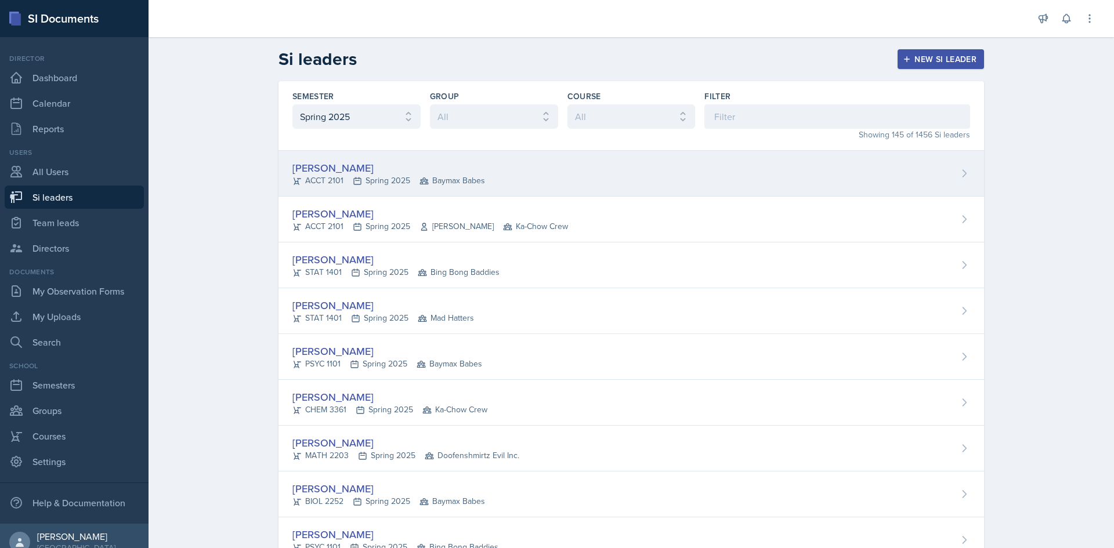
click at [346, 181] on div "ACCT 2101 Spring 2025 Baymax Babes" at bounding box center [388, 181] width 193 height 12
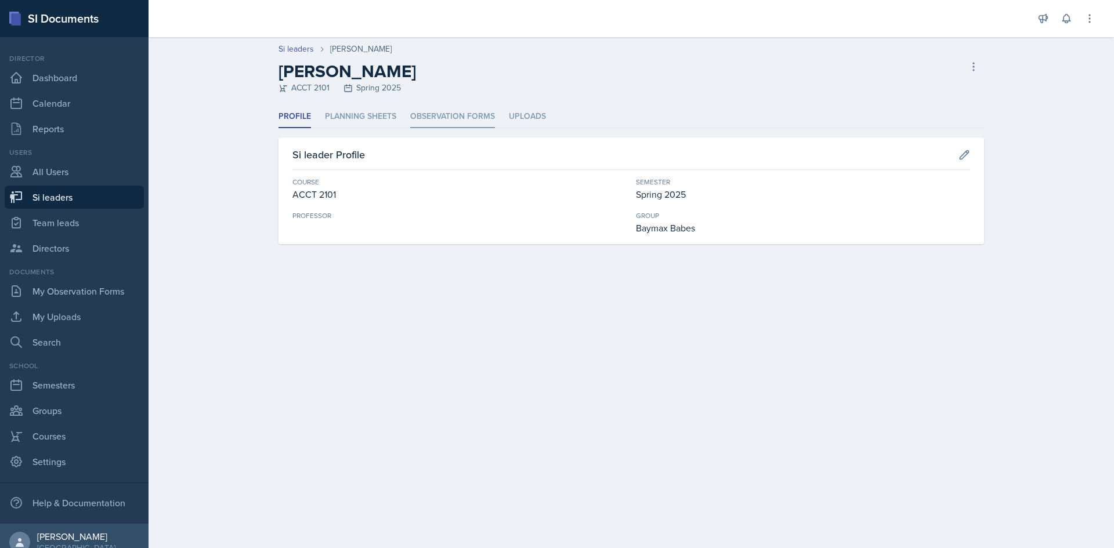
click at [438, 122] on li "Observation Forms" at bounding box center [452, 117] width 85 height 23
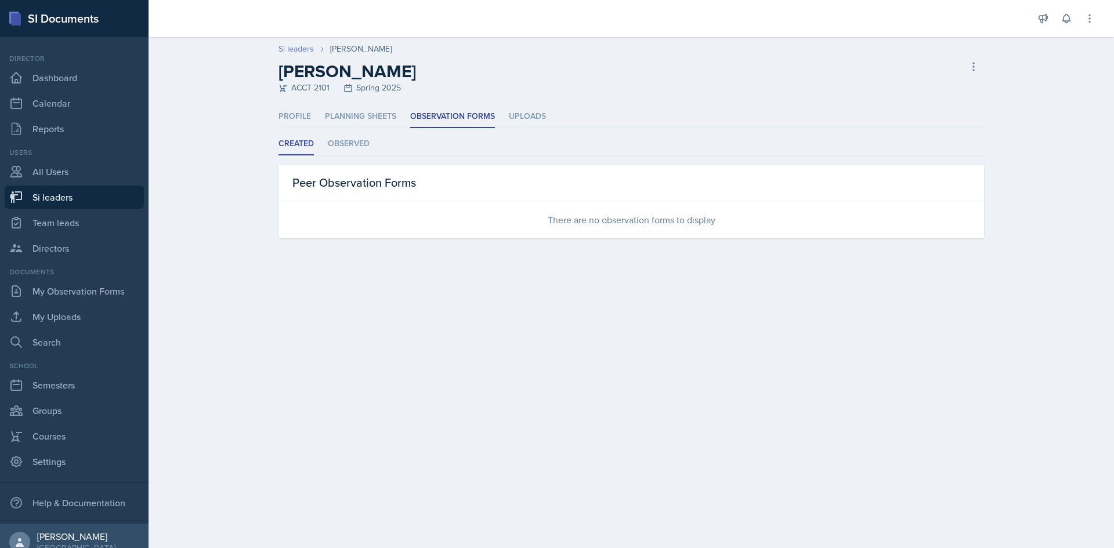
click at [293, 49] on link "Si leaders" at bounding box center [296, 49] width 35 height 12
select select "2bed604d-1099-4043-b1bc-2365e8740244"
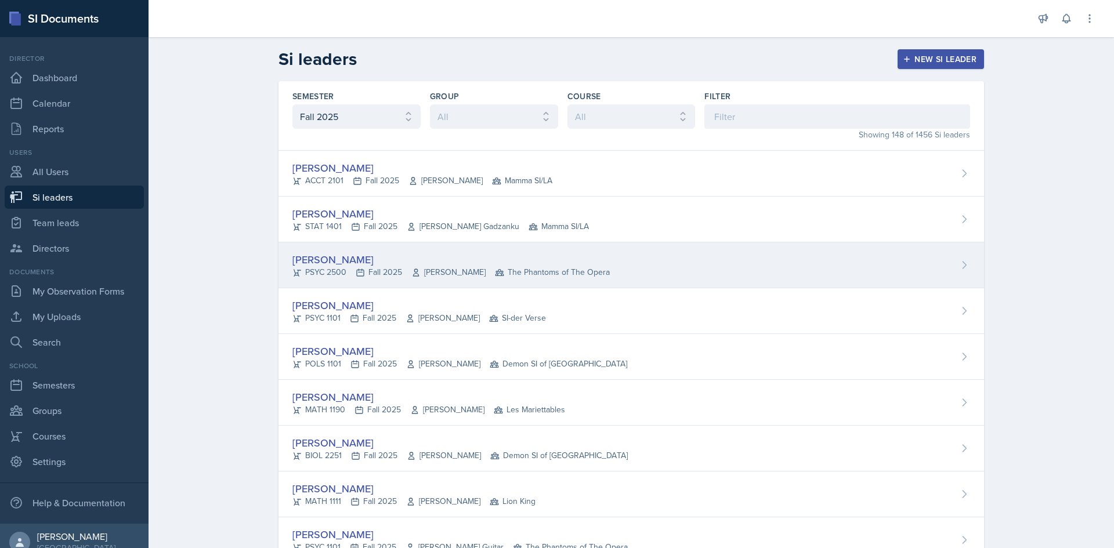
click at [384, 276] on div "PSYC 2500 Fall 2025 [PERSON_NAME] The Phantoms of The Opera" at bounding box center [450, 272] width 317 height 12
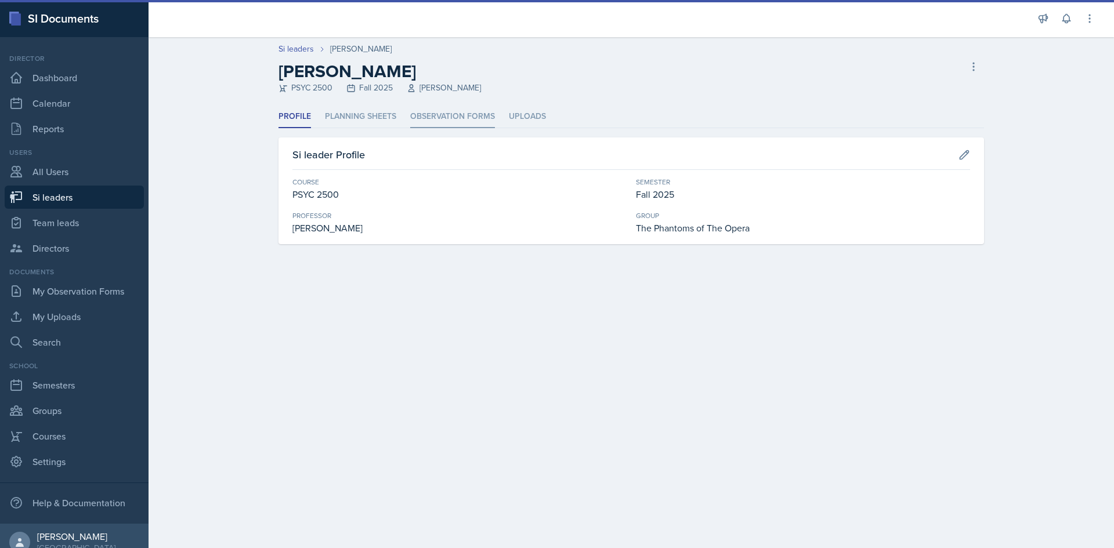
click at [454, 110] on li "Observation Forms" at bounding box center [452, 117] width 85 height 23
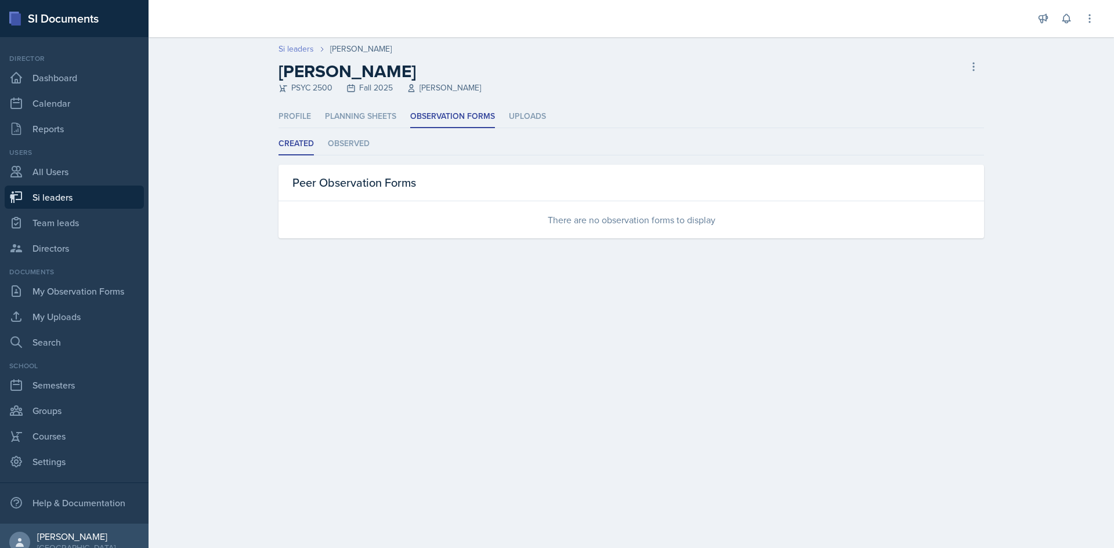
click at [290, 45] on link "Si leaders" at bounding box center [296, 49] width 35 height 12
select select "2bed604d-1099-4043-b1bc-2365e8740244"
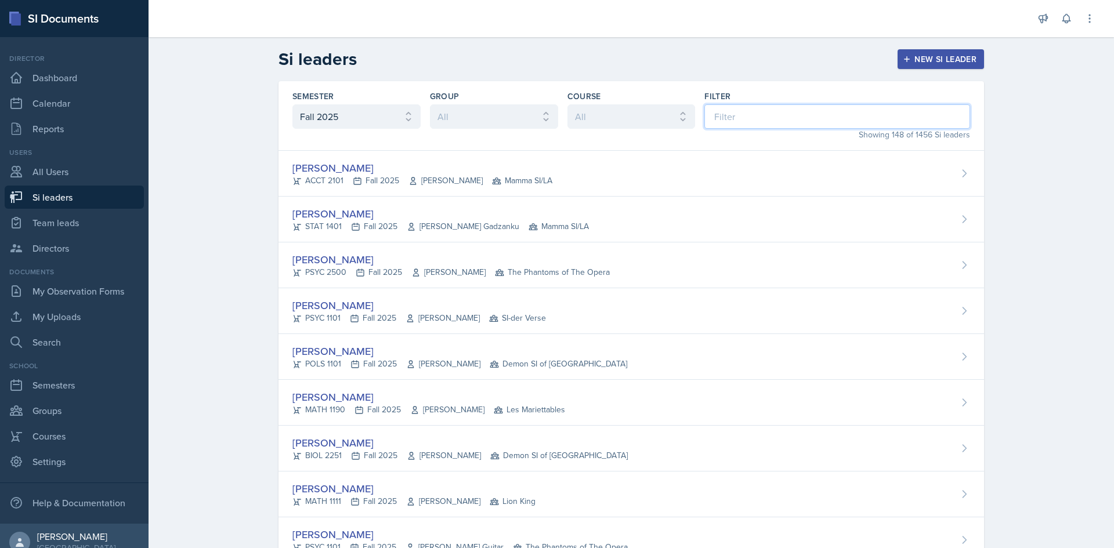
click at [737, 126] on input at bounding box center [837, 116] width 266 height 24
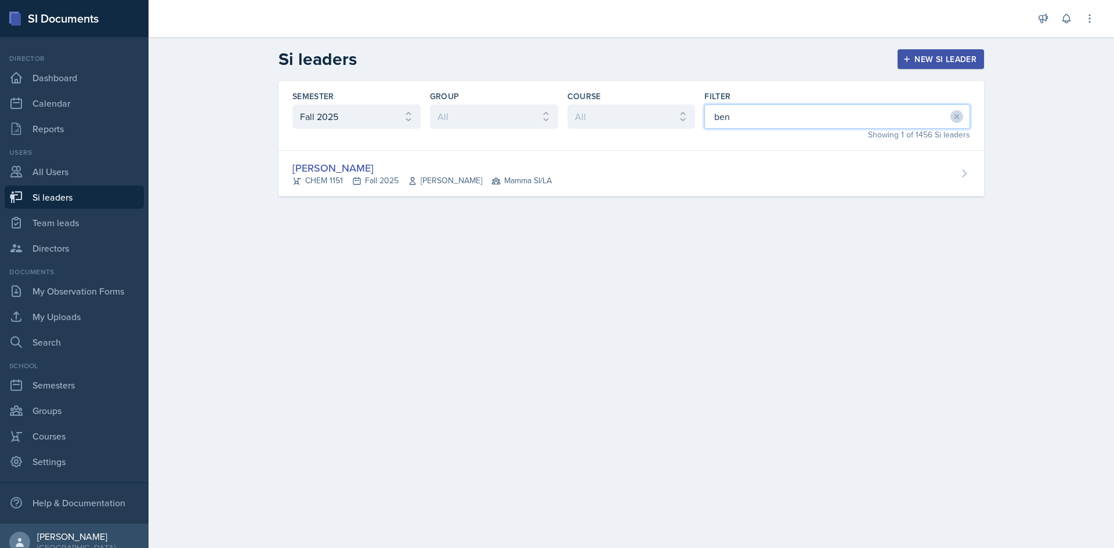
type input "ben"
click at [379, 149] on div "Semester All Fall 2025 Summer 2025 Spring 2025 Fall 2024 Summer 2024 Spring 202…" at bounding box center [632, 116] width 706 height 70
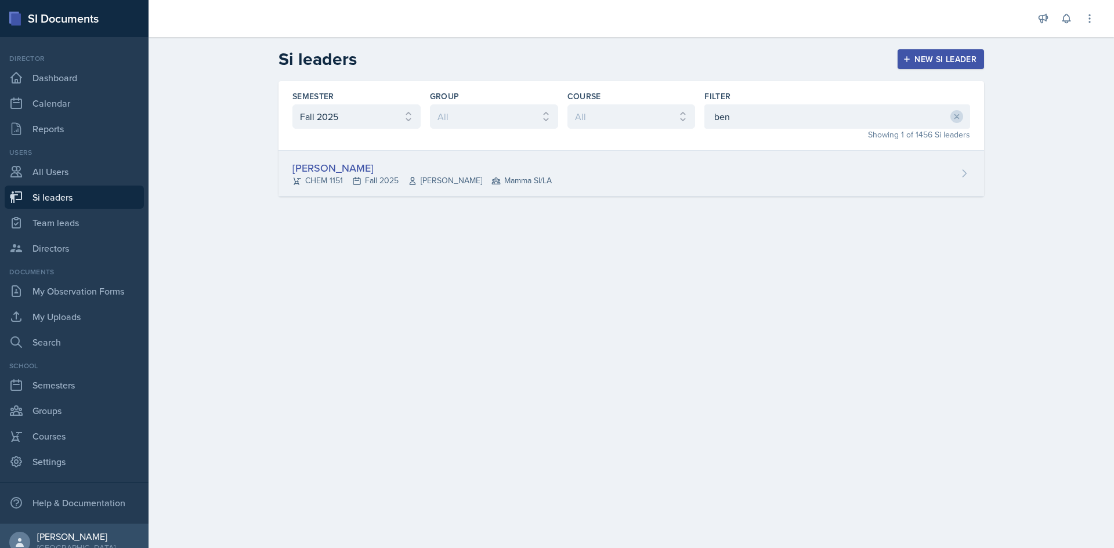
click at [382, 165] on div "[PERSON_NAME]" at bounding box center [421, 168] width 259 height 16
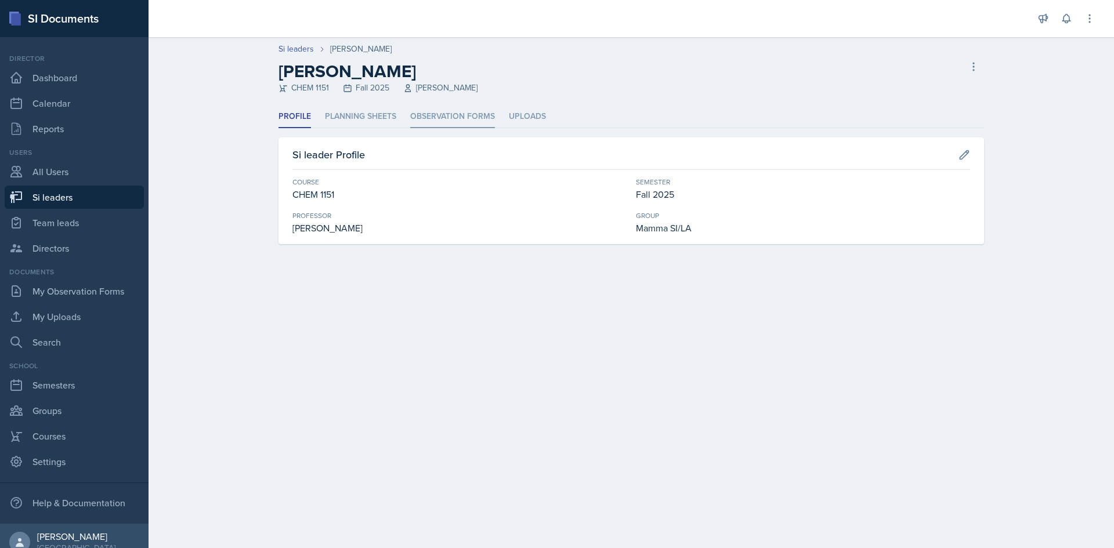
click at [429, 116] on li "Observation Forms" at bounding box center [452, 117] width 85 height 23
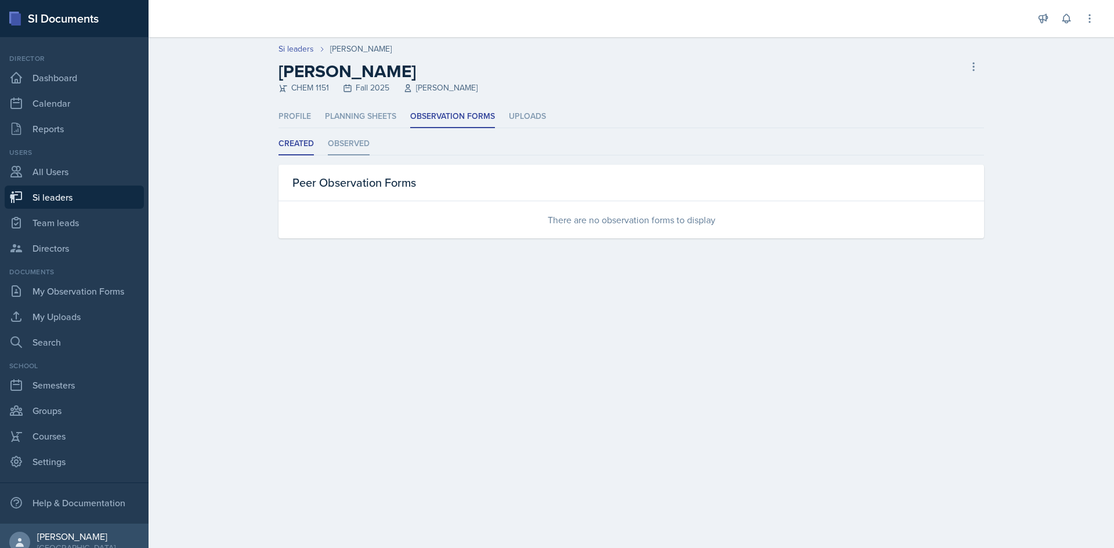
click at [338, 144] on li "Observed" at bounding box center [349, 144] width 42 height 23
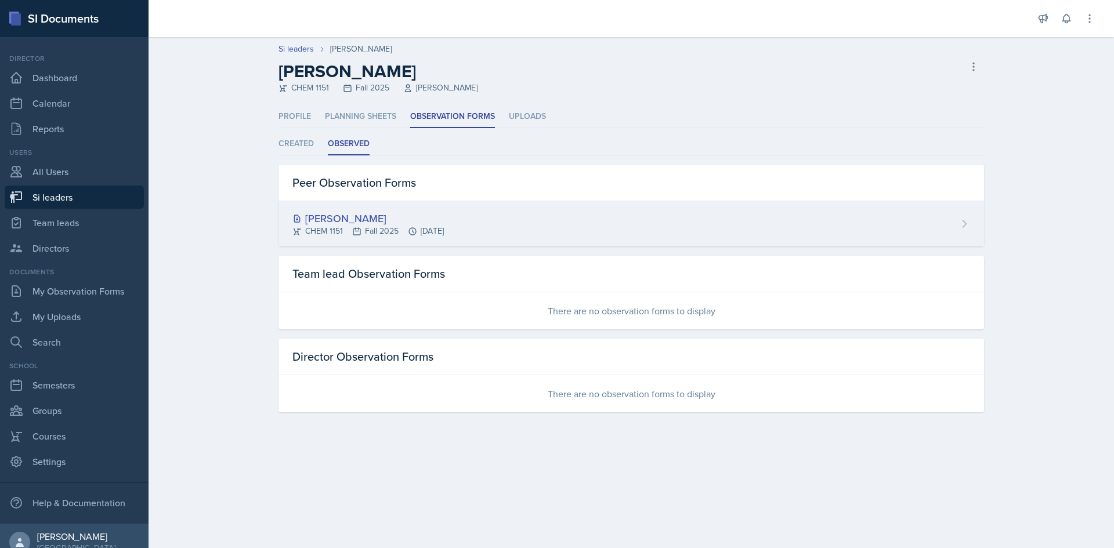
click at [334, 219] on div "[PERSON_NAME]" at bounding box center [367, 219] width 151 height 16
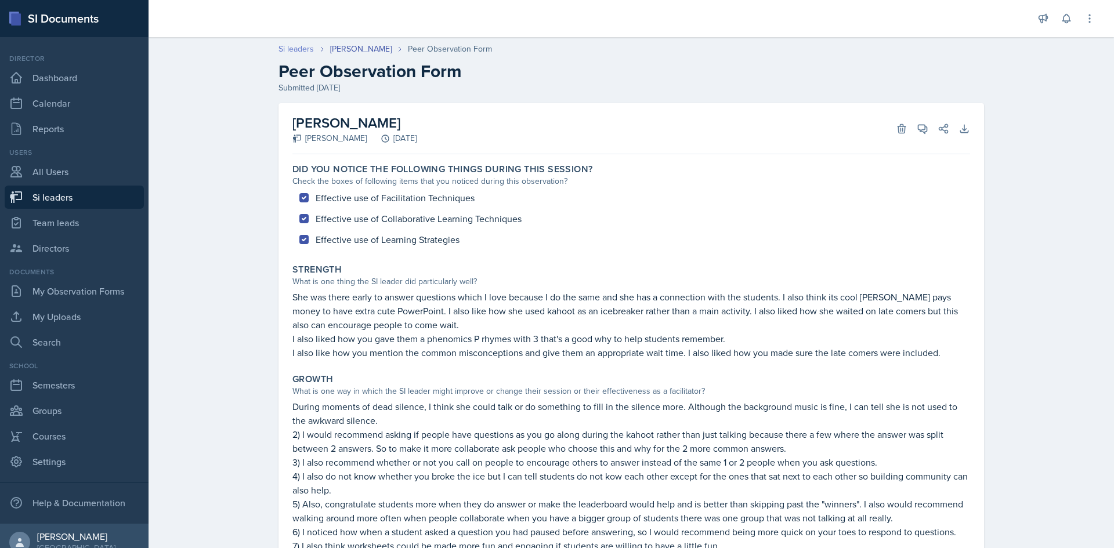
click at [295, 48] on link "Si leaders" at bounding box center [296, 49] width 35 height 12
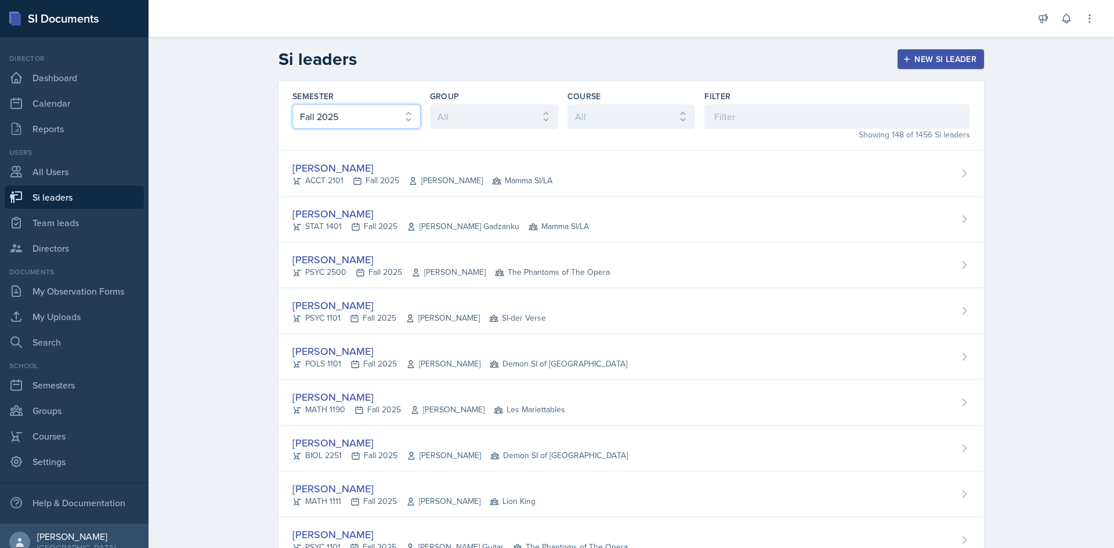
click at [299, 115] on select "All Fall 2025 Summer 2025 Spring 2025 Fall 2024 Summer 2024 Spring 2024 Fall 20…" at bounding box center [356, 116] width 128 height 24
select select "e2039551-f485-4c1b-a525-5b9893bb04c4"
click at [292, 104] on select "All Fall 2025 Summer 2025 Spring 2025 Fall 2024 Summer 2024 Spring 2024 Fall 20…" at bounding box center [356, 116] width 128 height 24
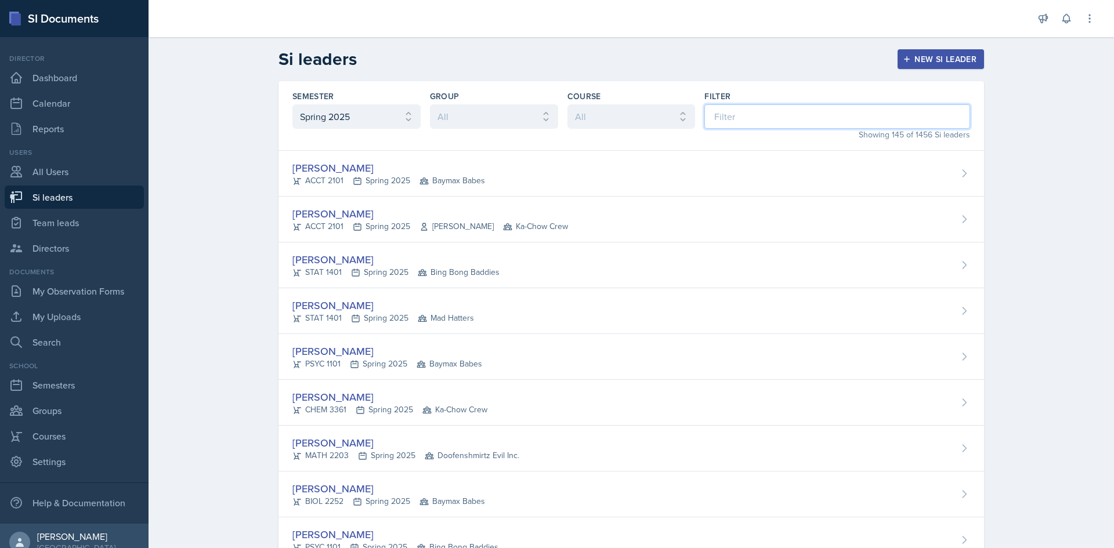
click at [762, 115] on input at bounding box center [837, 116] width 266 height 24
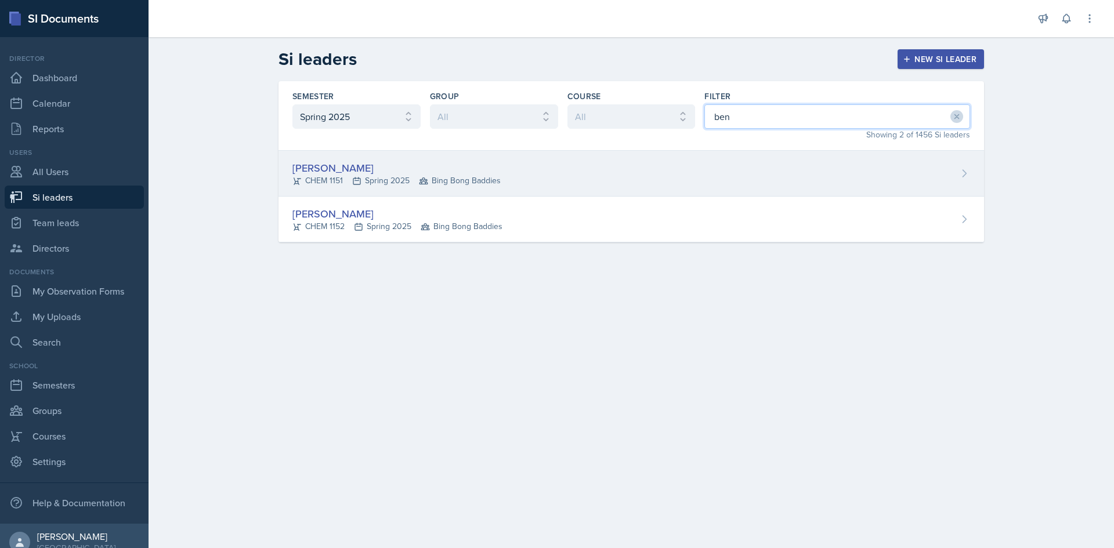
type input "ben"
click at [504, 185] on div "[PERSON_NAME] CHEM 1151 Spring 2025 Bing Bong Baddies" at bounding box center [632, 174] width 706 height 46
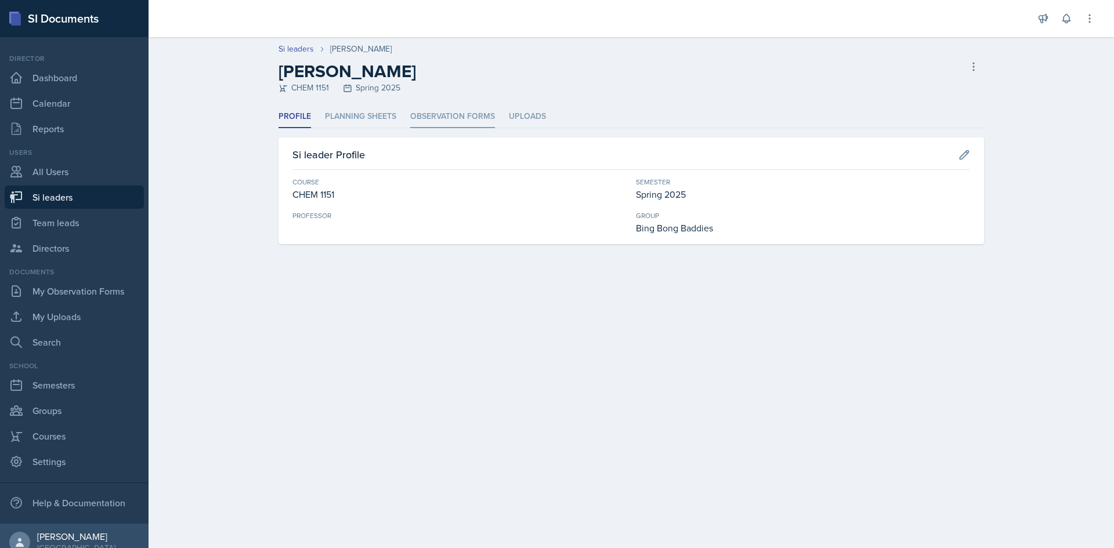
click at [441, 122] on li "Observation Forms" at bounding box center [452, 117] width 85 height 23
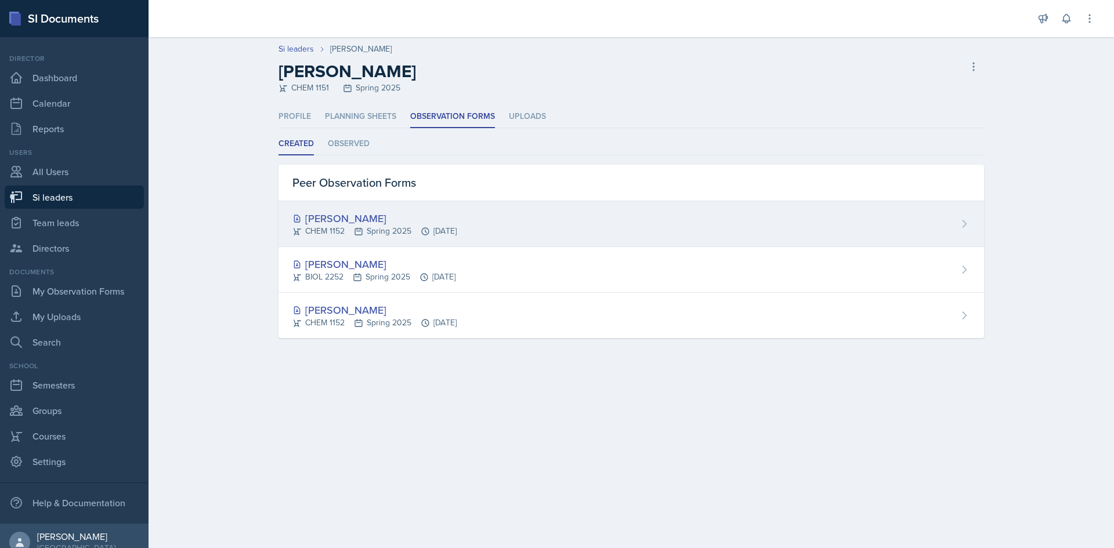
click at [400, 217] on div "[PERSON_NAME]" at bounding box center [374, 219] width 164 height 16
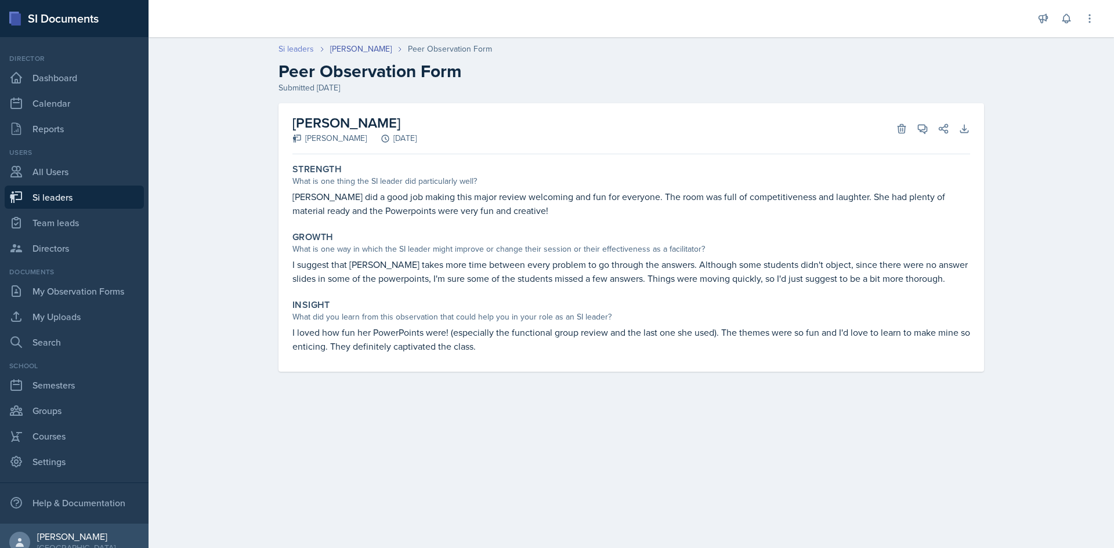
click at [287, 44] on link "Si leaders" at bounding box center [296, 49] width 35 height 12
select select "2bed604d-1099-4043-b1bc-2365e8740244"
